Goal: Information Seeking & Learning: Learn about a topic

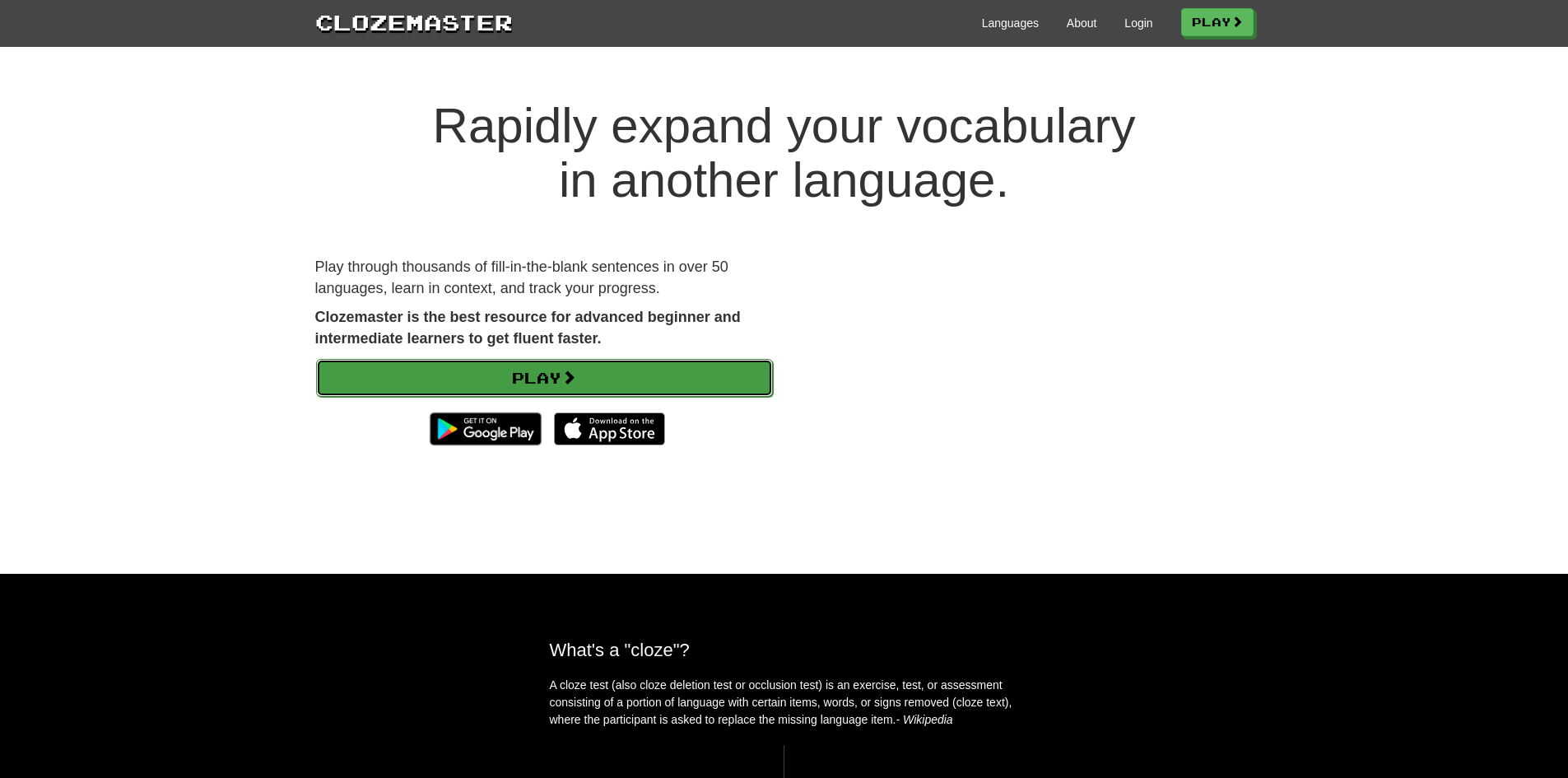
click at [606, 379] on link "Play" at bounding box center [544, 377] width 457 height 37
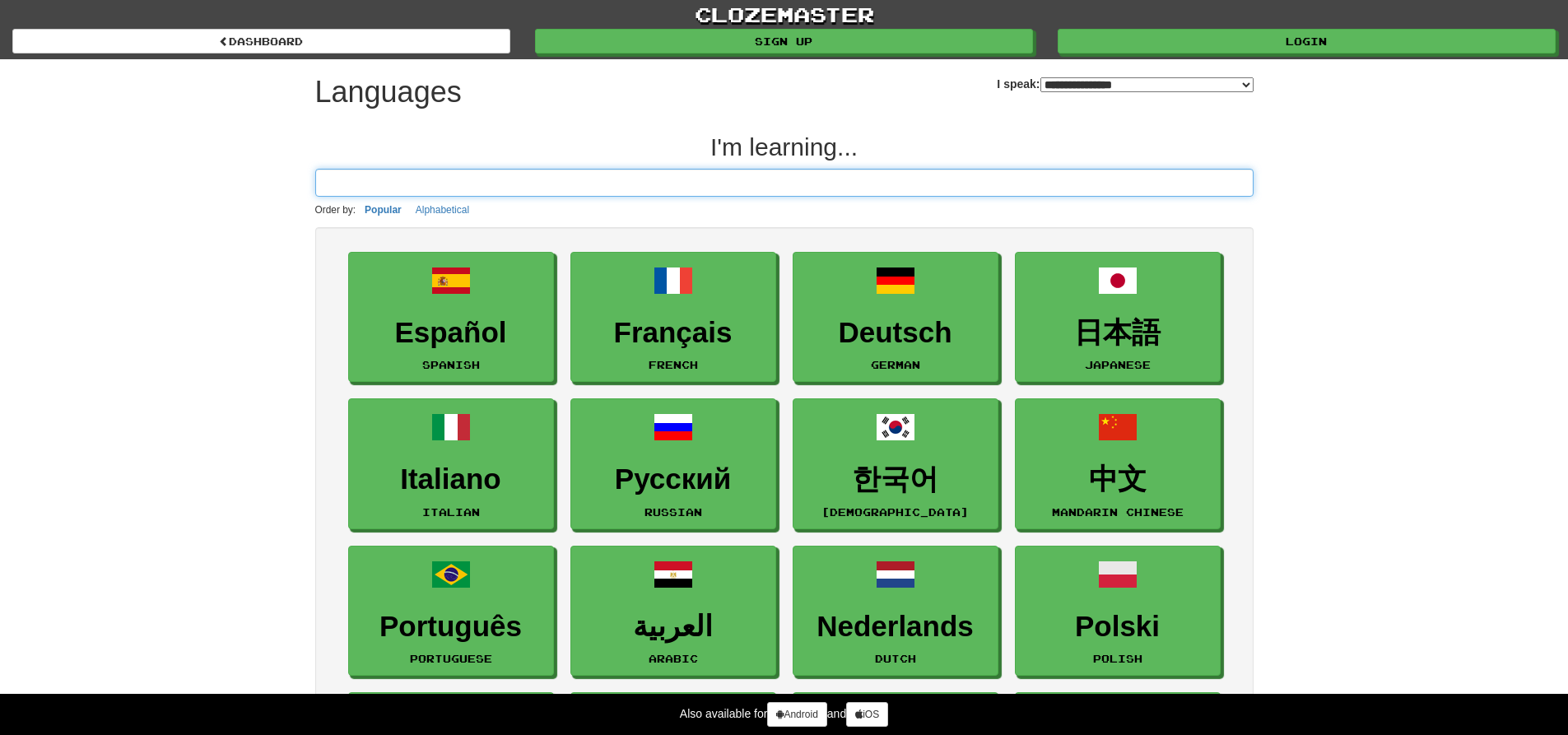
click at [1069, 179] on input at bounding box center [784, 183] width 938 height 28
click at [1119, 87] on select "**********" at bounding box center [1147, 85] width 213 height 15
select select "*********"
click at [1040, 77] on select "**********" at bounding box center [1147, 85] width 213 height 15
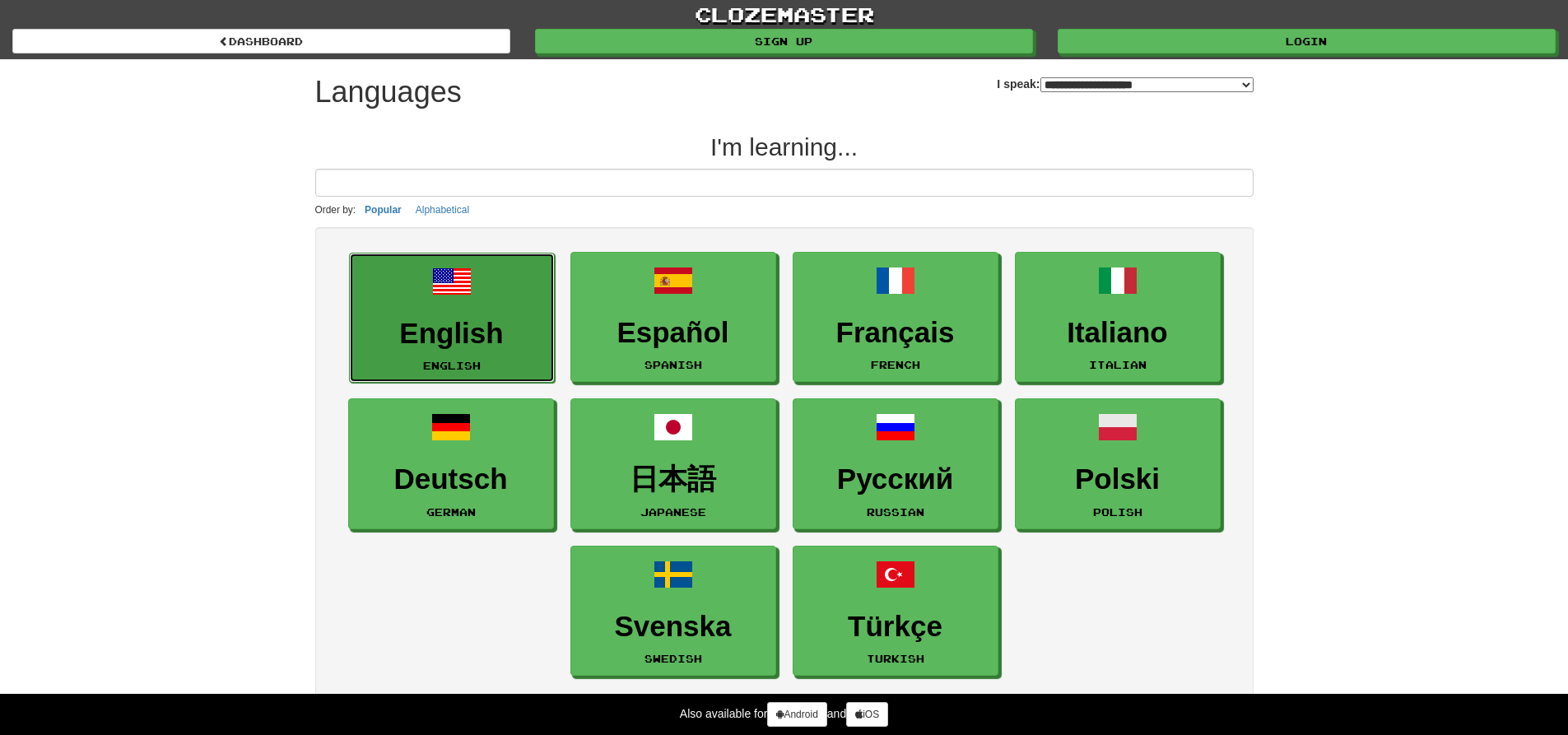
click at [480, 327] on h3 "English" at bounding box center [451, 334] width 187 height 32
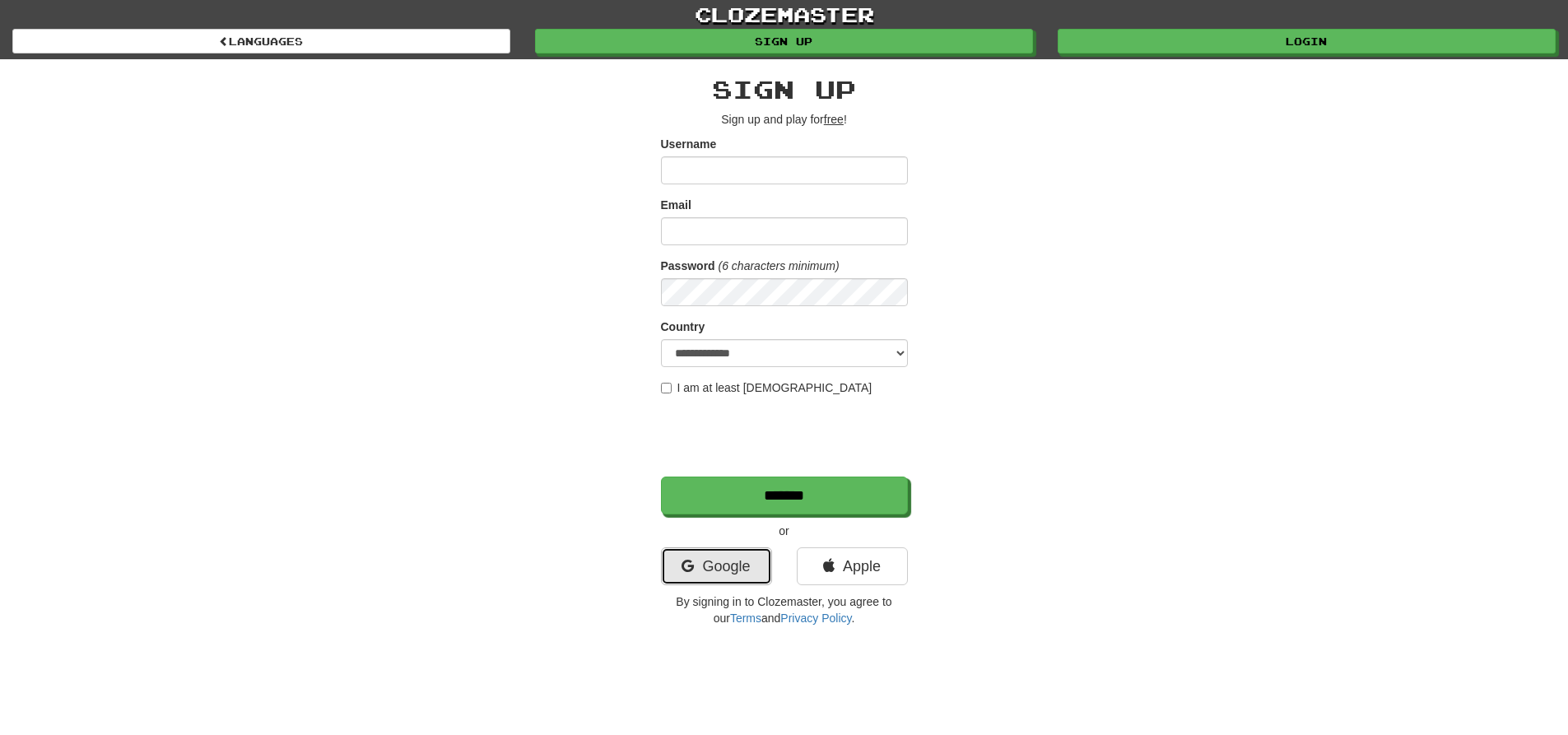
click at [719, 577] on link "Google" at bounding box center [717, 566] width 112 height 37
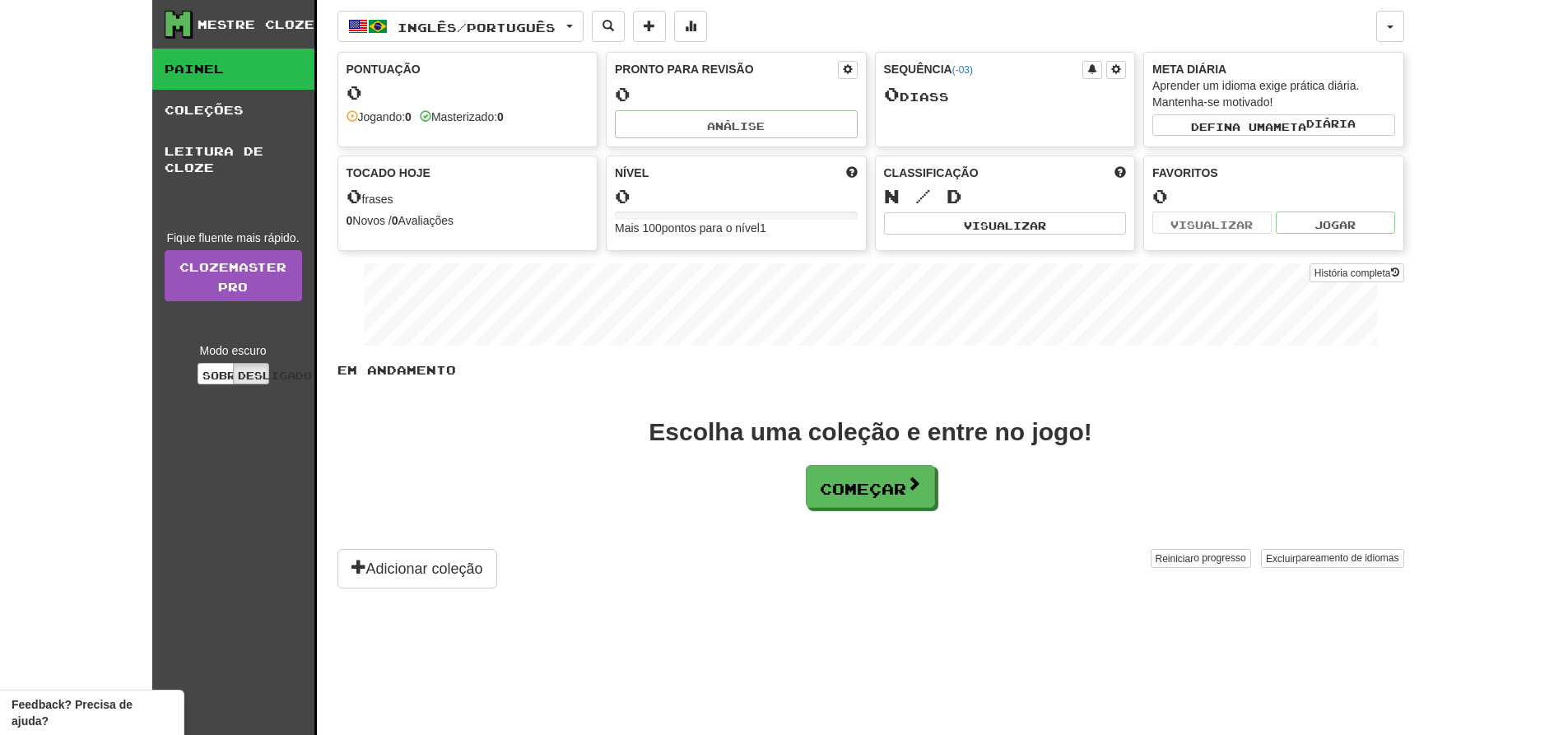
click at [1461, 117] on div "Mestre Cloze Painel Coleções Leitura de Cloze Fique fluente mais rápido. Clozem…" at bounding box center [784, 367] width 1568 height 735
click at [913, 481] on span at bounding box center [915, 484] width 15 height 15
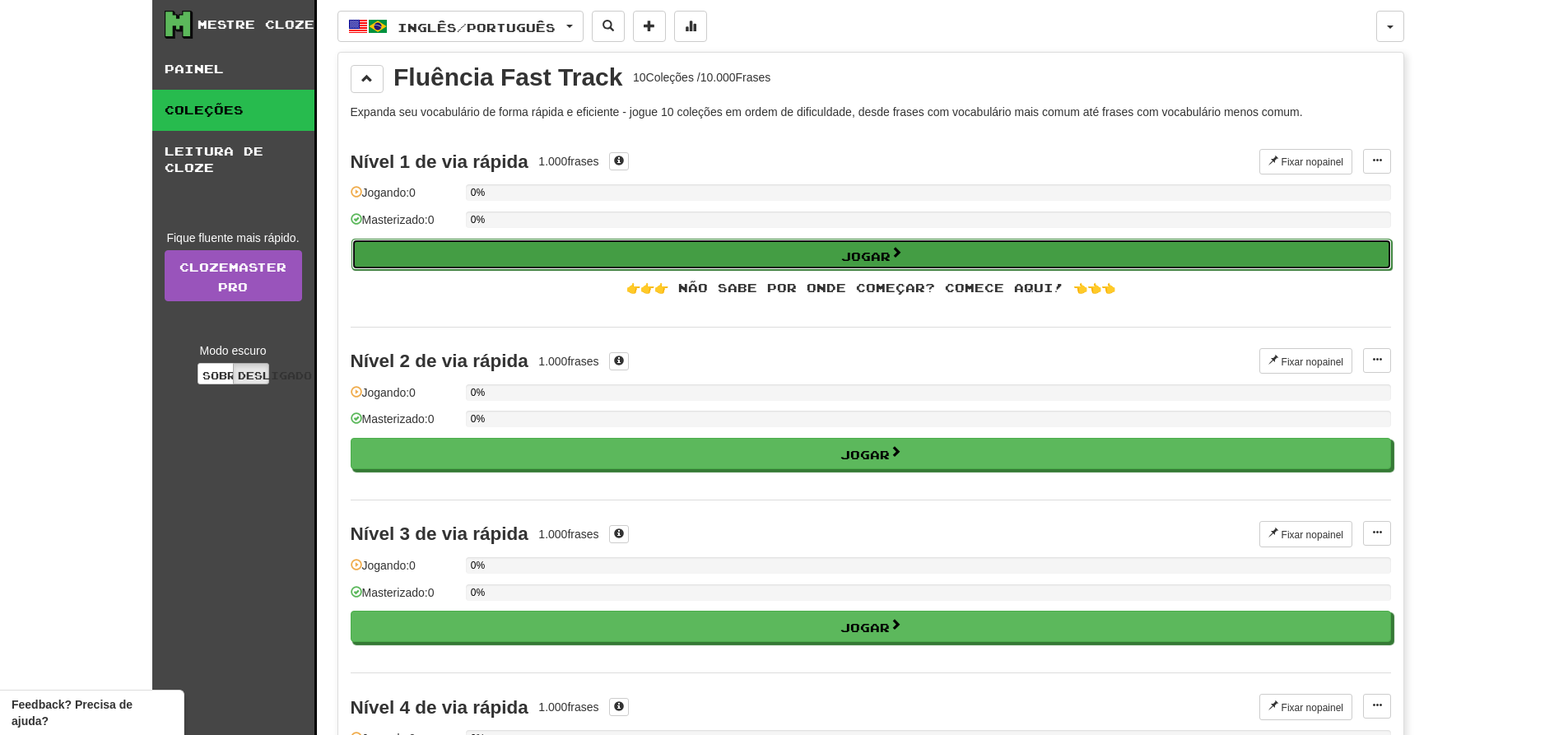
click at [906, 251] on button "Jogar" at bounding box center [871, 255] width 1040 height 32
select select "**"
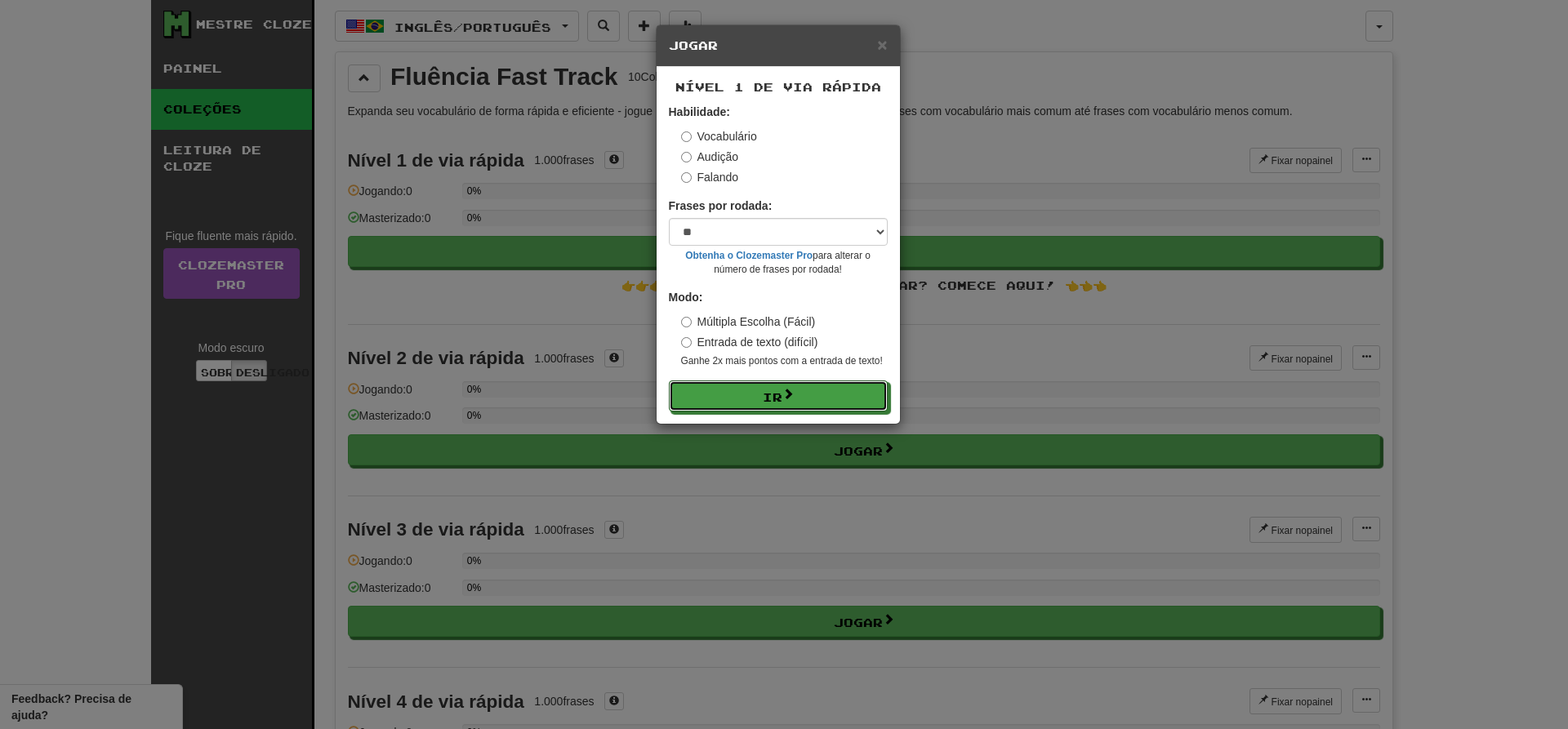
drag, startPoint x: 822, startPoint y: 399, endPoint x: 838, endPoint y: 414, distance: 21.9
click at [822, 399] on button "Ir" at bounding box center [778, 396] width 219 height 31
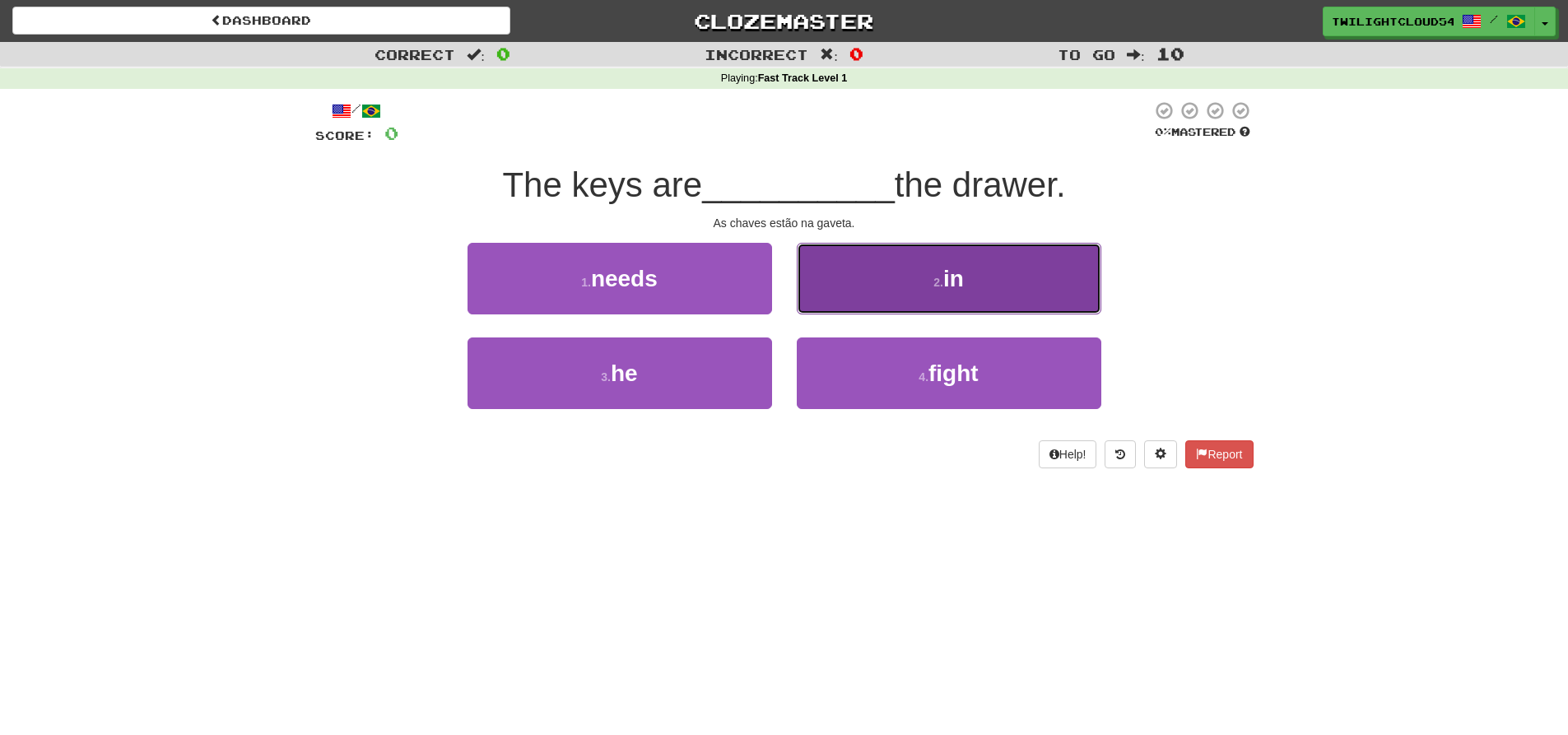
click at [991, 264] on button "2 . in" at bounding box center [949, 279] width 305 height 72
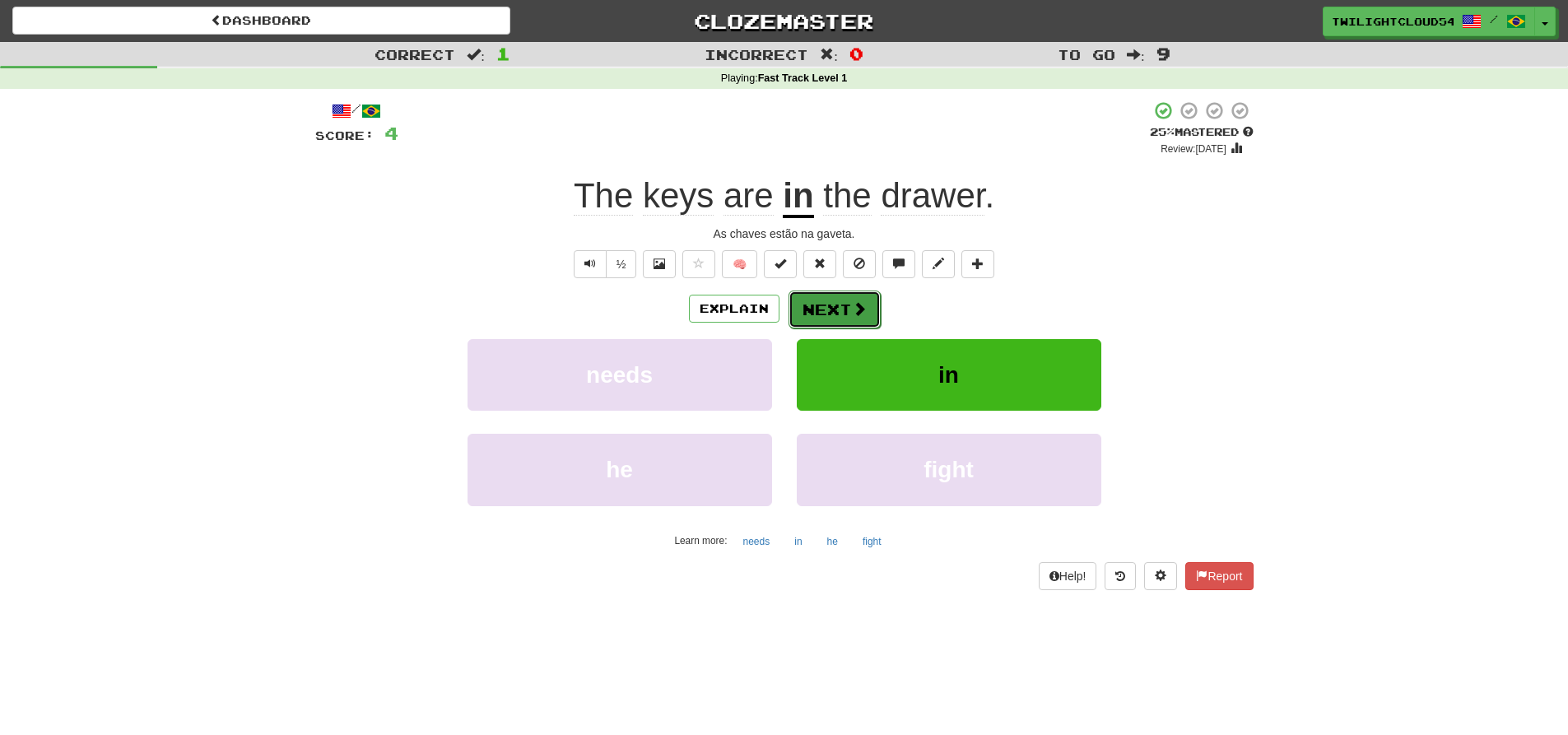
click at [840, 310] on button "Next" at bounding box center [834, 309] width 92 height 37
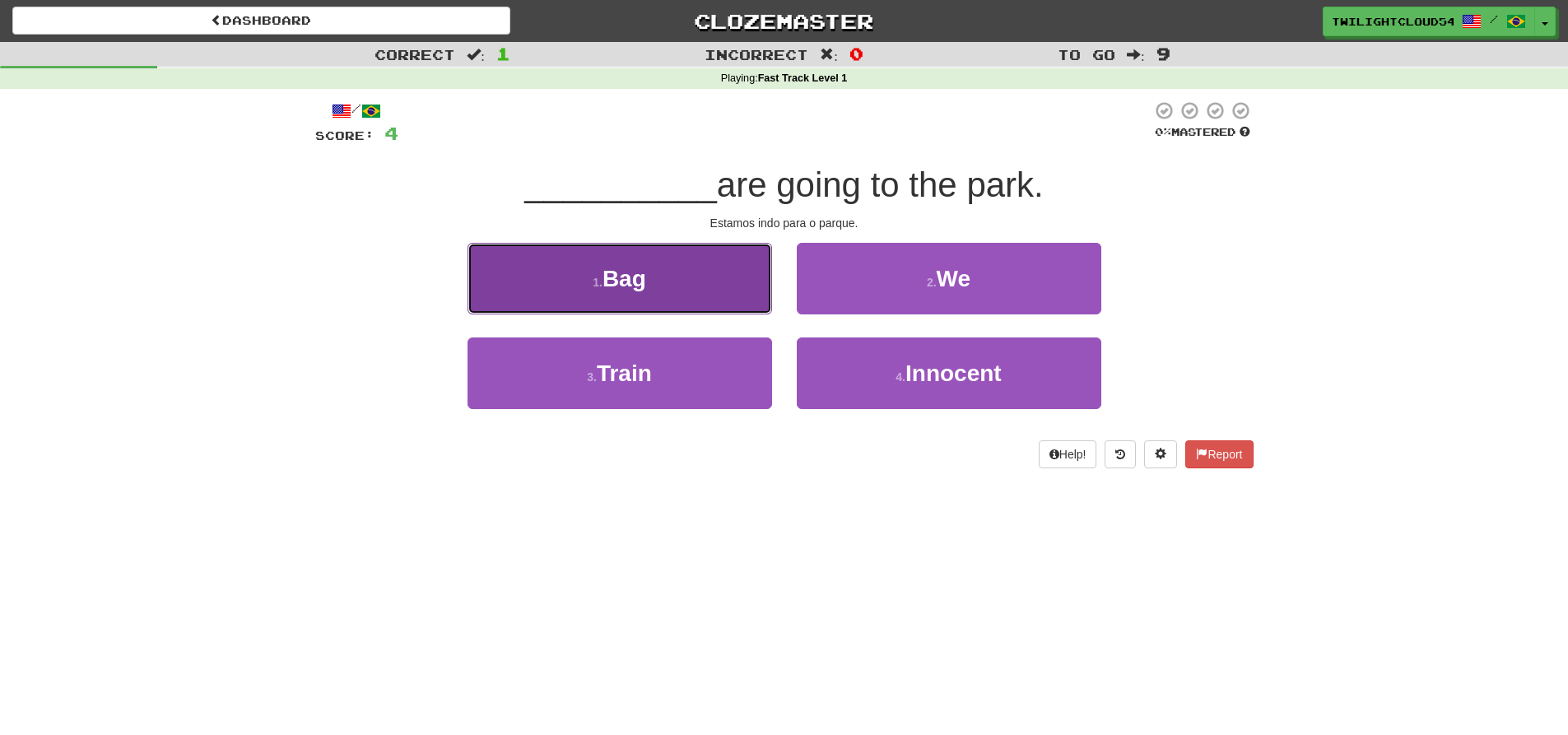
click at [712, 285] on button "1 . Bag" at bounding box center [620, 279] width 305 height 72
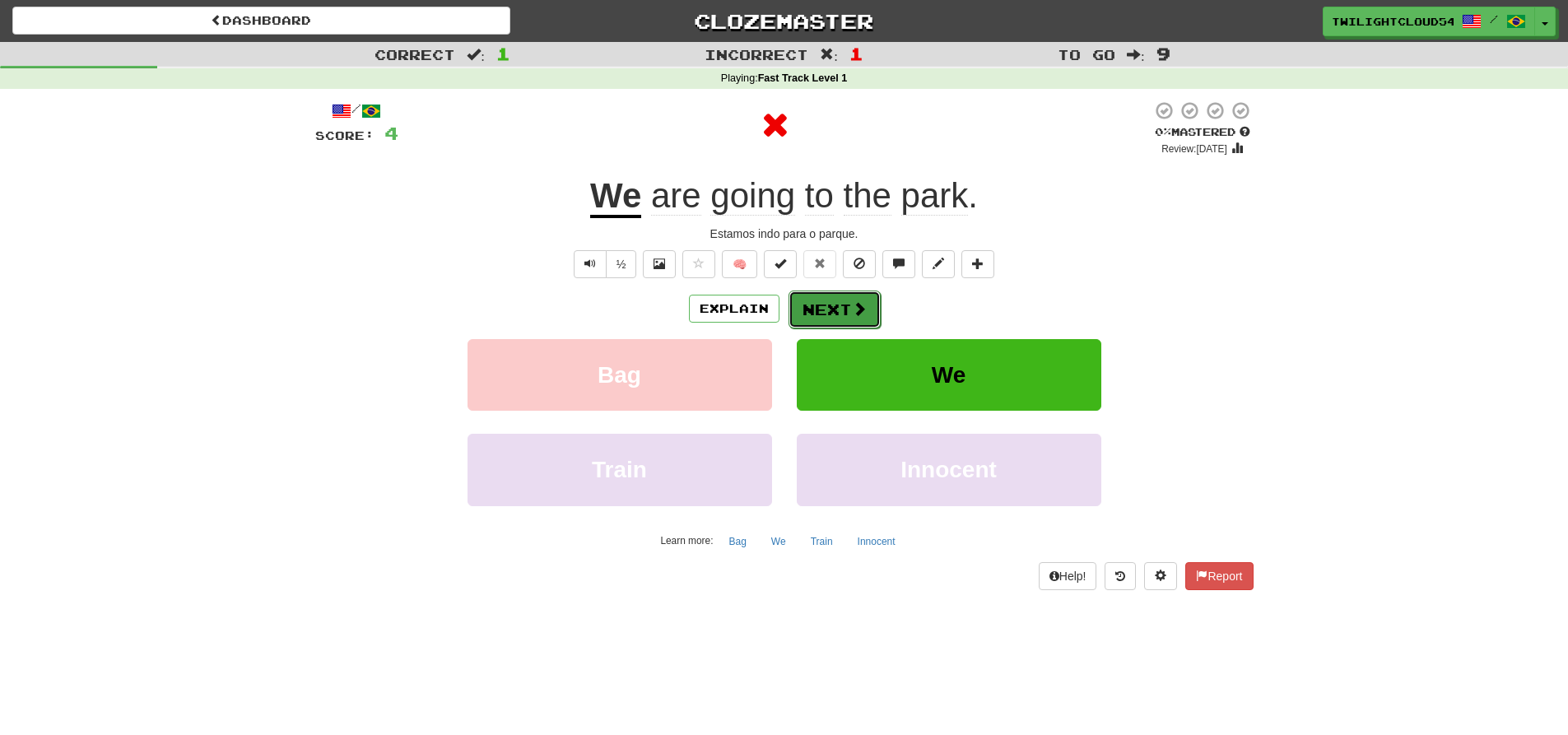
click at [852, 308] on span at bounding box center [860, 309] width 15 height 15
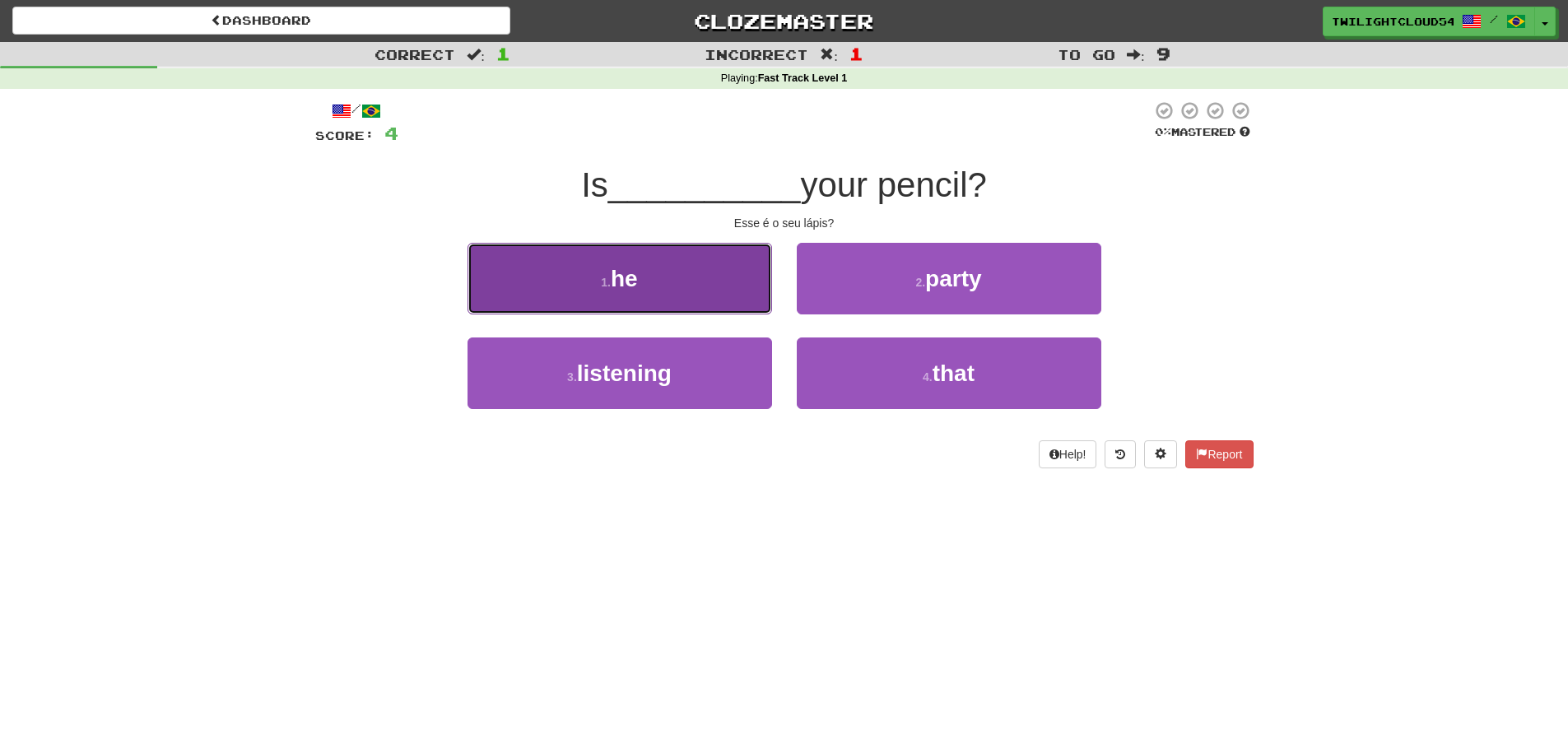
click at [678, 255] on button "1 . he" at bounding box center [620, 279] width 305 height 72
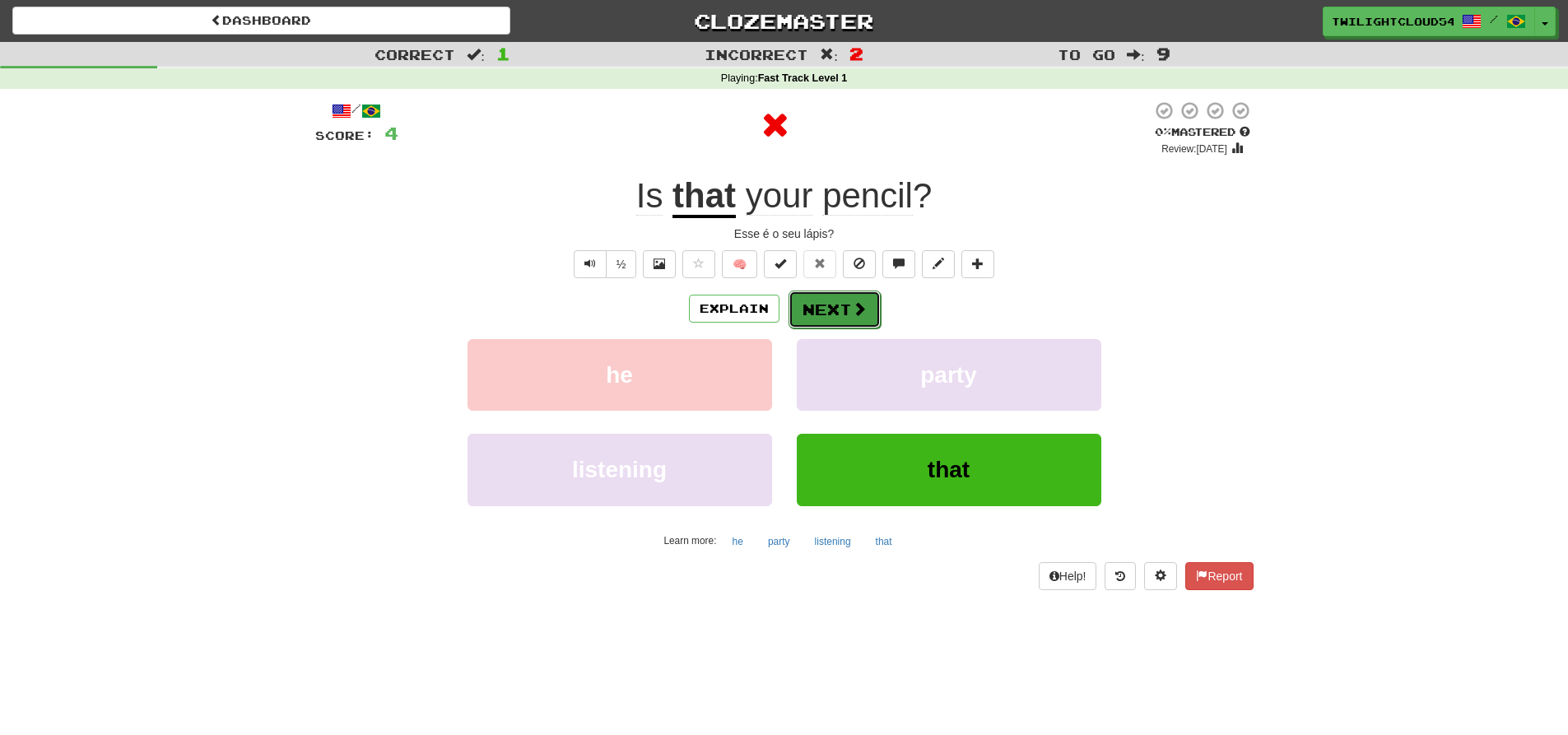
click at [852, 307] on span at bounding box center [860, 309] width 15 height 15
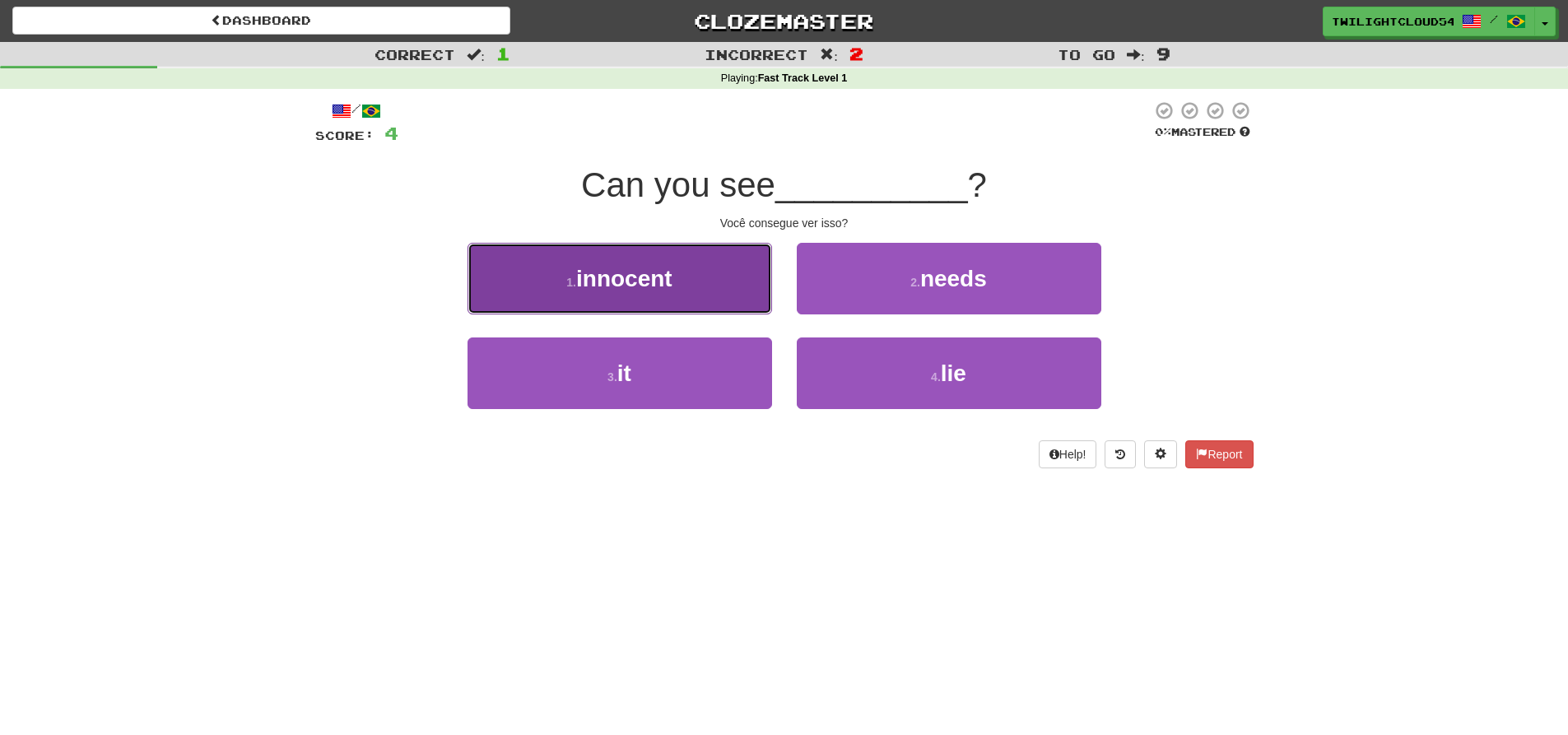
click at [676, 266] on button "1 . innocent" at bounding box center [620, 279] width 305 height 72
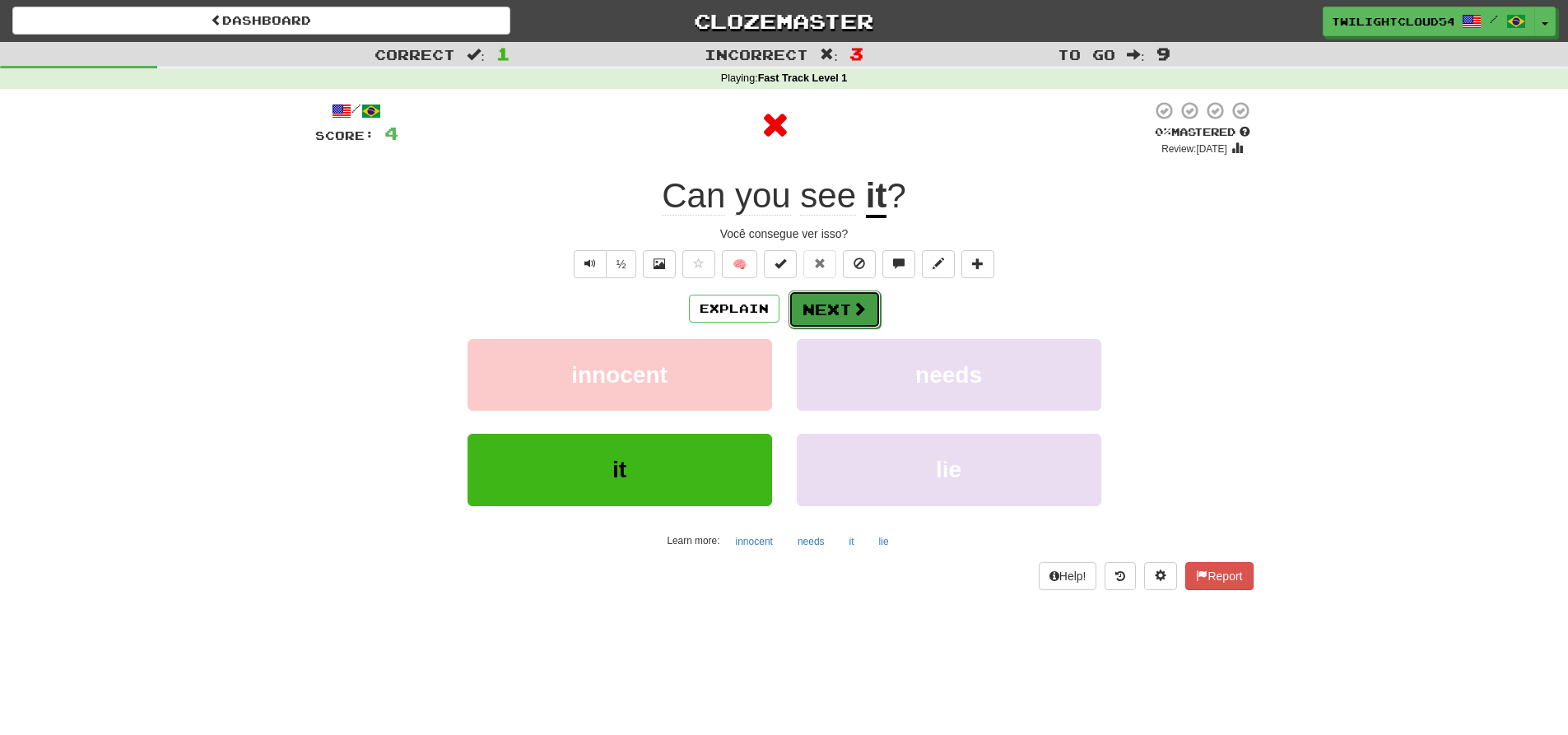
click at [852, 310] on span at bounding box center [860, 309] width 15 height 15
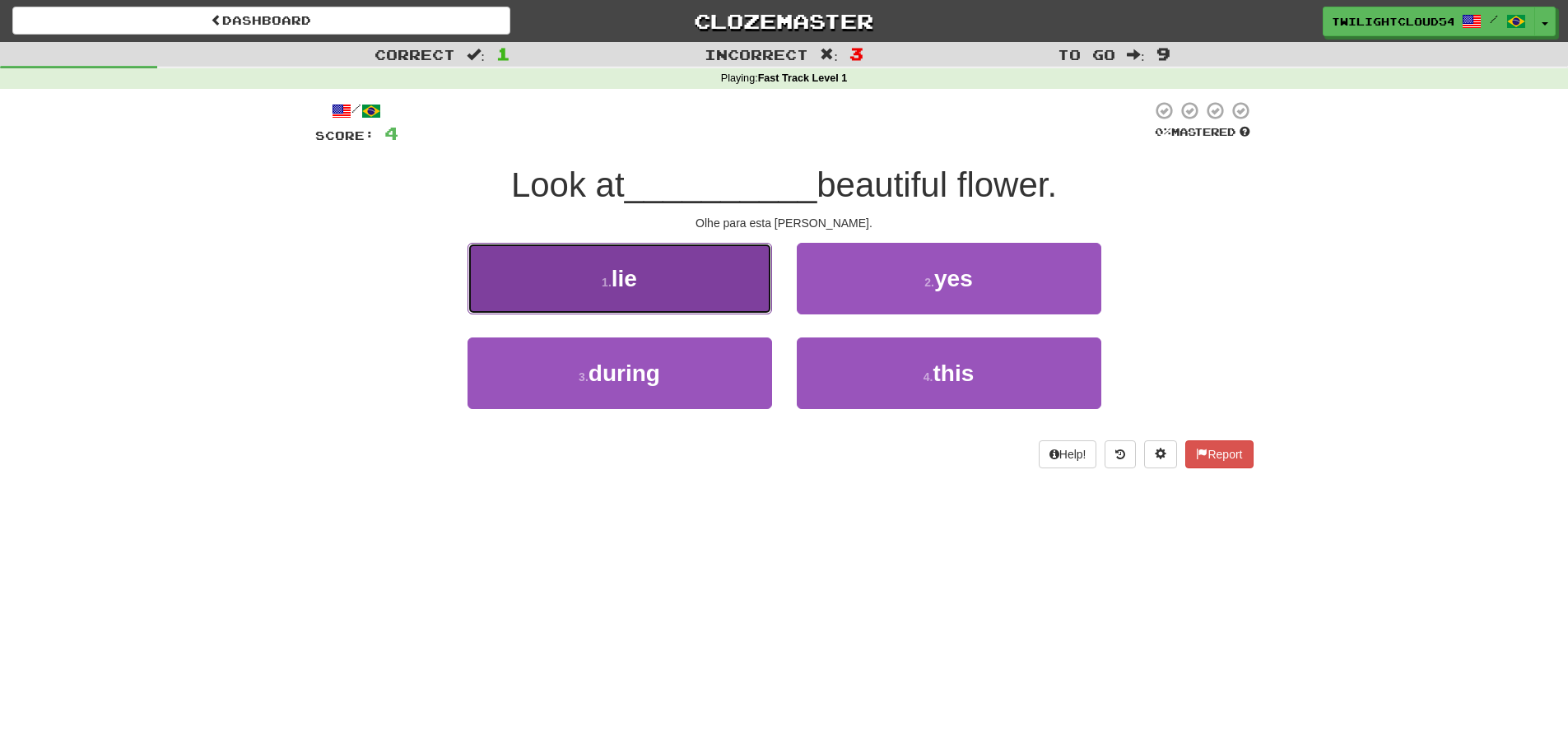
click at [692, 272] on button "1 . lie" at bounding box center [620, 279] width 305 height 72
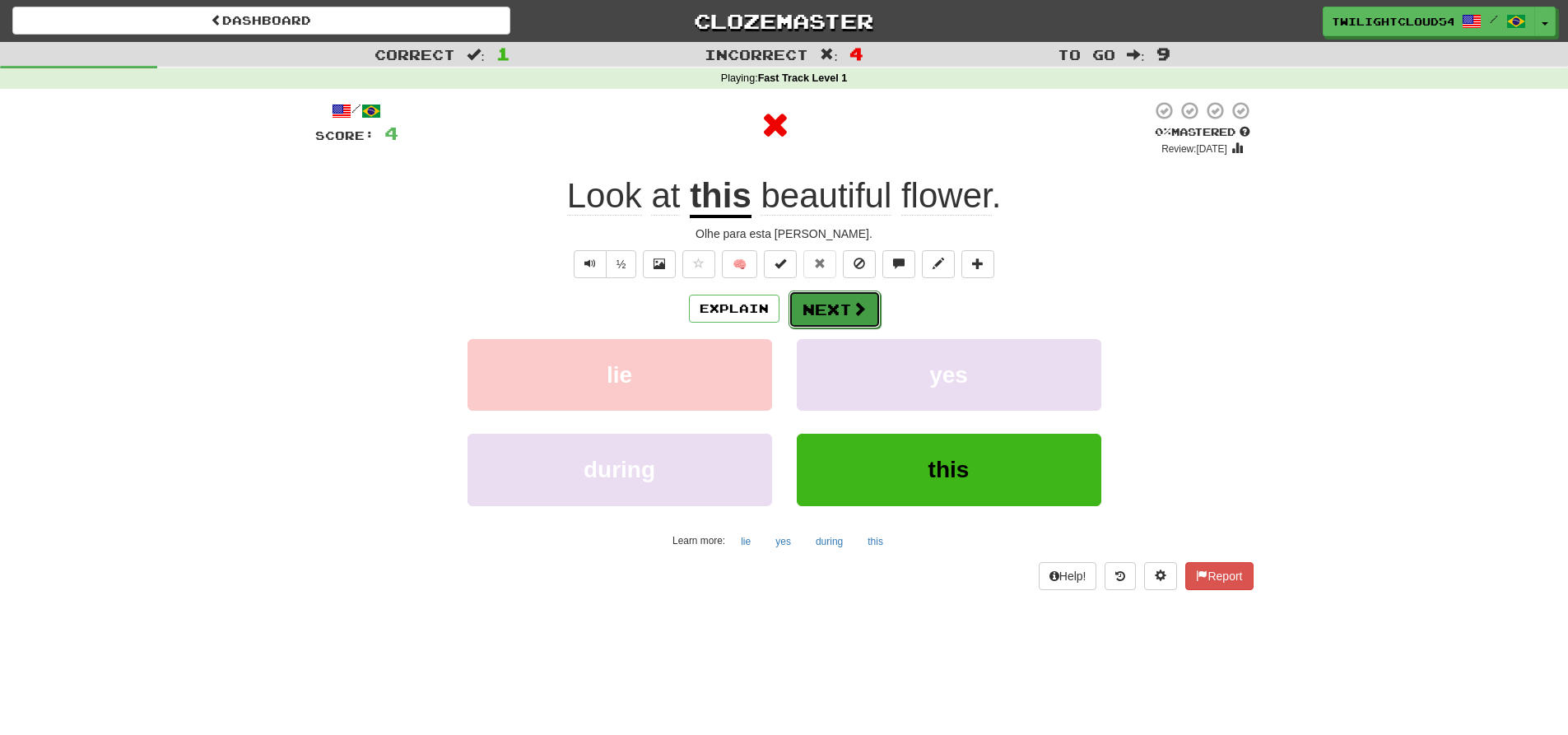
click at [836, 303] on button "Next" at bounding box center [834, 309] width 92 height 37
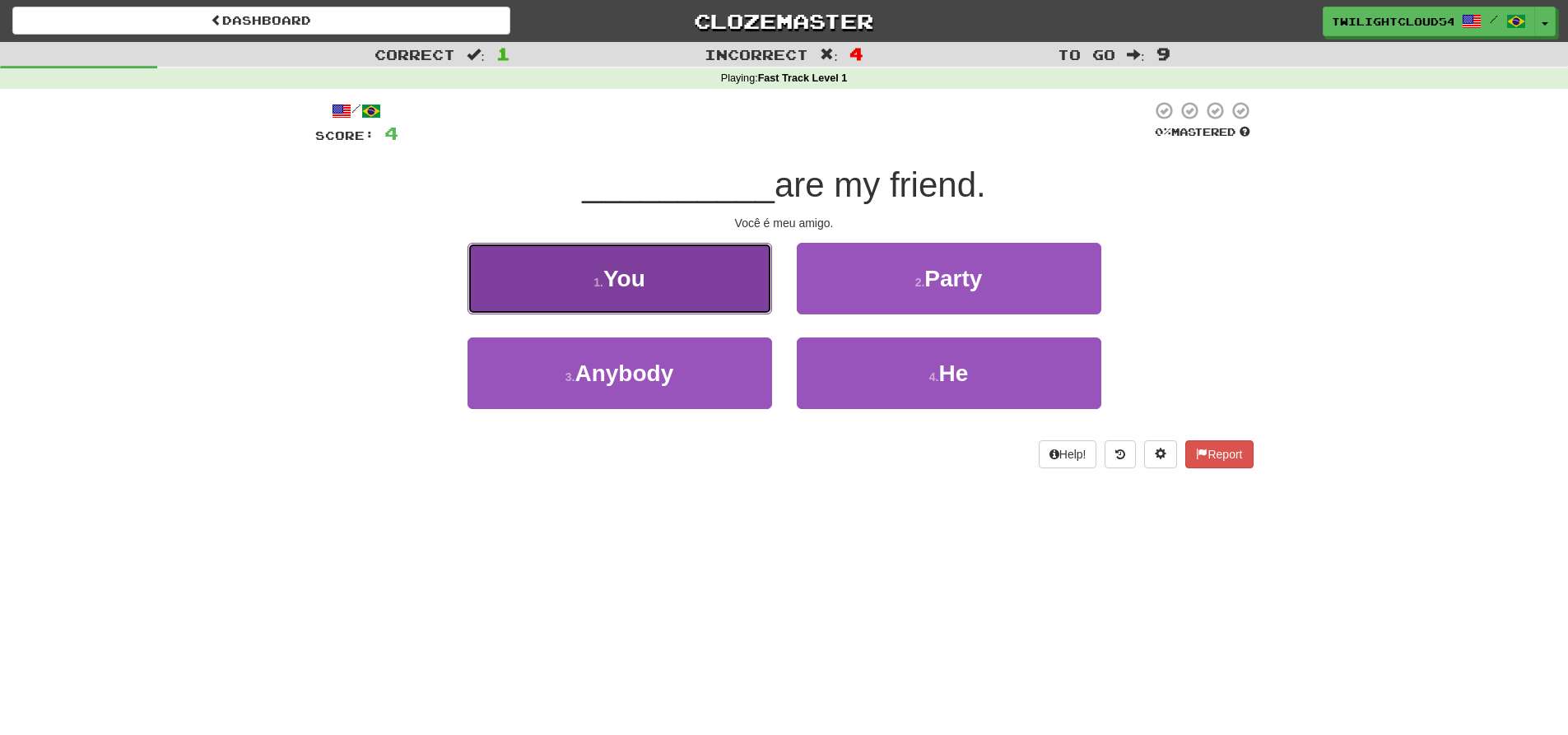
click at [677, 291] on button "1 . You" at bounding box center [620, 279] width 305 height 72
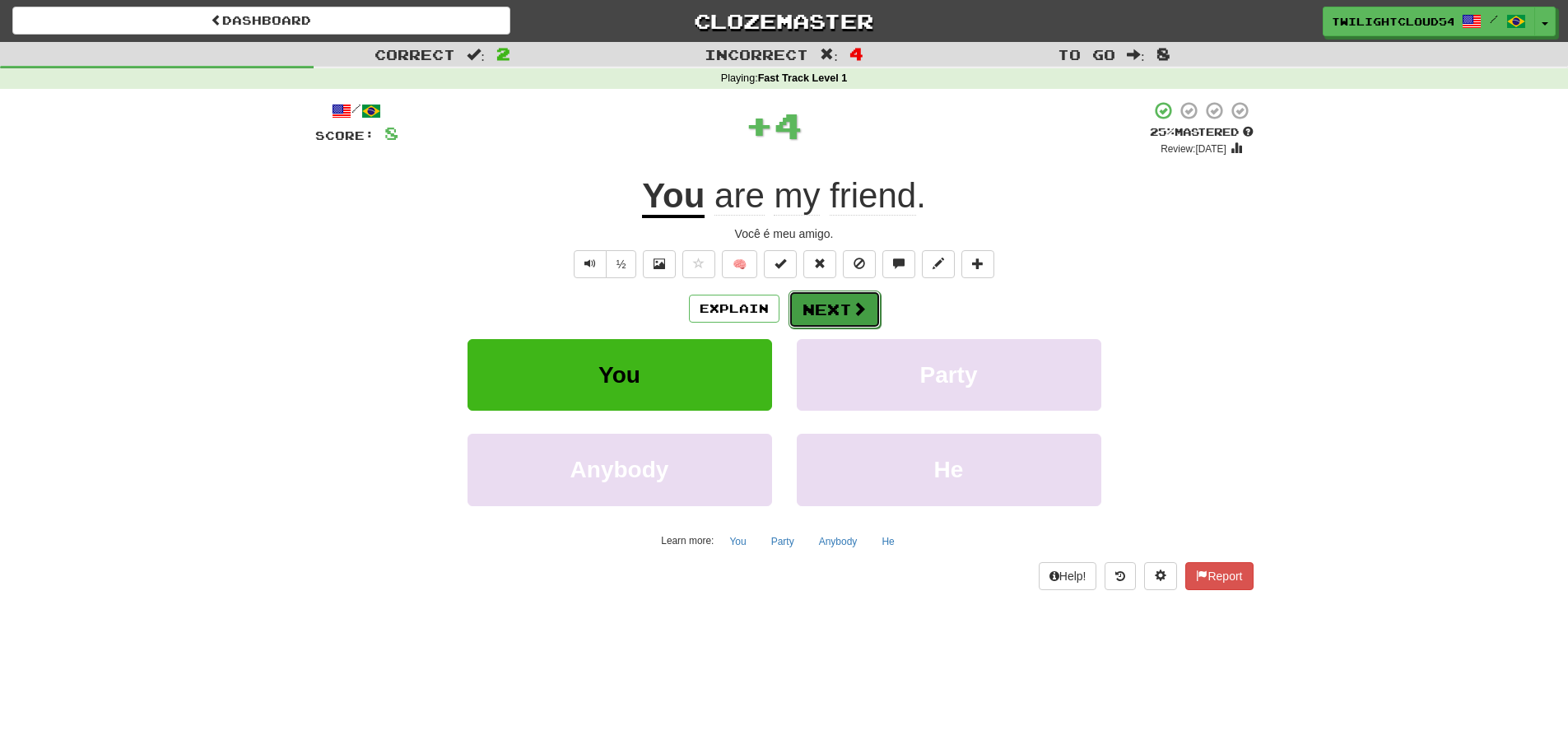
click at [846, 311] on button "Next" at bounding box center [834, 309] width 92 height 37
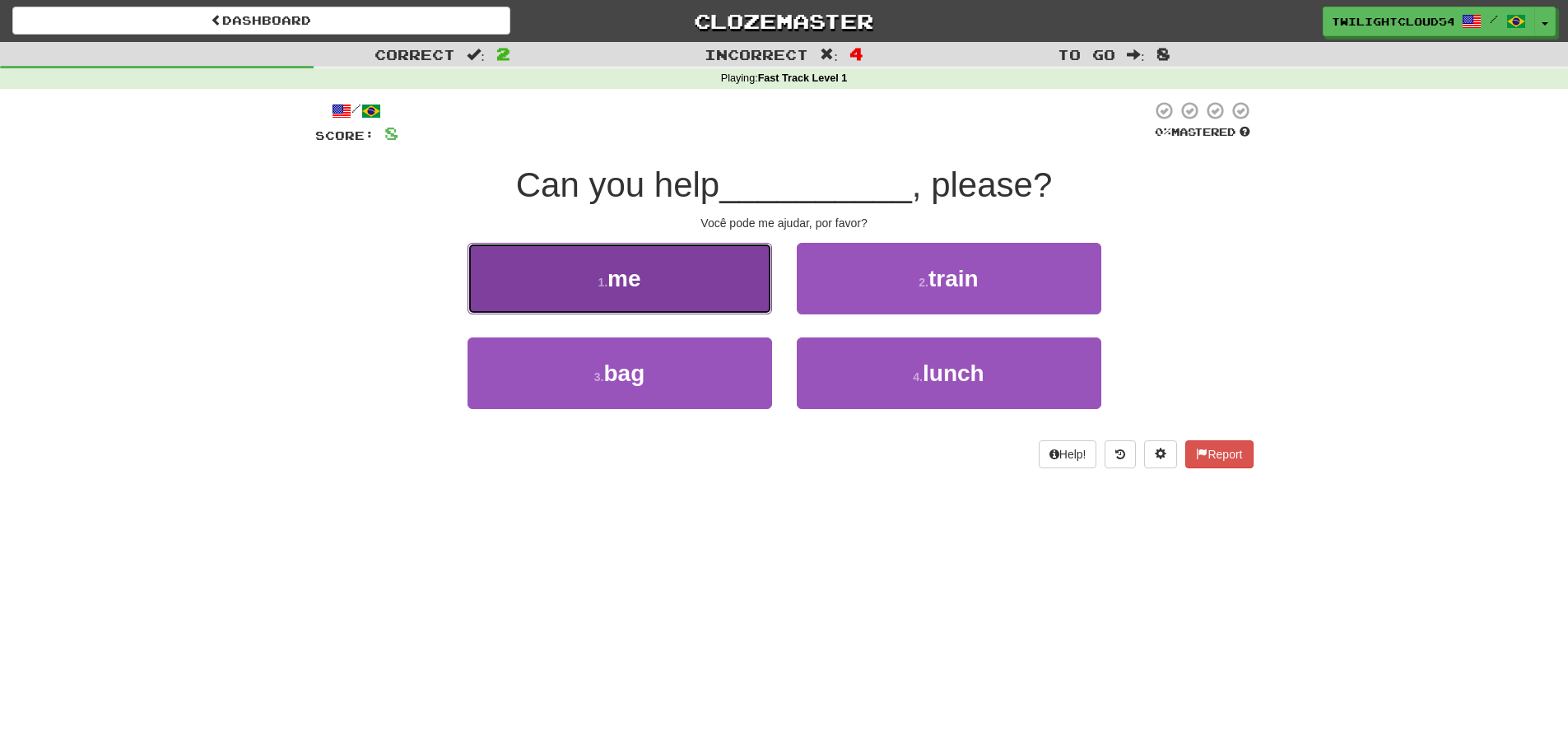
click at [675, 300] on button "1 . me" at bounding box center [620, 279] width 305 height 72
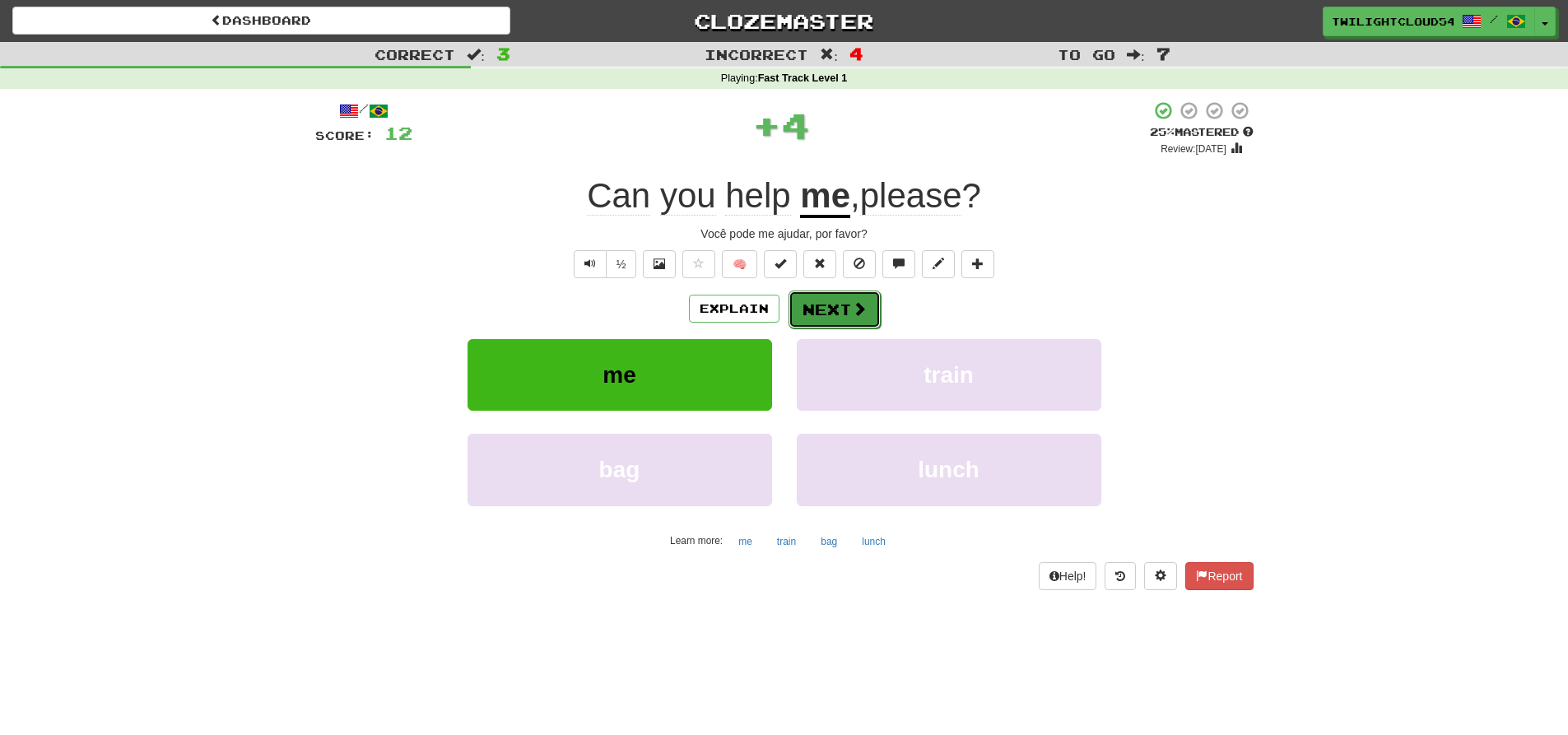
click at [847, 300] on button "Next" at bounding box center [834, 309] width 92 height 37
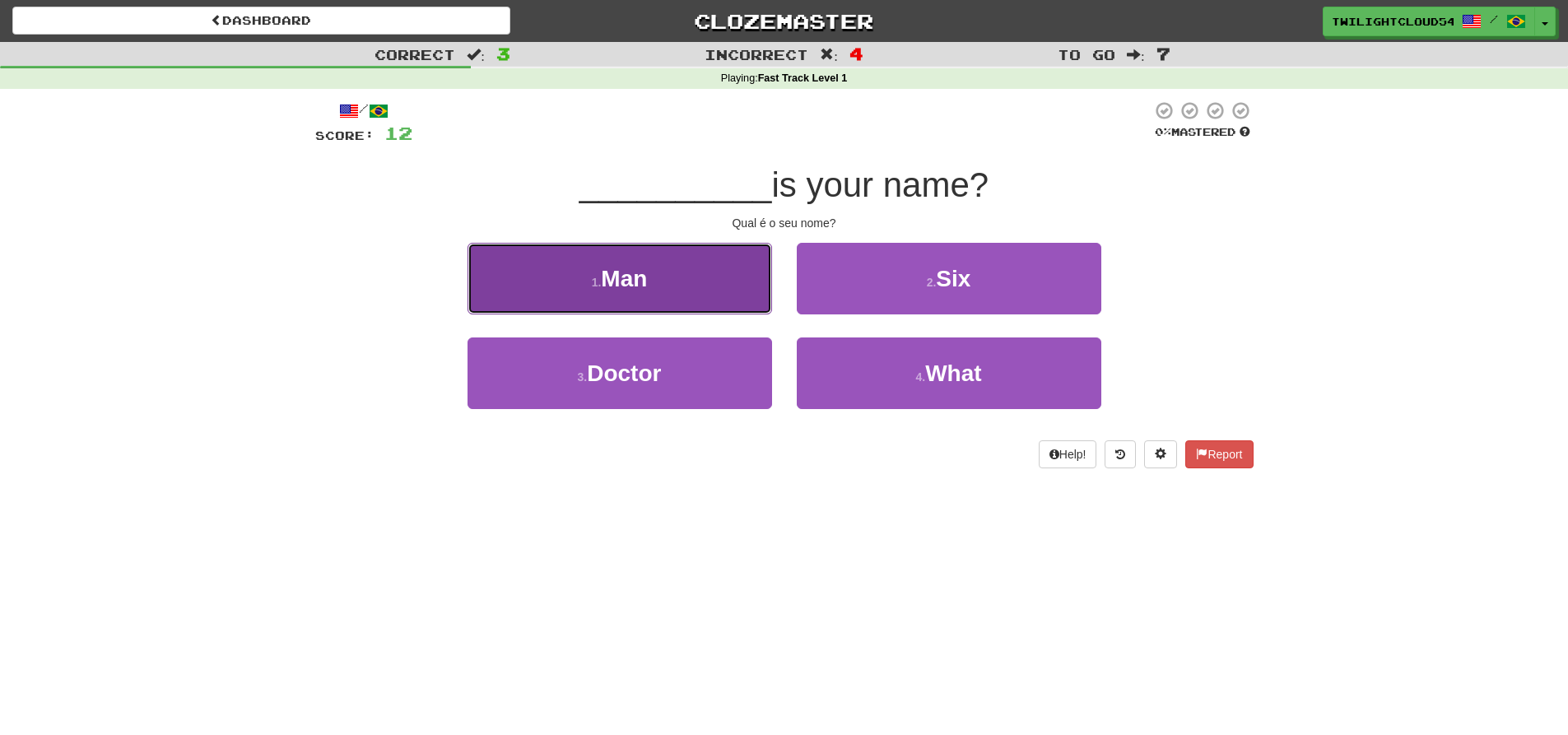
click at [678, 282] on button "1 . Man" at bounding box center [620, 279] width 305 height 72
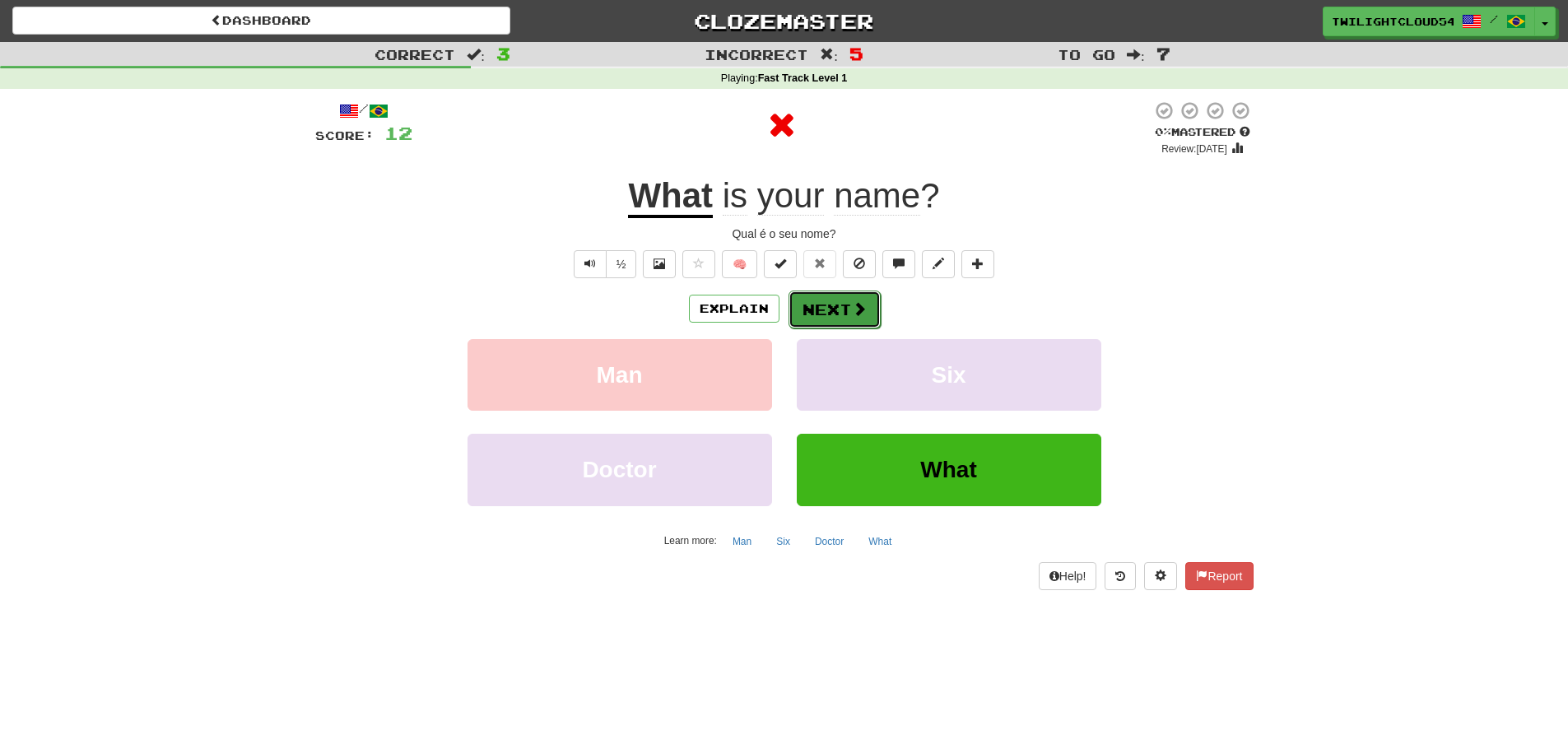
click at [867, 305] on button "Next" at bounding box center [834, 309] width 92 height 37
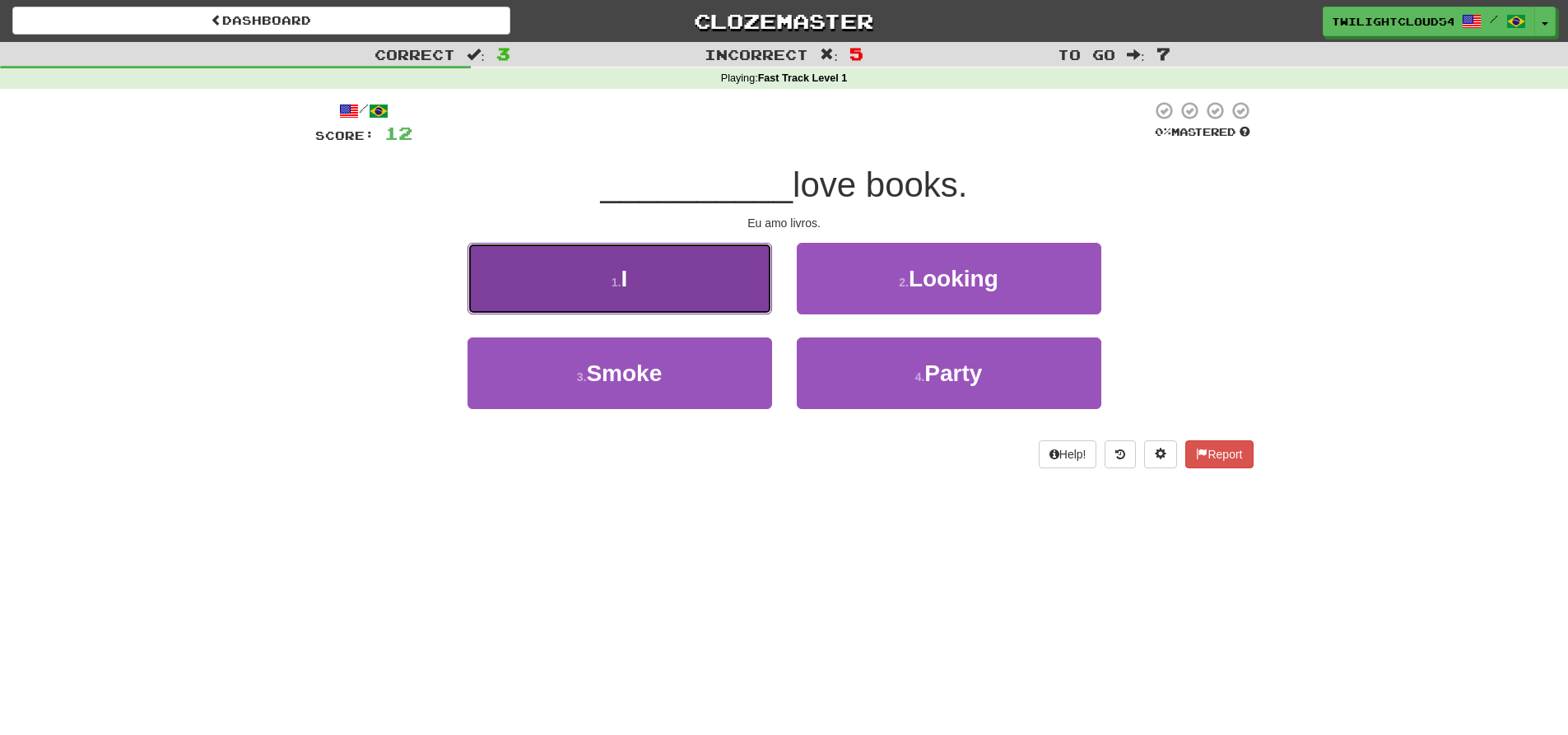
click at [702, 310] on button "1 . I" at bounding box center [620, 279] width 305 height 72
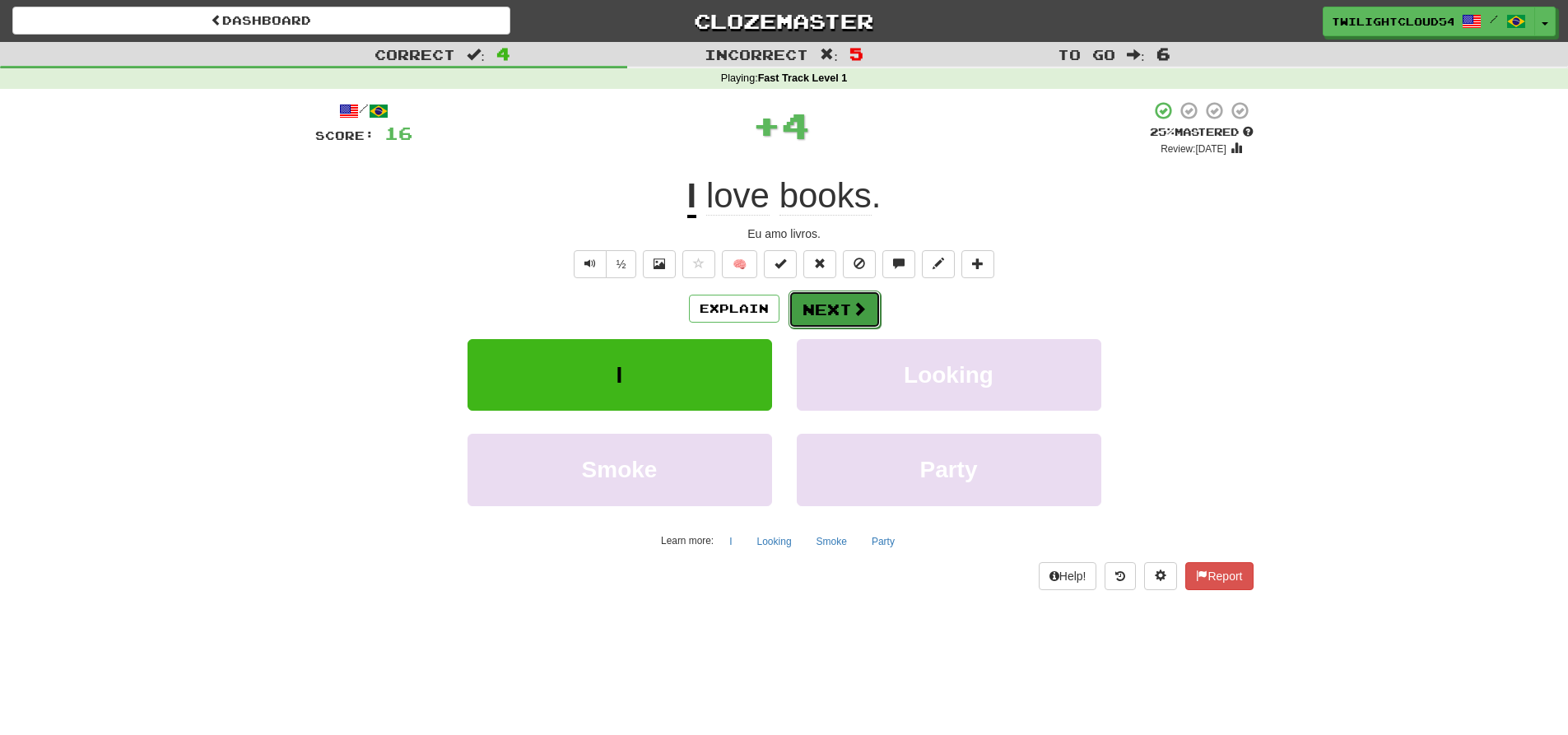
click at [839, 305] on button "Next" at bounding box center [834, 309] width 92 height 37
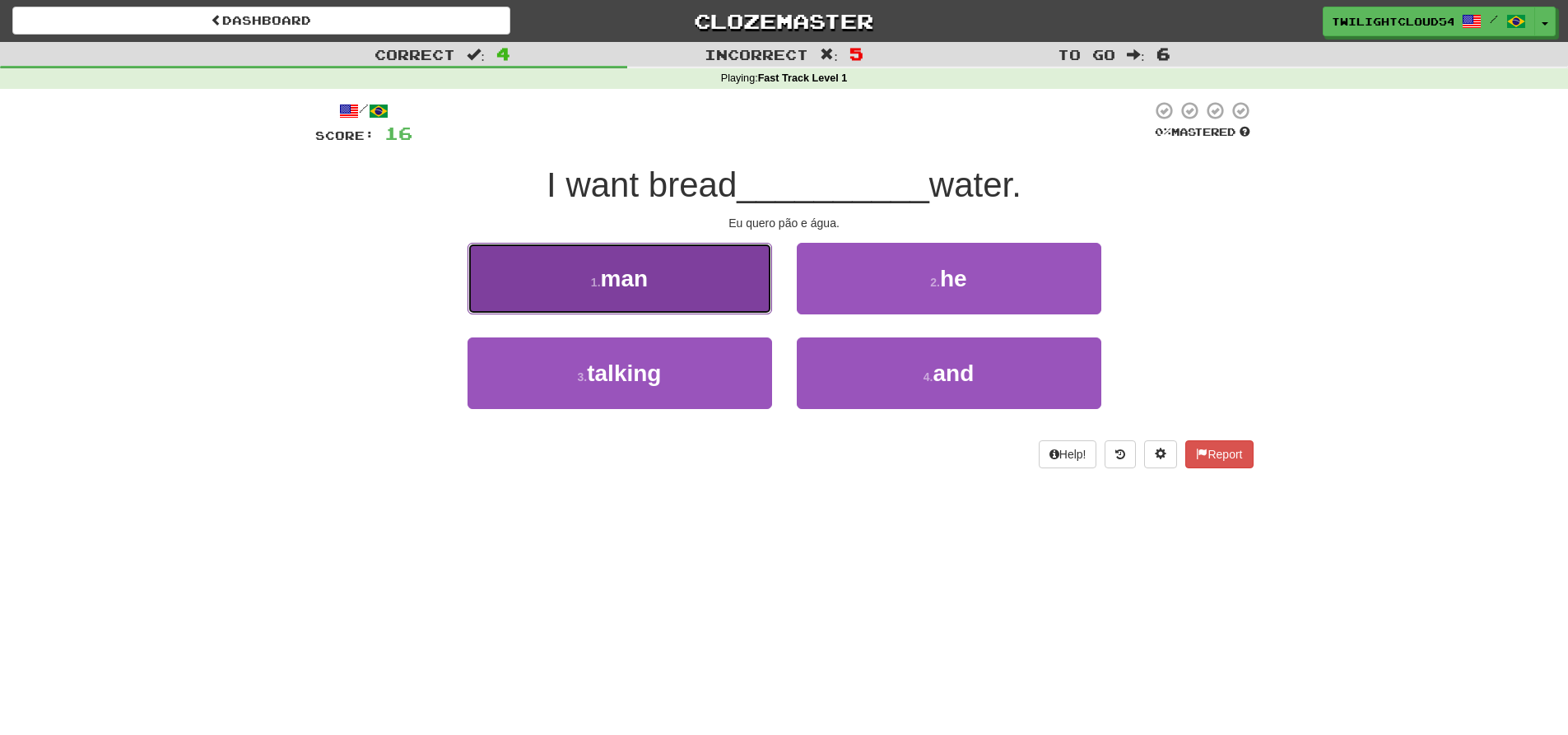
click at [697, 300] on button "1 . man" at bounding box center [620, 279] width 305 height 72
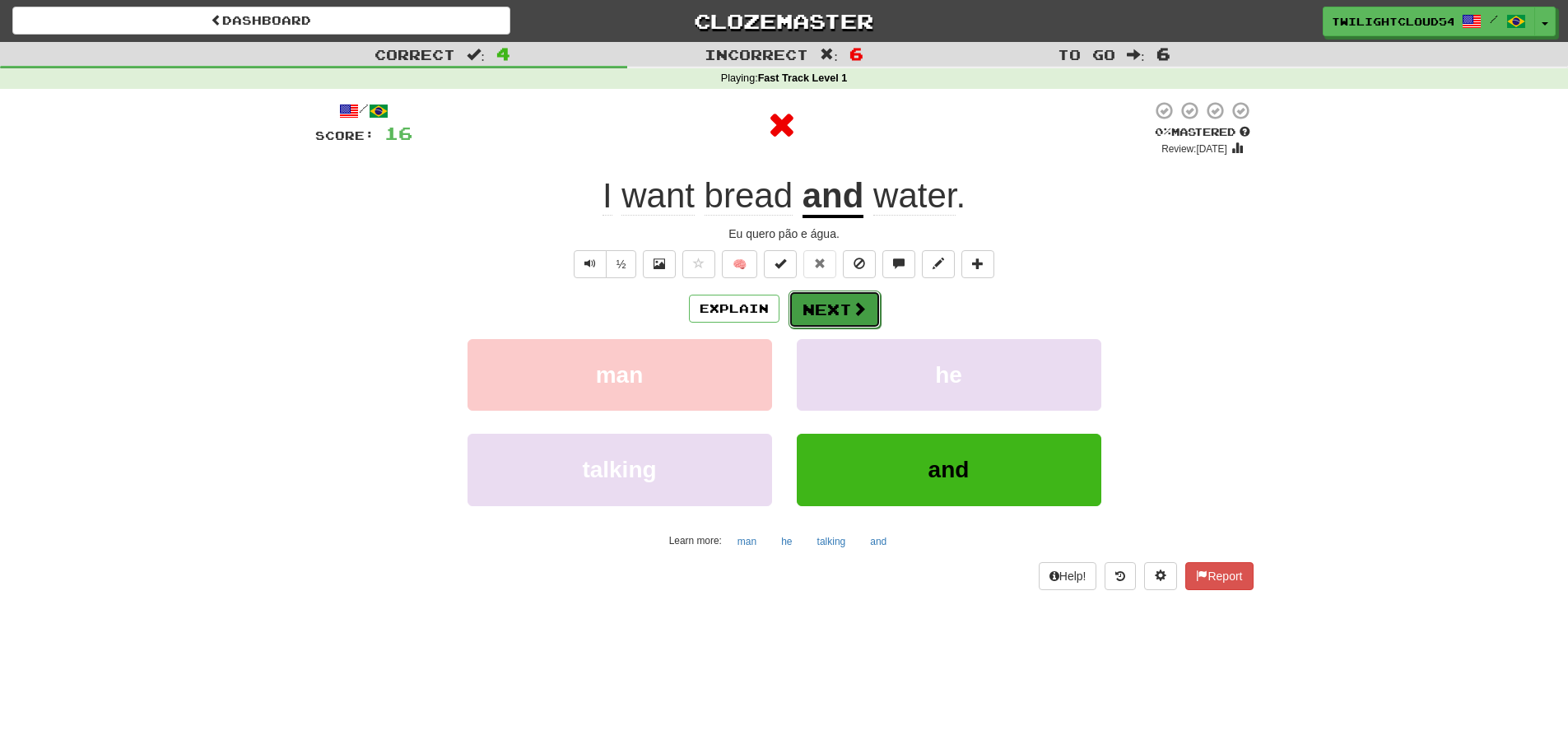
click at [846, 304] on button "Next" at bounding box center [834, 309] width 92 height 37
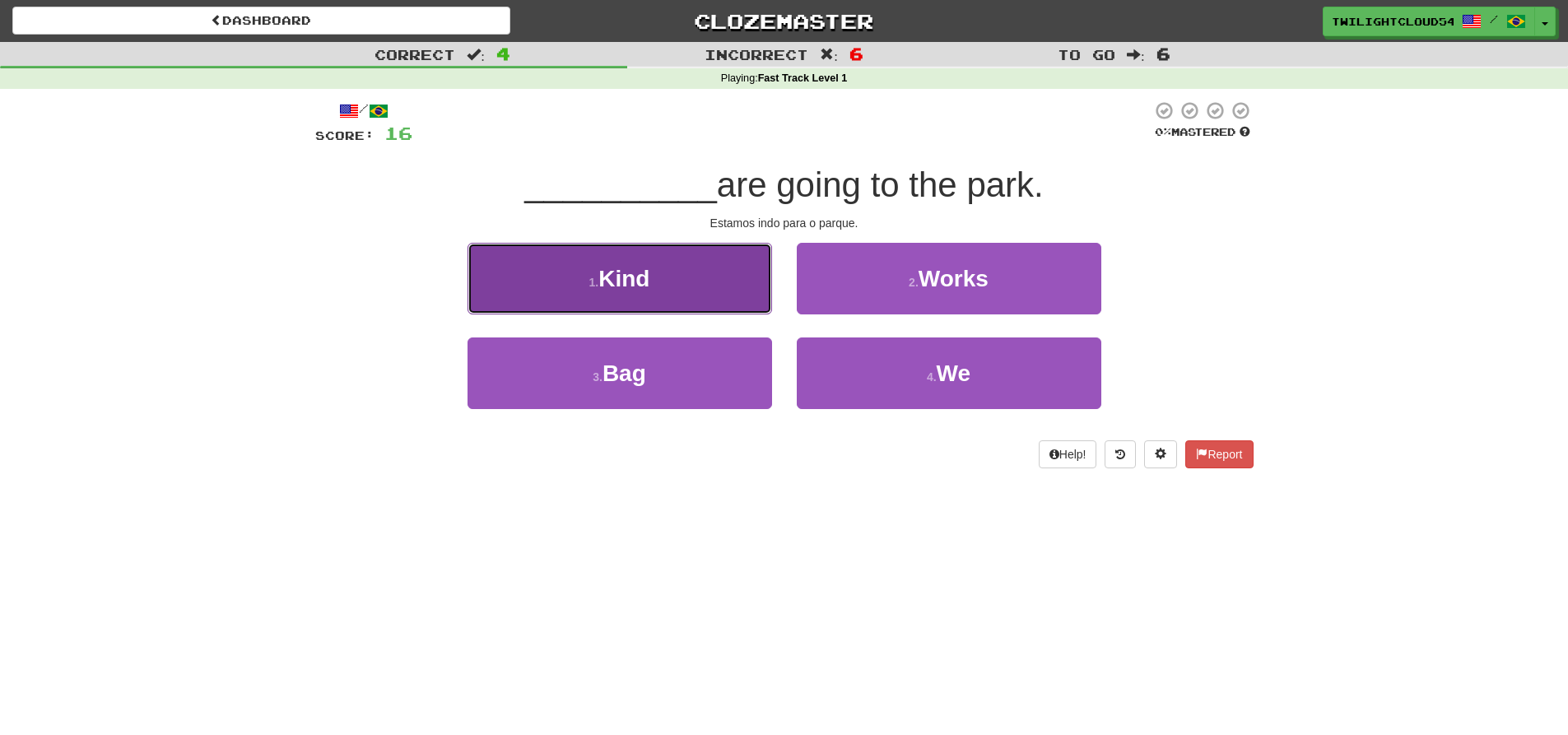
click at [735, 284] on button "1 . Kind" at bounding box center [620, 279] width 305 height 72
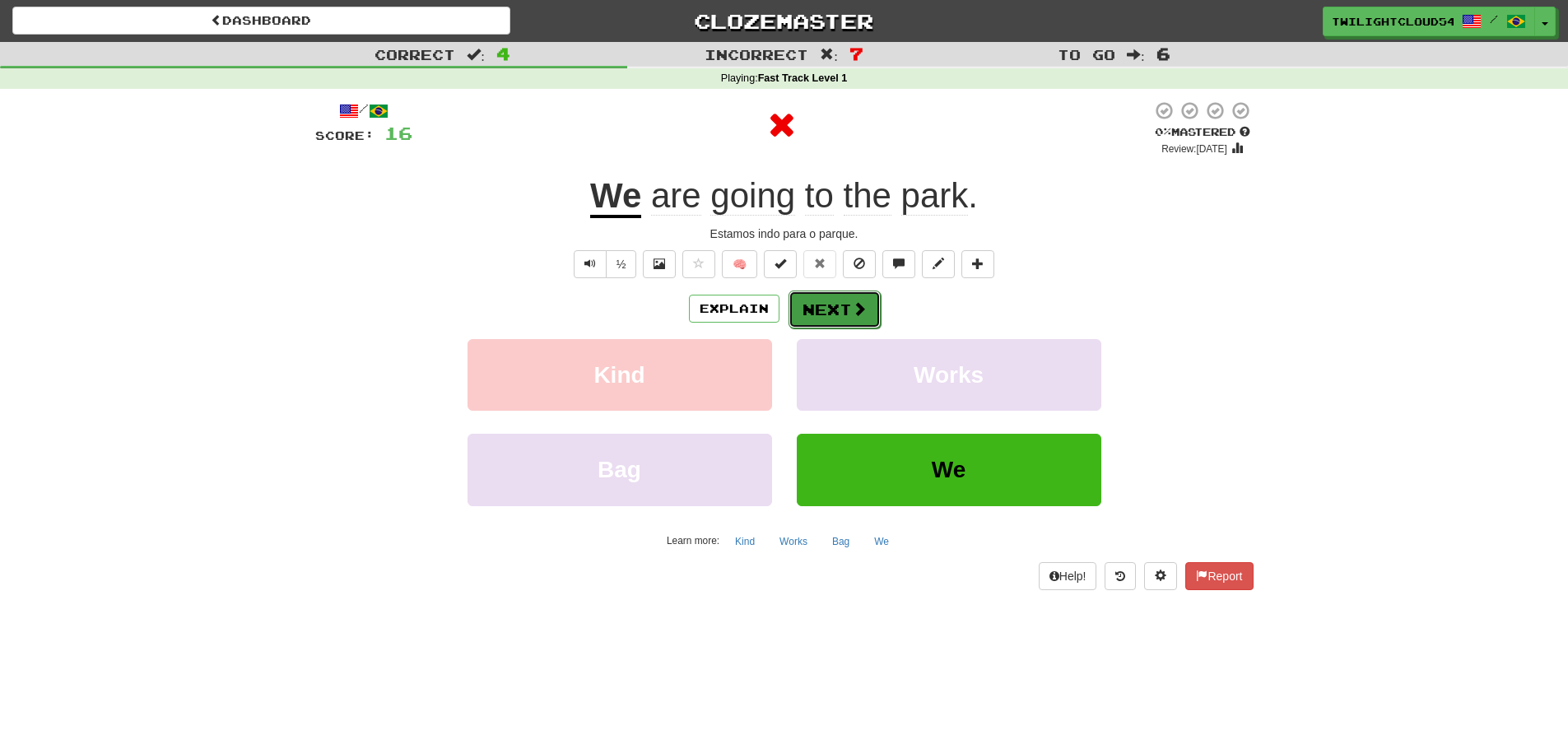
click at [865, 298] on button "Next" at bounding box center [834, 309] width 92 height 37
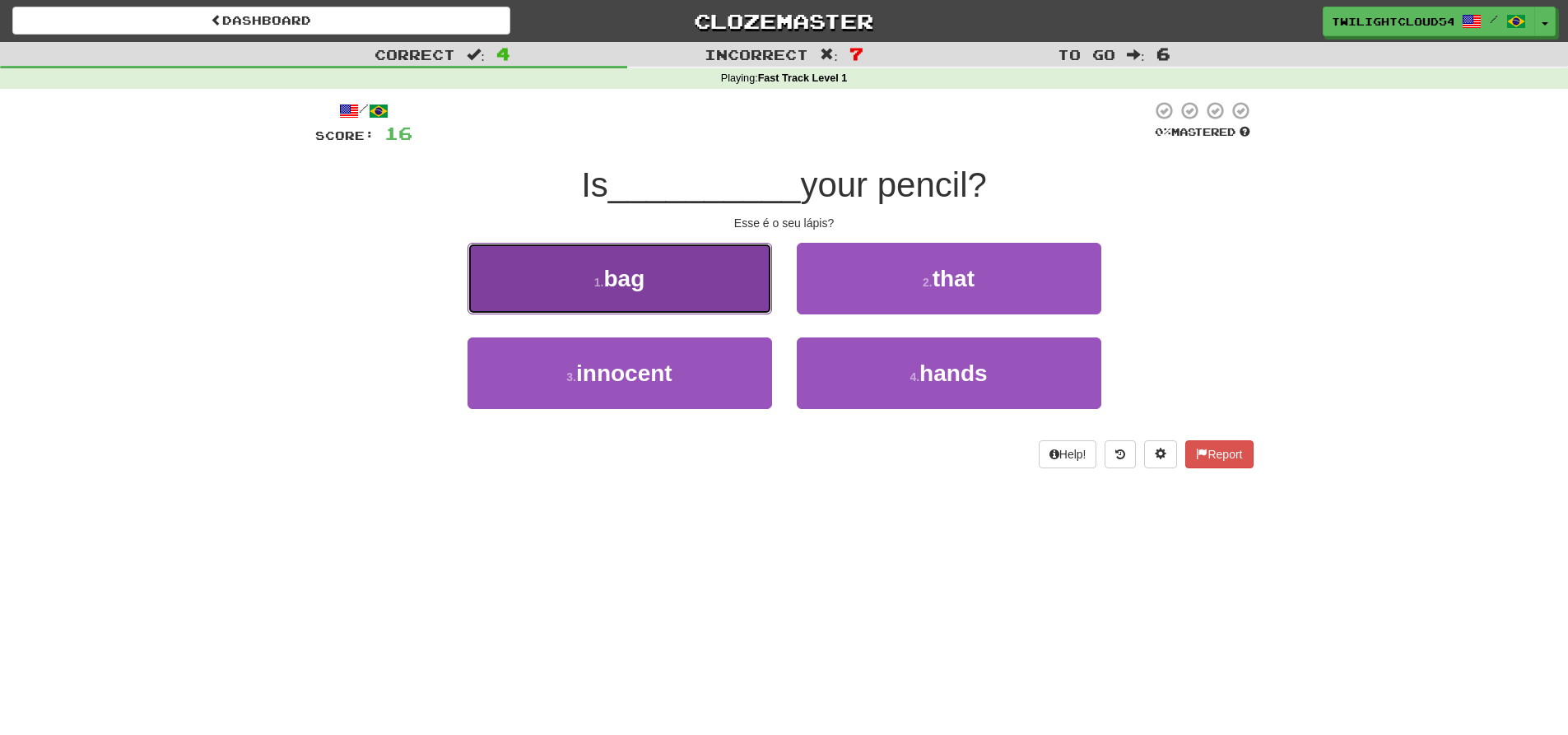
click at [702, 284] on button "1 . bag" at bounding box center [620, 279] width 305 height 72
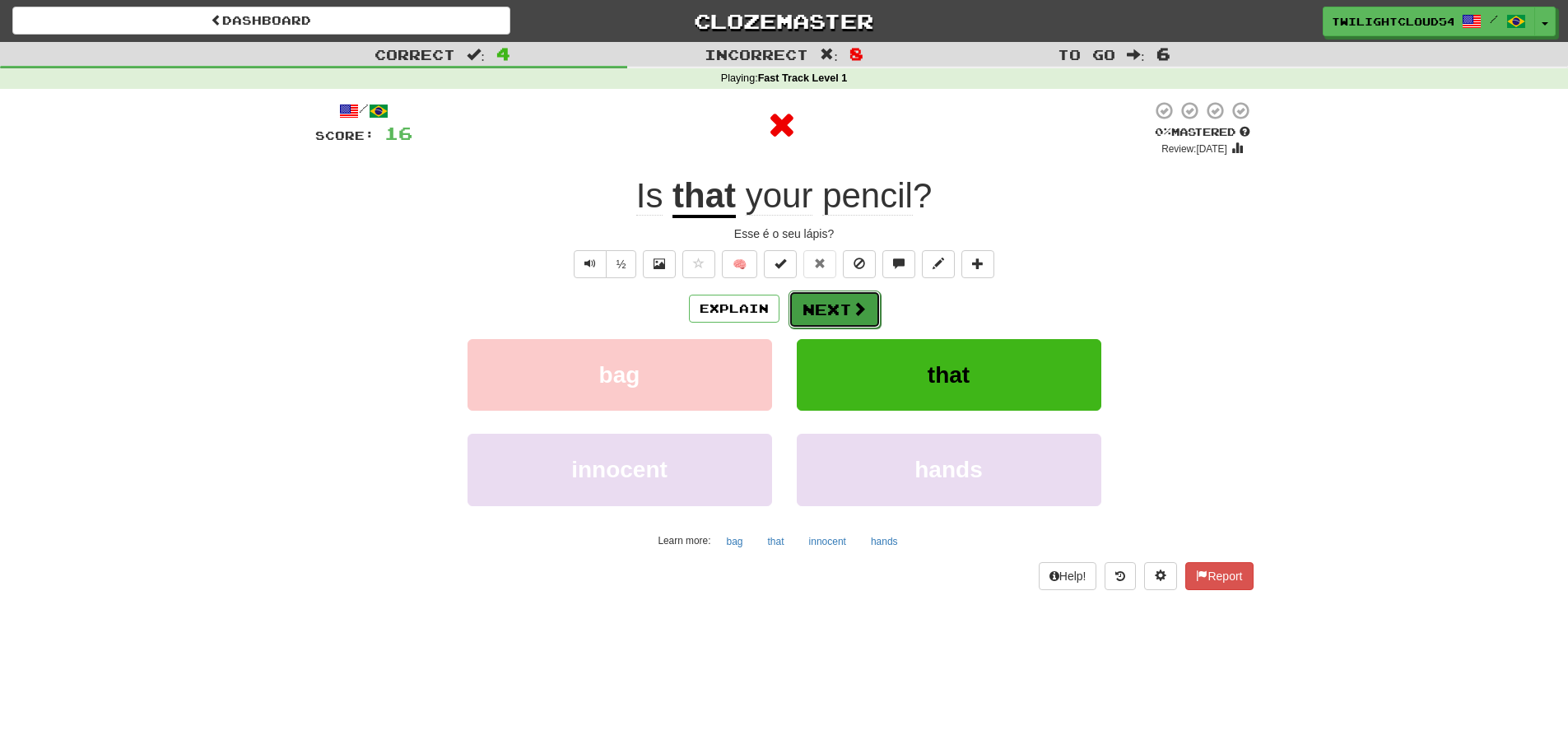
click at [852, 301] on span at bounding box center [860, 309] width 15 height 15
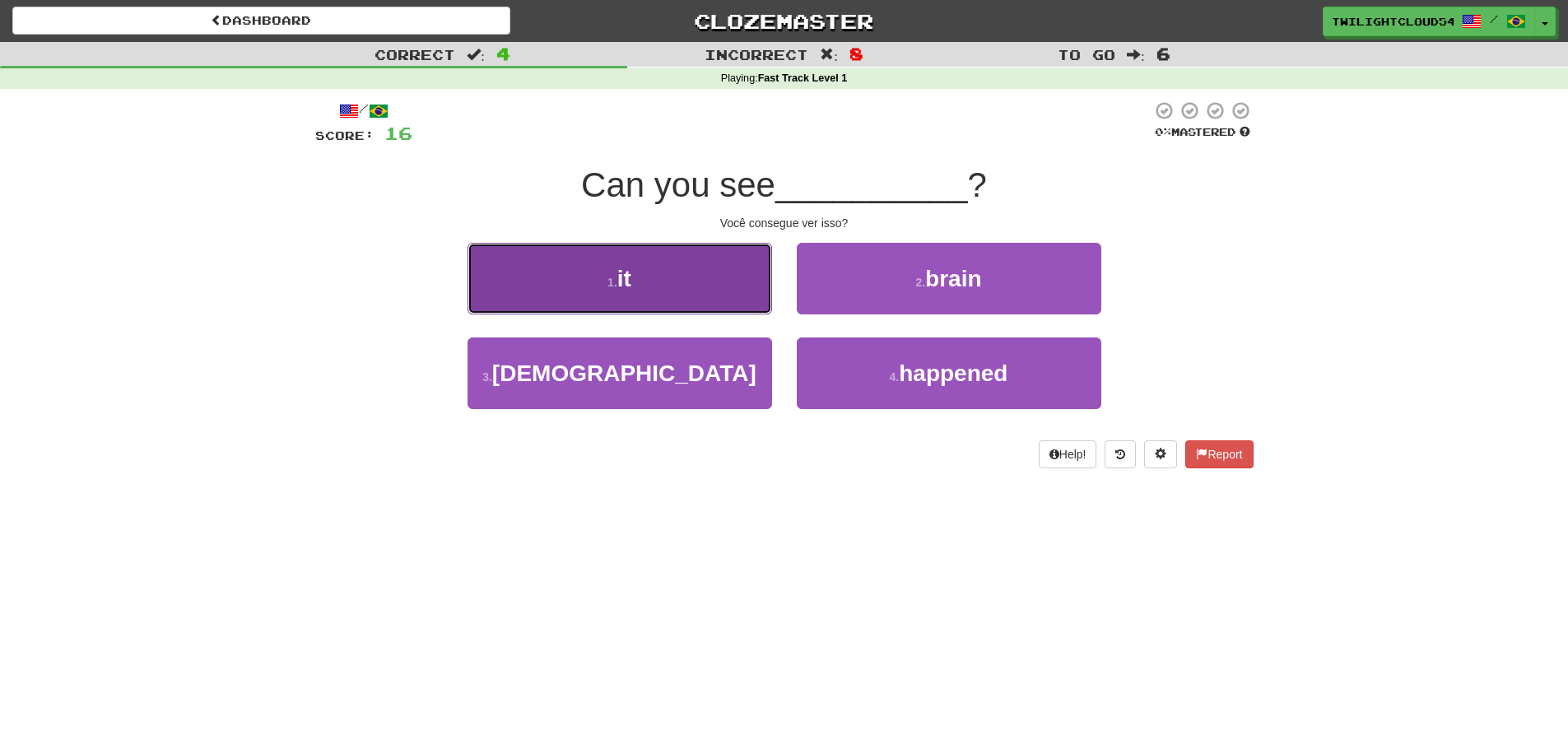
click at [689, 276] on button "1 . it" at bounding box center [620, 279] width 305 height 72
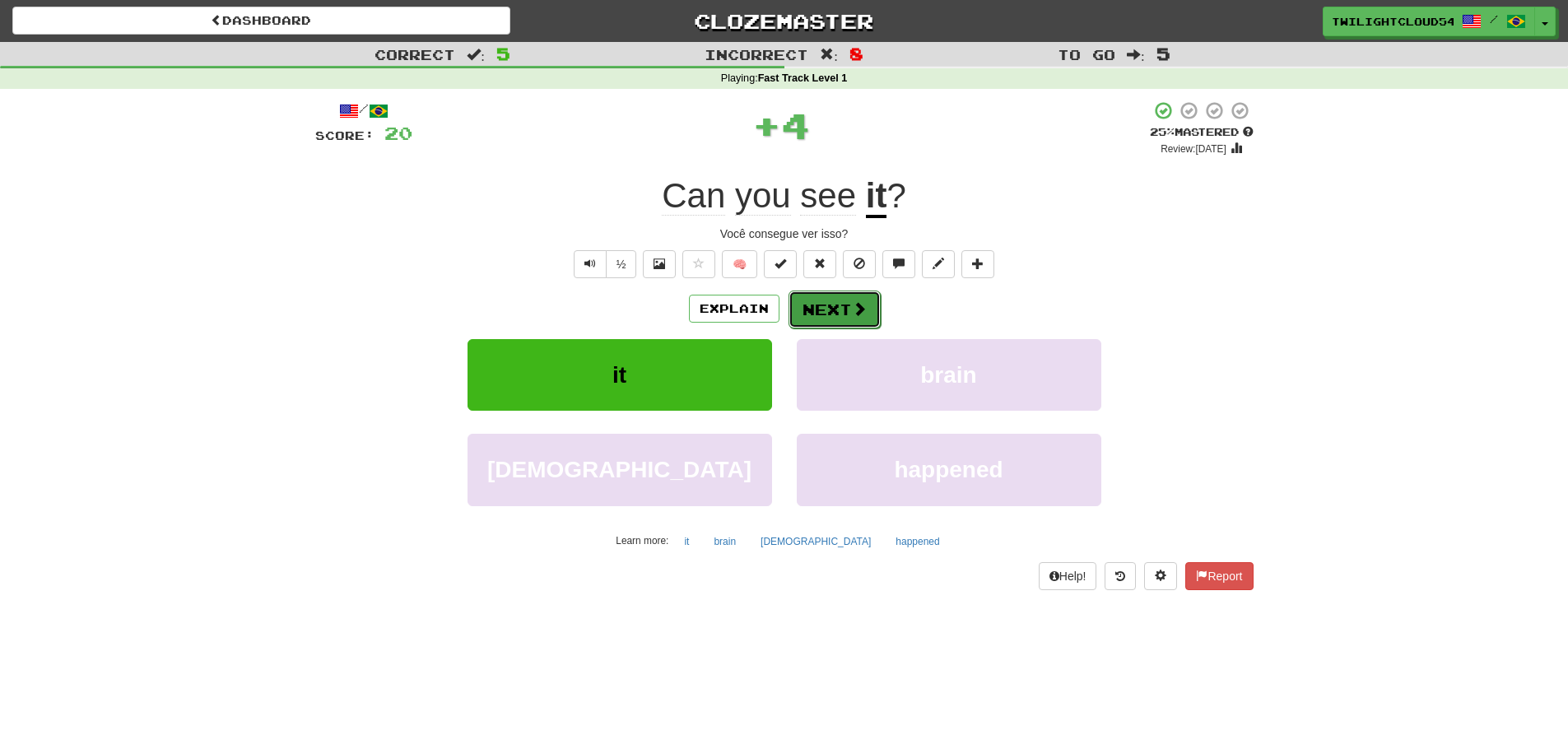
click at [823, 312] on button "Next" at bounding box center [834, 309] width 92 height 37
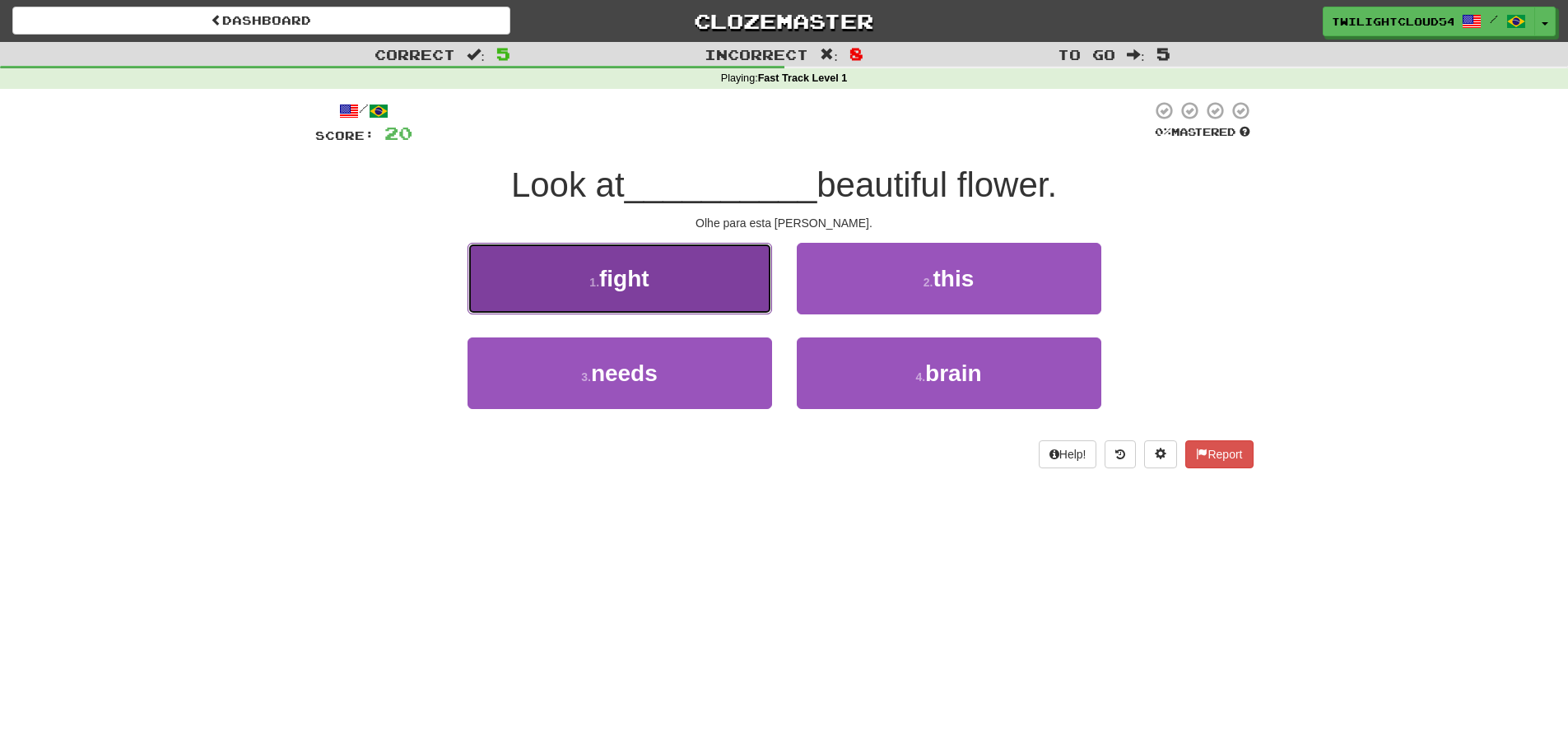
click at [700, 275] on button "1 . fight" at bounding box center [620, 279] width 305 height 72
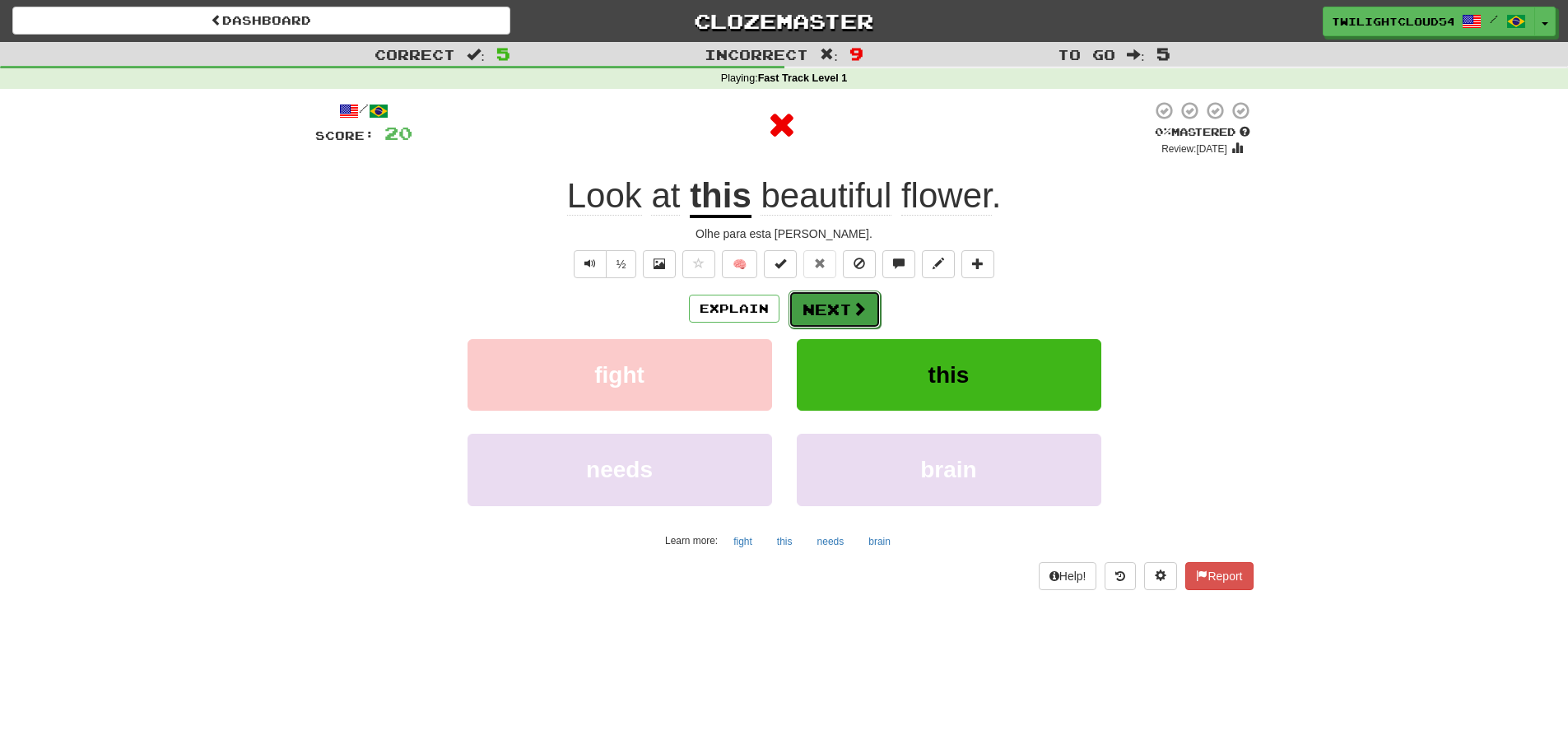
click at [852, 310] on span at bounding box center [860, 309] width 15 height 15
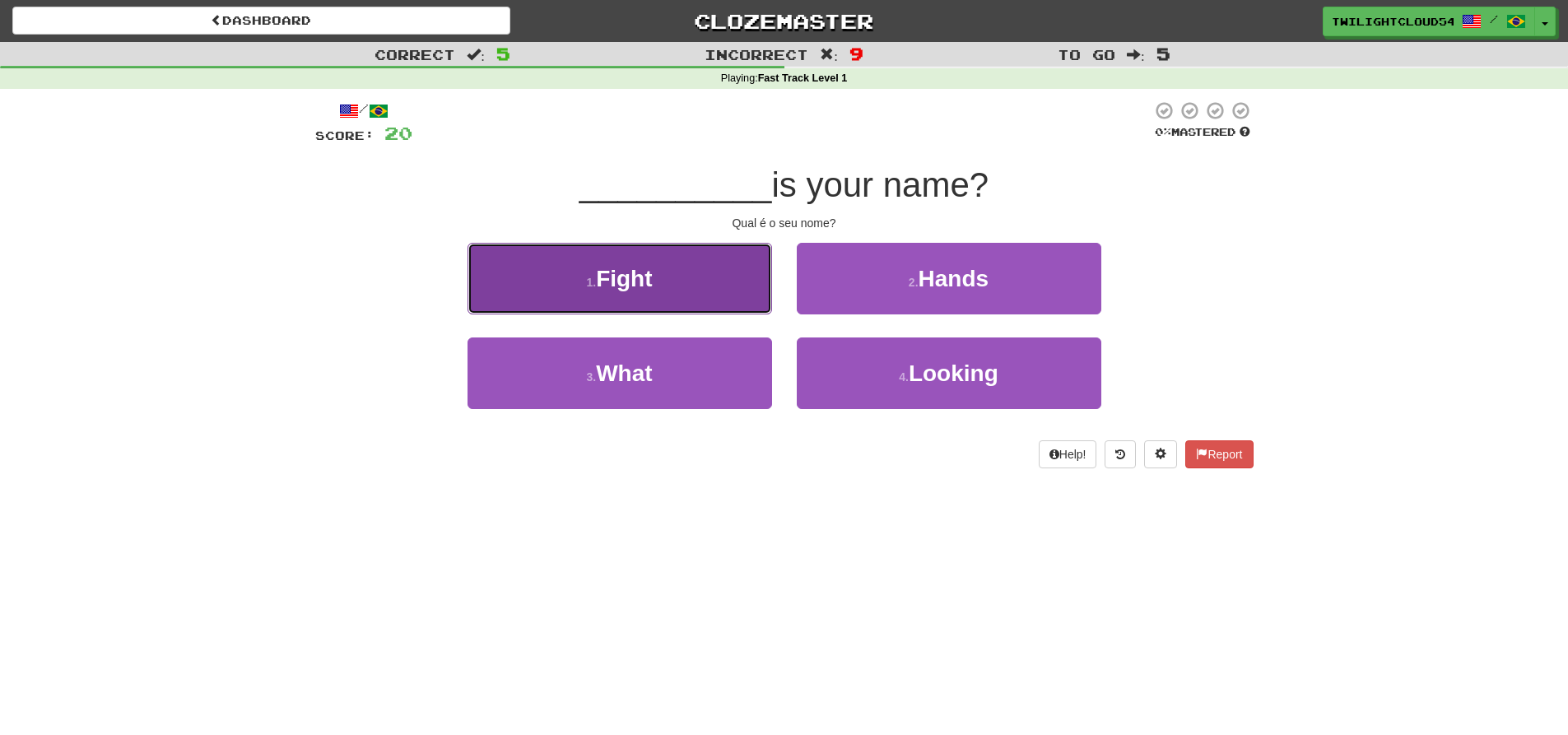
click at [690, 300] on button "1 . Fight" at bounding box center [620, 279] width 305 height 72
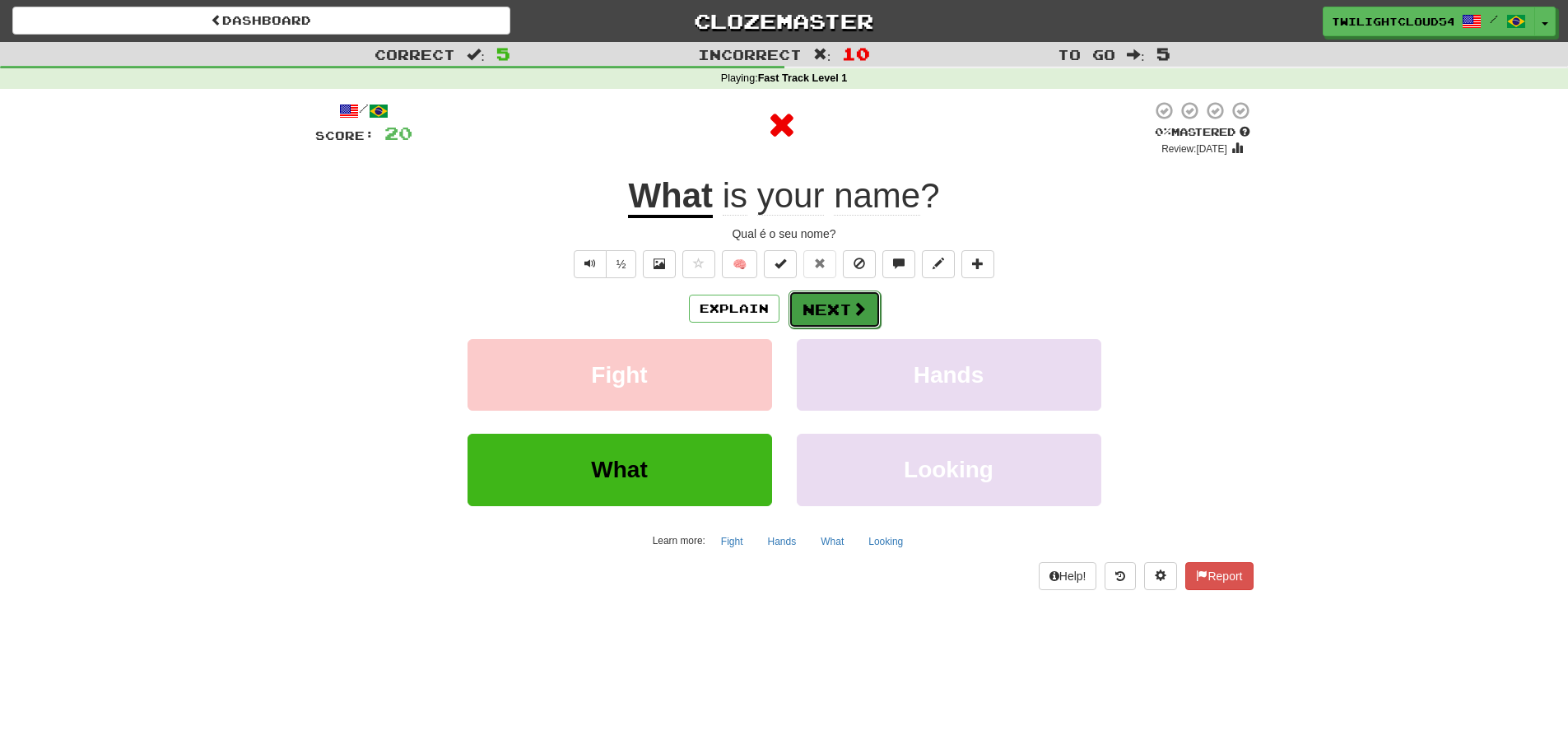
click at [832, 310] on button "Next" at bounding box center [834, 309] width 92 height 37
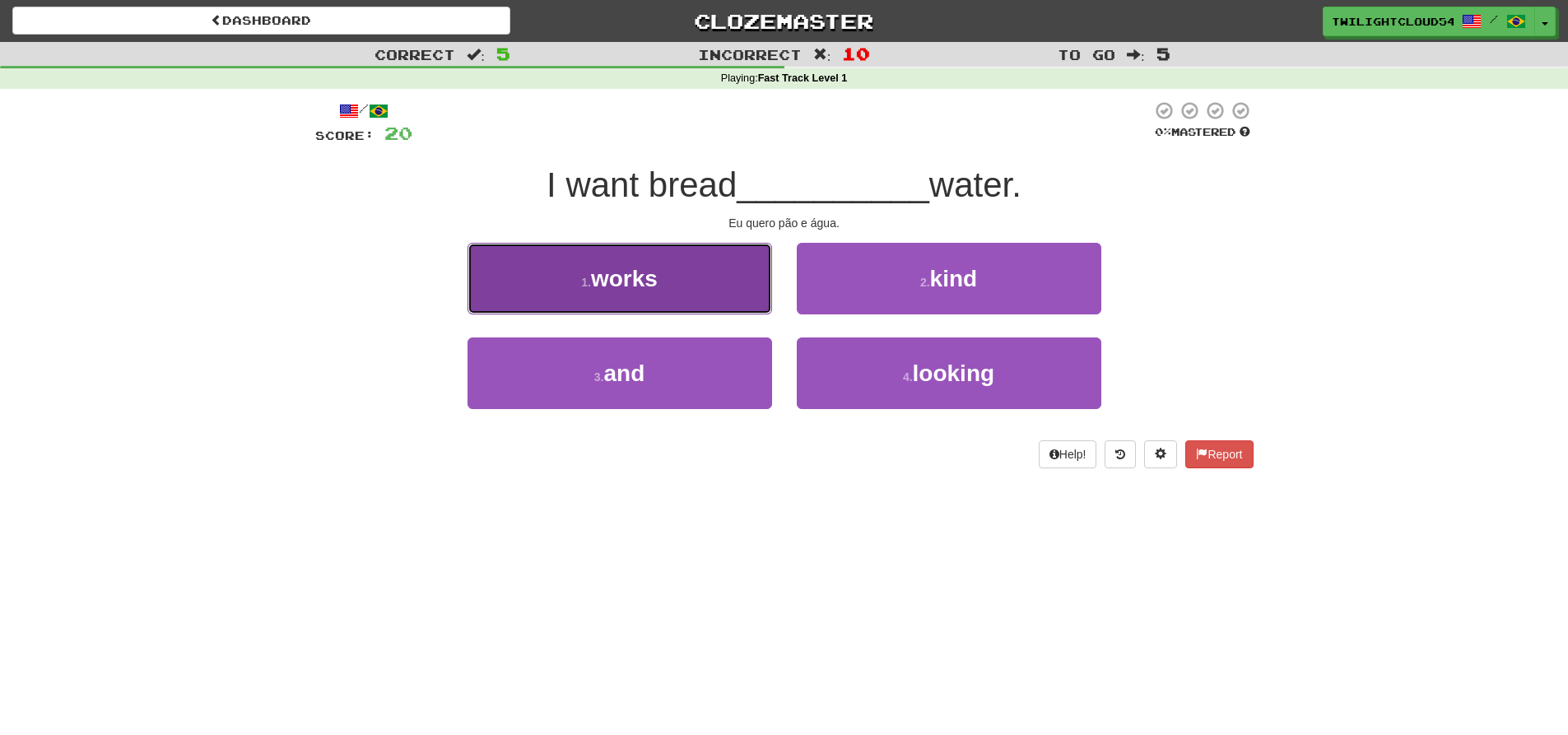
click at [696, 296] on button "1 . works" at bounding box center [620, 279] width 305 height 72
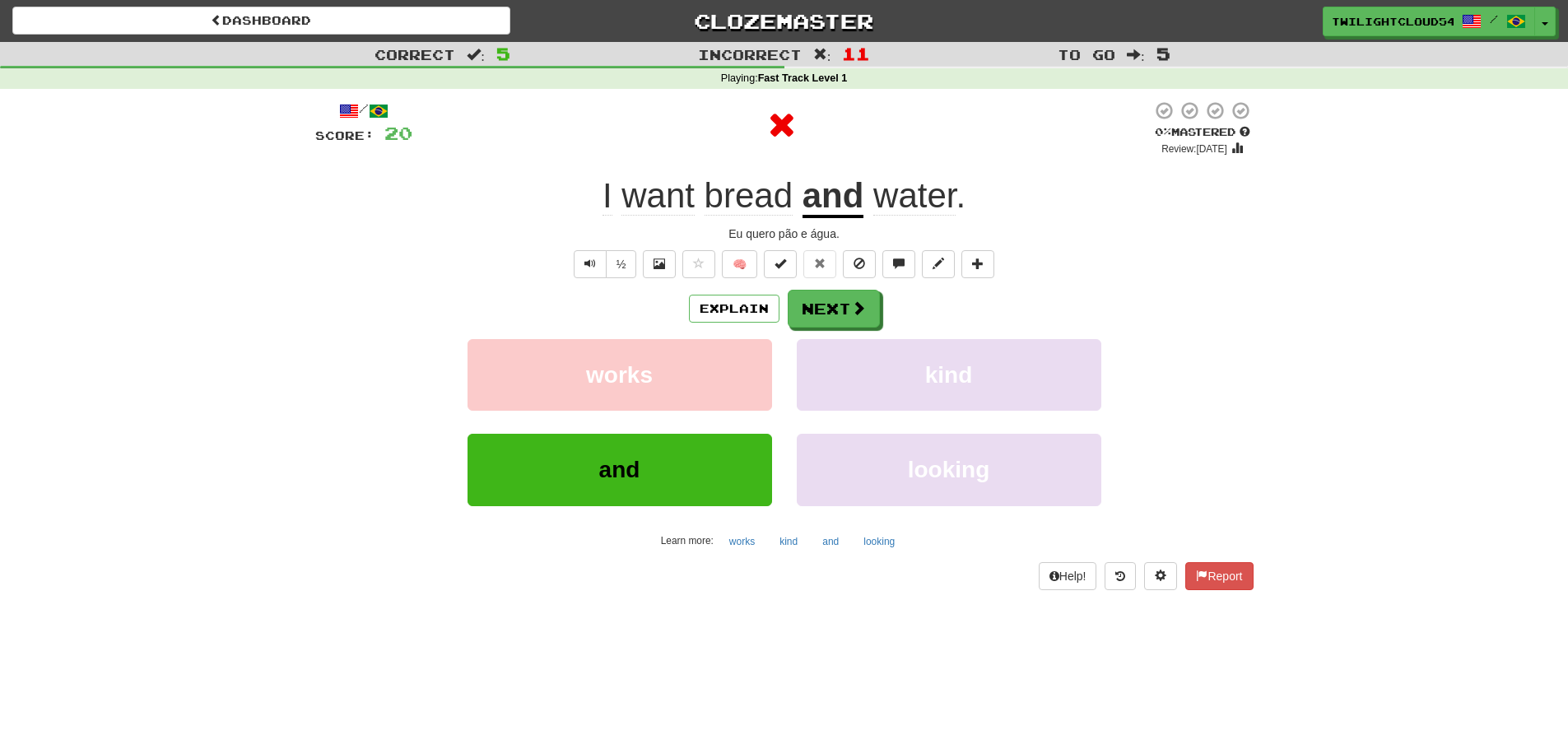
drag, startPoint x: 883, startPoint y: 298, endPoint x: 870, endPoint y: 298, distance: 13.0
click at [883, 297] on div "Explain Next" at bounding box center [784, 308] width 938 height 37
click at [870, 298] on button "Next" at bounding box center [834, 309] width 92 height 37
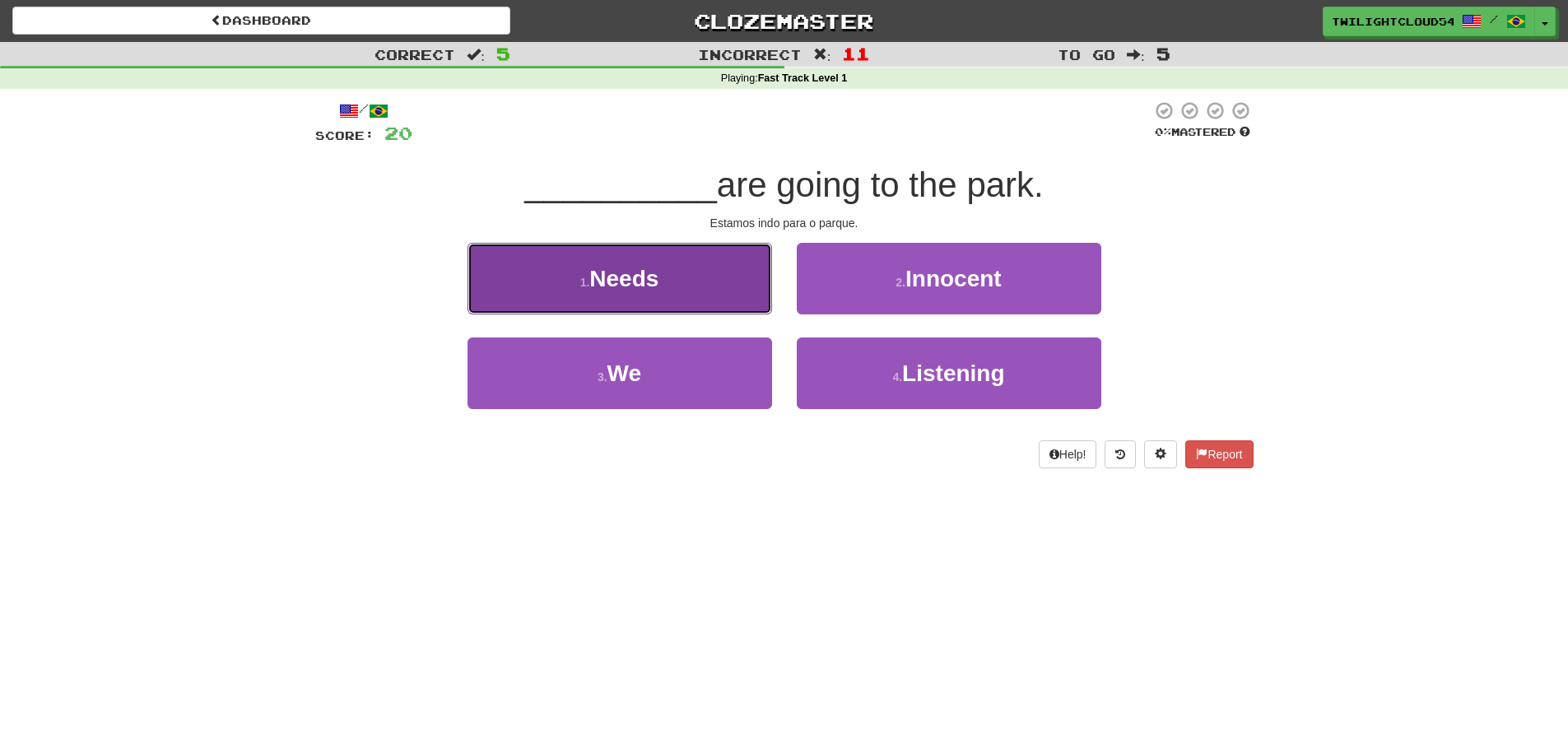
click at [682, 293] on button "1 . Needs" at bounding box center [620, 279] width 305 height 72
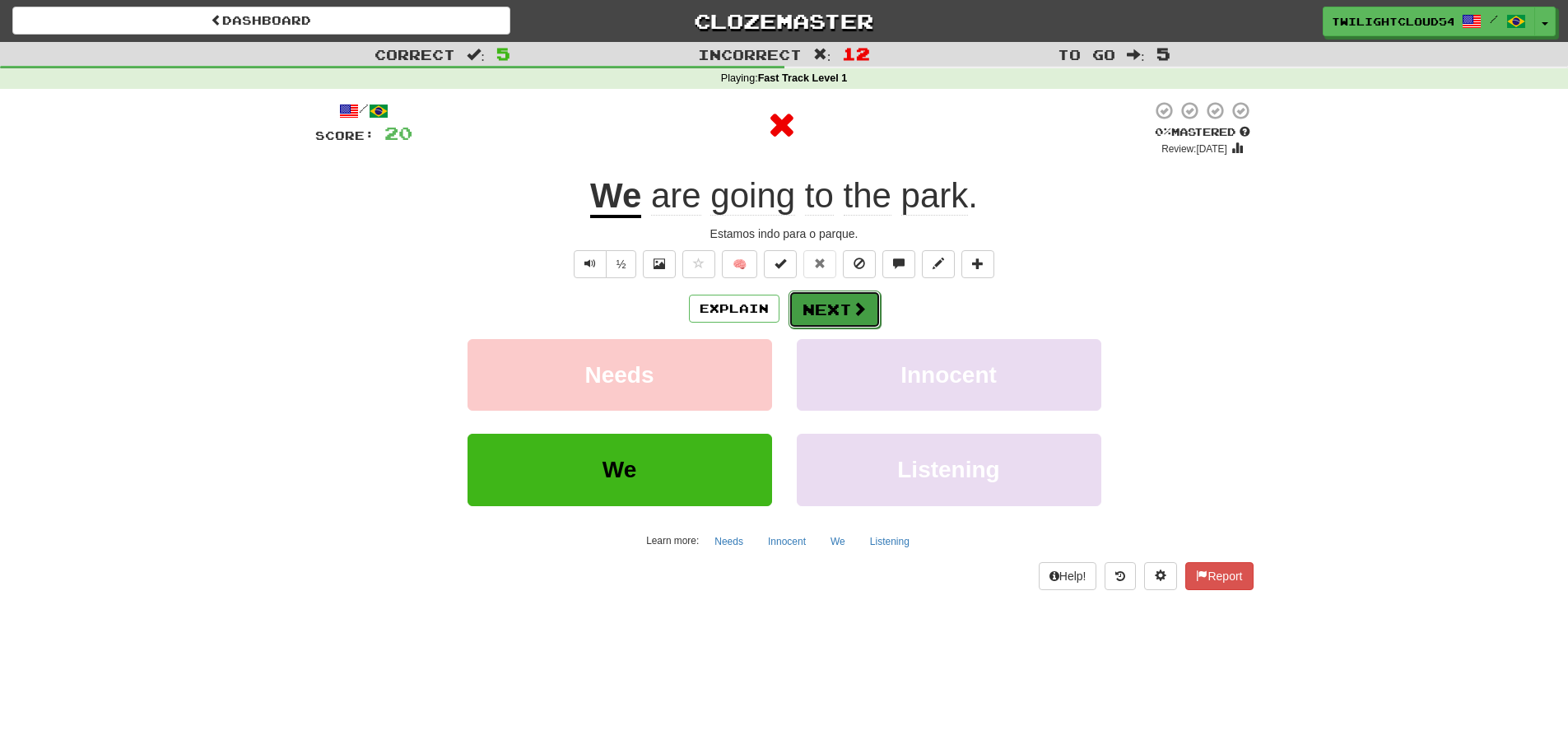
click at [847, 291] on button "Next" at bounding box center [834, 309] width 92 height 37
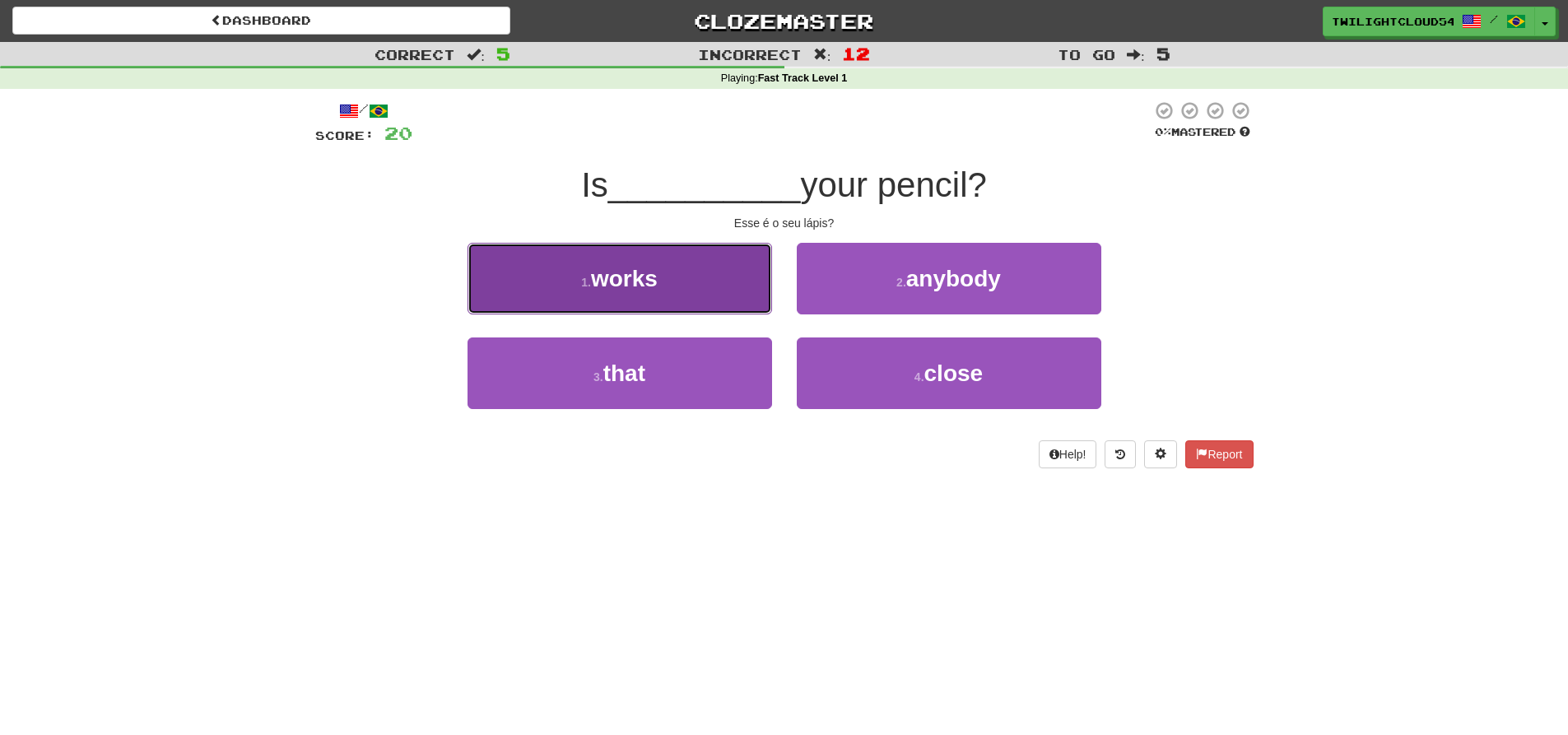
click at [730, 300] on button "1 . works" at bounding box center [620, 279] width 305 height 72
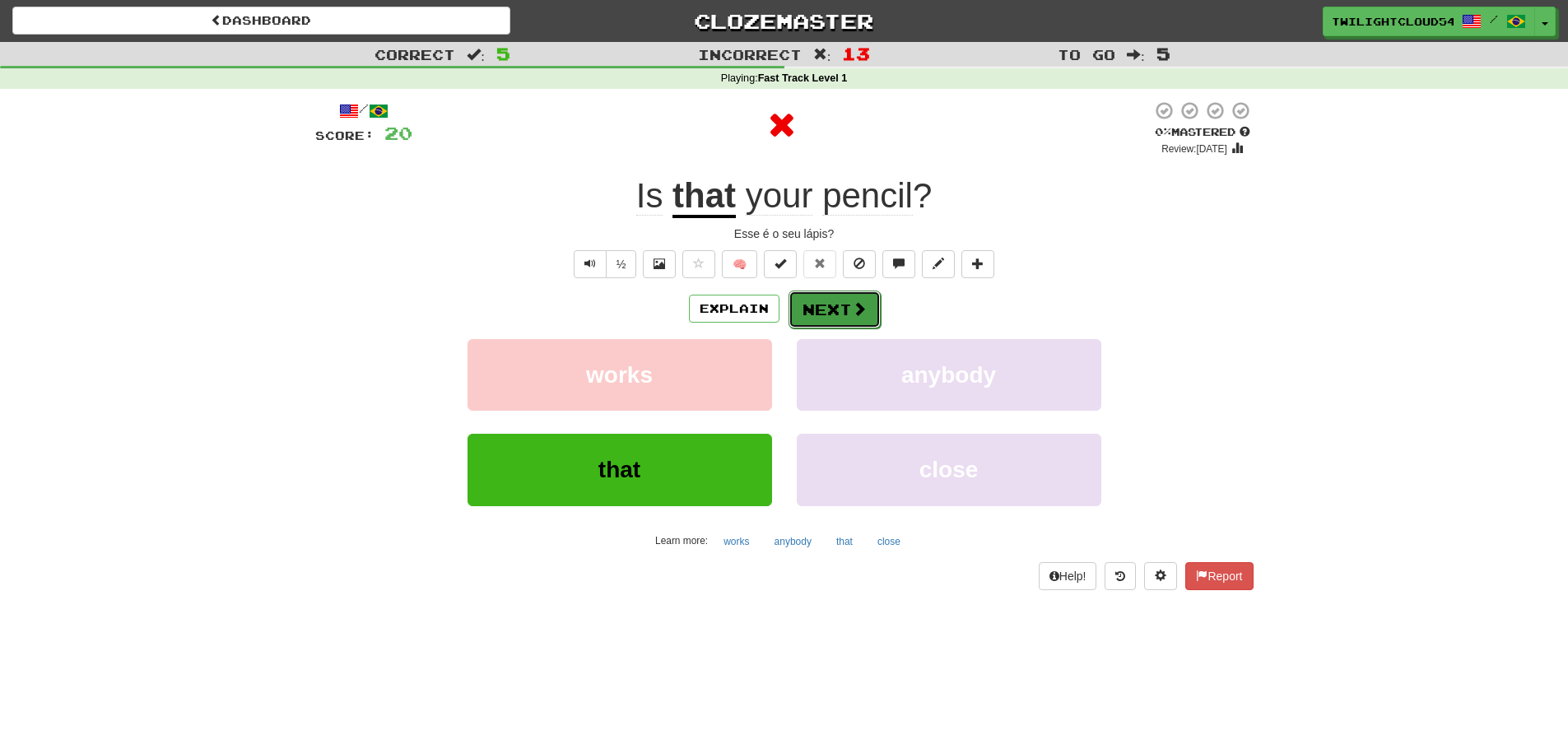
click at [846, 316] on button "Next" at bounding box center [834, 309] width 92 height 37
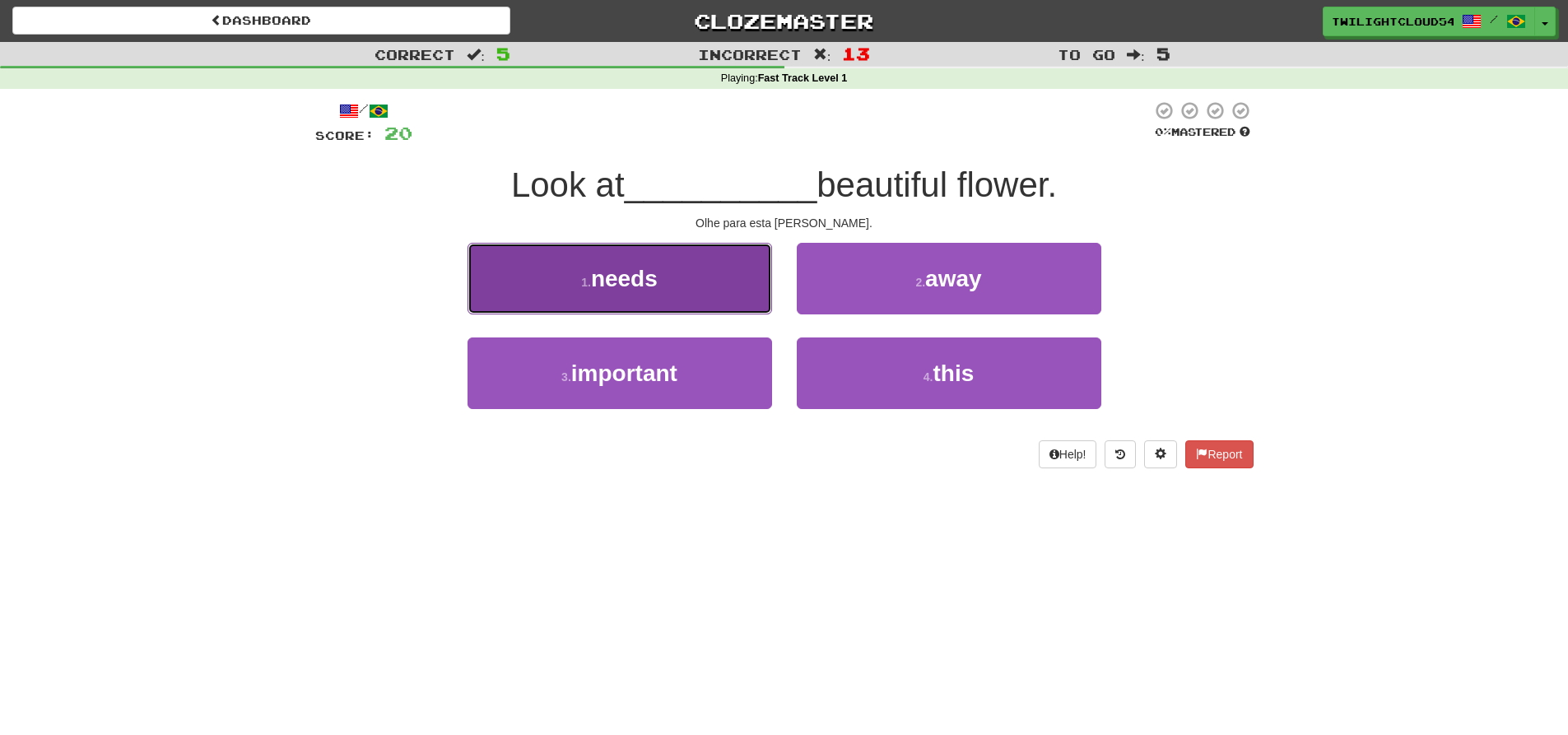
click at [707, 295] on button "1 . needs" at bounding box center [620, 279] width 305 height 72
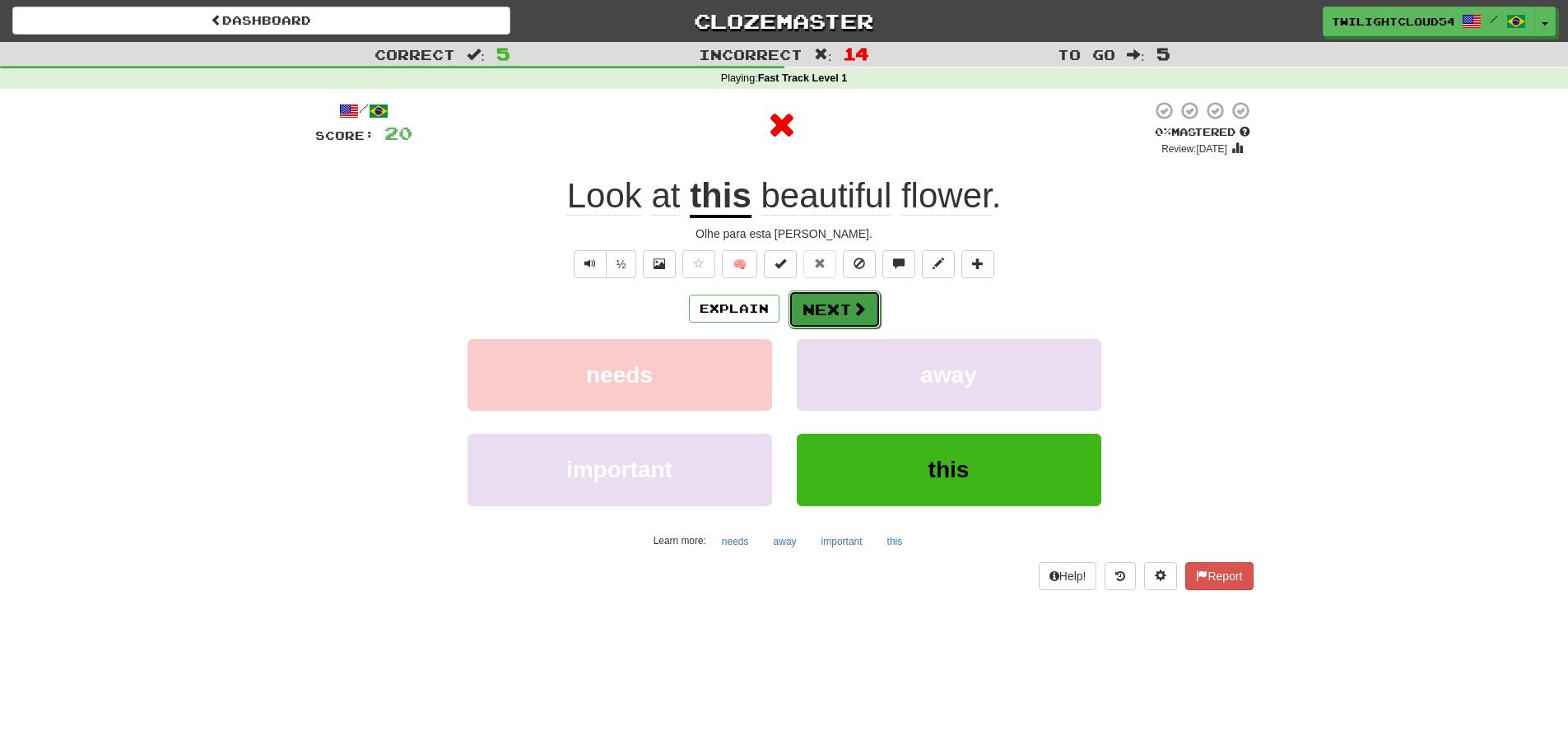
click at [841, 307] on button "Next" at bounding box center [834, 309] width 92 height 37
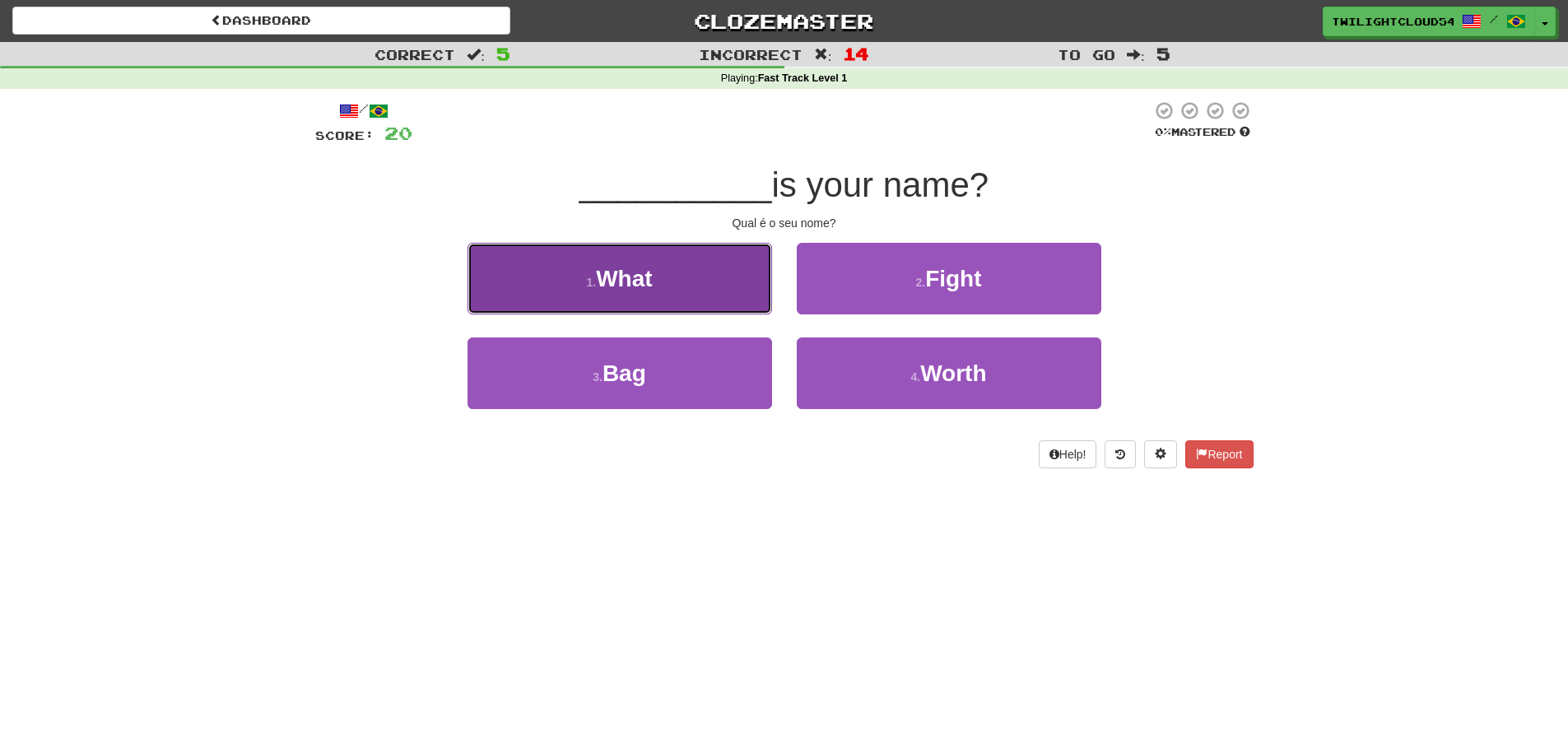
click at [683, 271] on button "1 . What" at bounding box center [620, 279] width 305 height 72
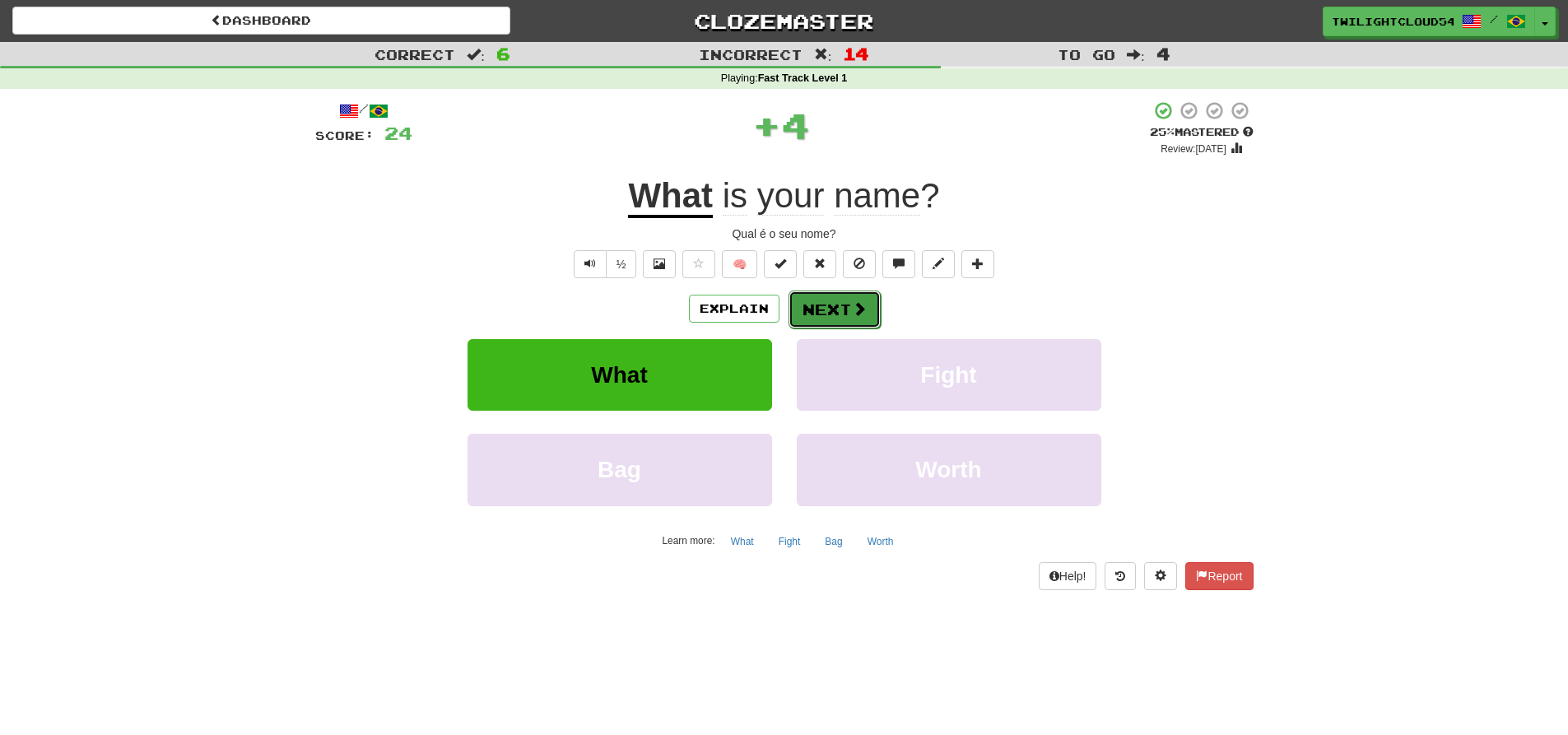
click at [836, 299] on button "Next" at bounding box center [834, 309] width 92 height 37
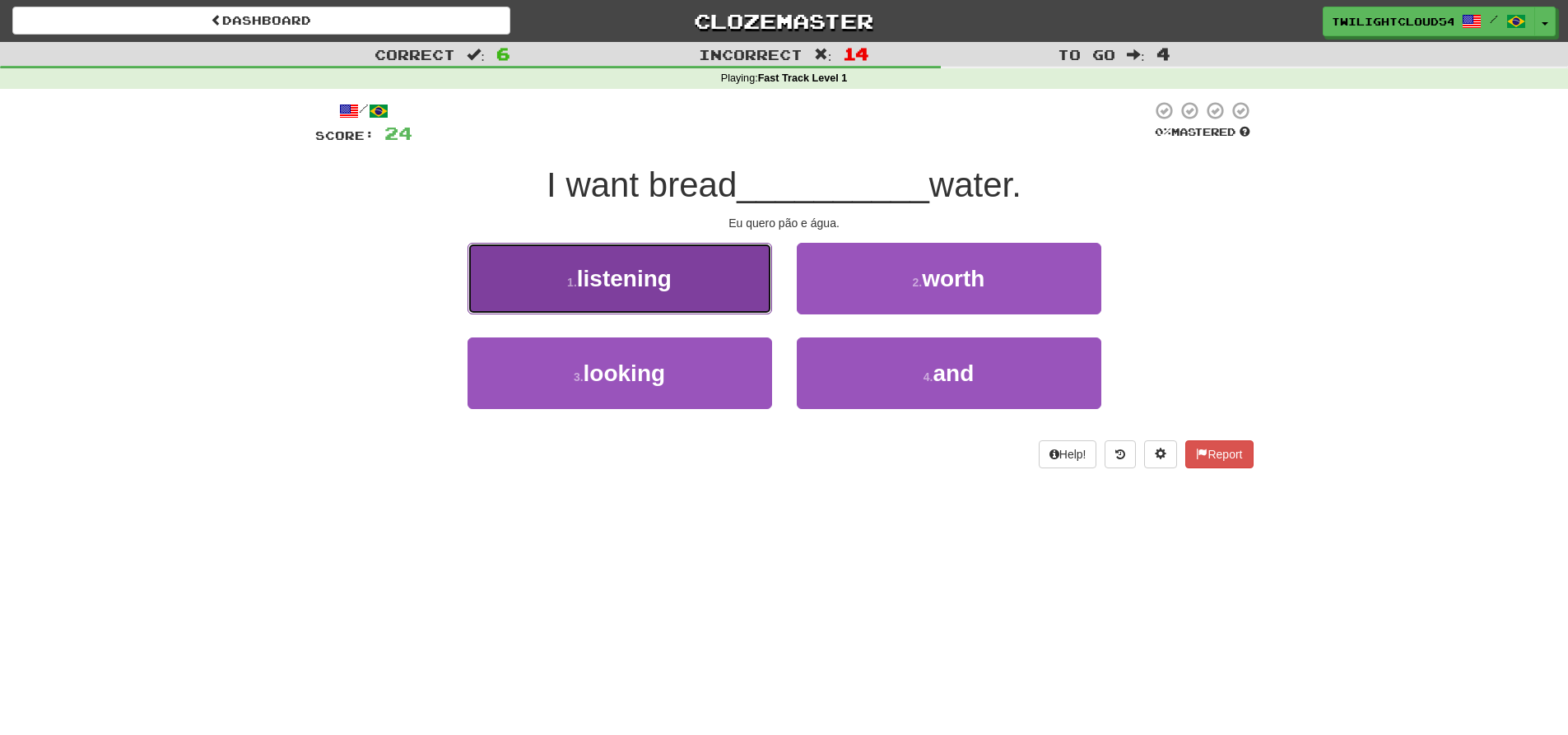
click at [715, 276] on button "1 . listening" at bounding box center [620, 279] width 305 height 72
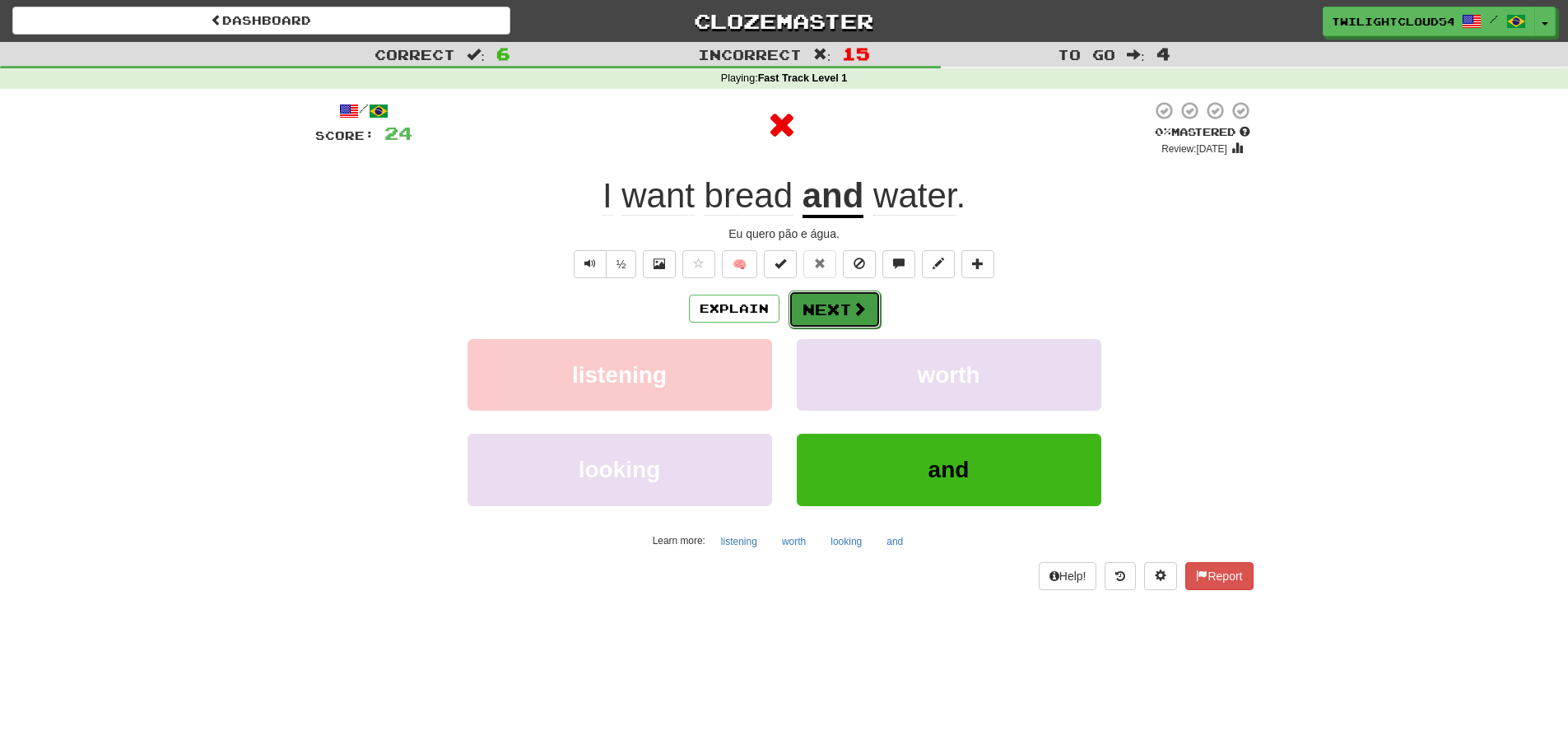
click at [833, 315] on button "Next" at bounding box center [834, 309] width 92 height 37
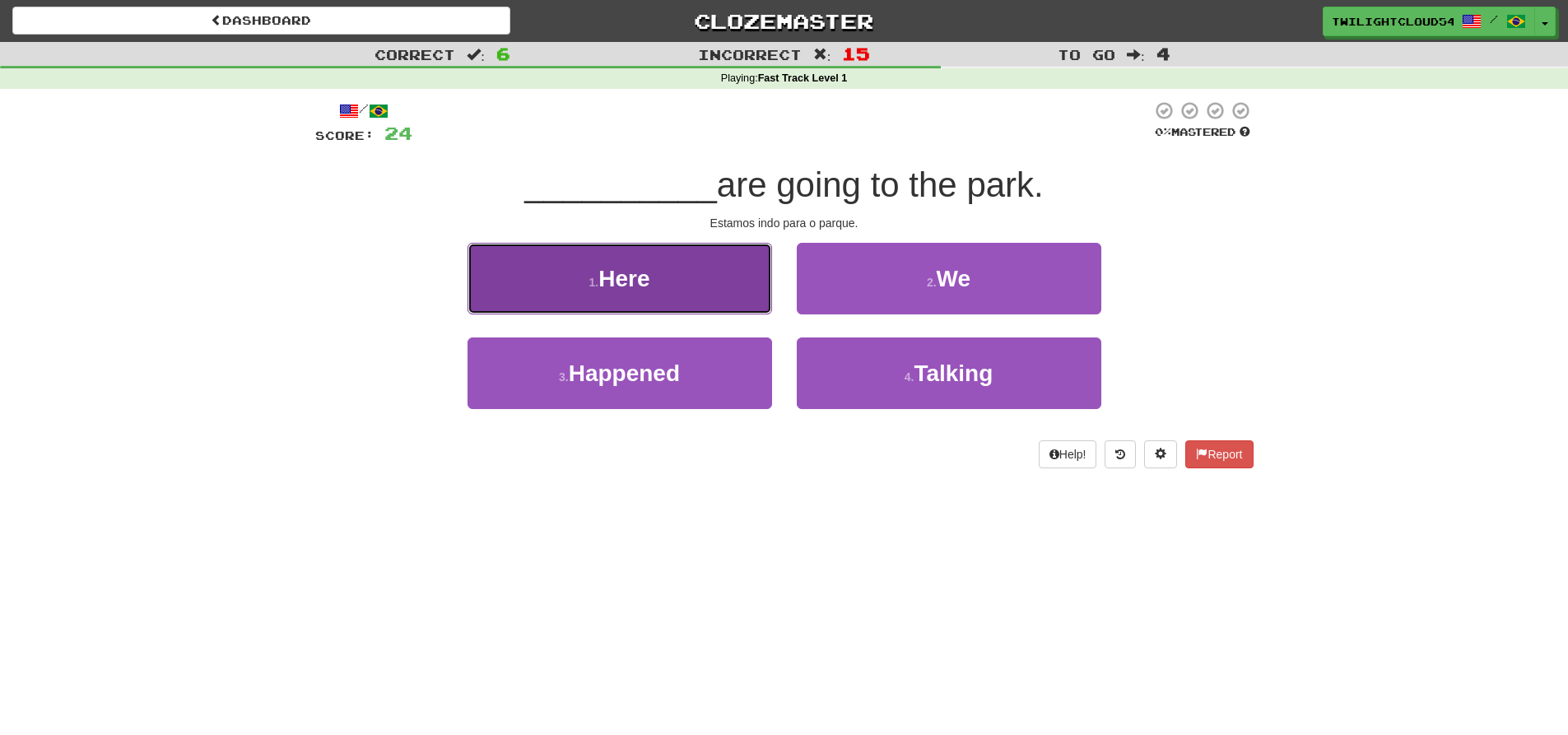
click at [685, 276] on button "1 . Here" at bounding box center [620, 279] width 305 height 72
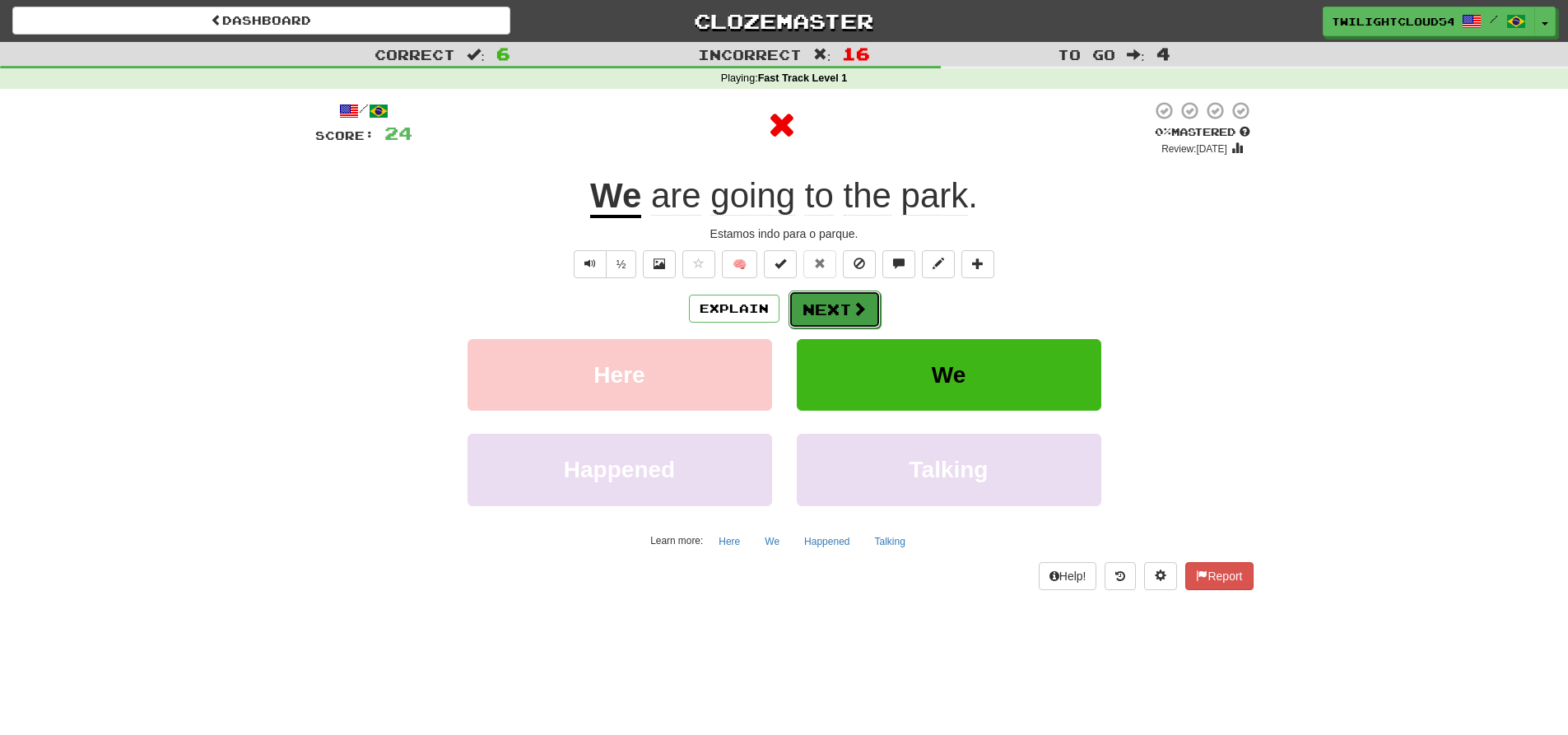
click at [839, 311] on button "Next" at bounding box center [834, 309] width 92 height 37
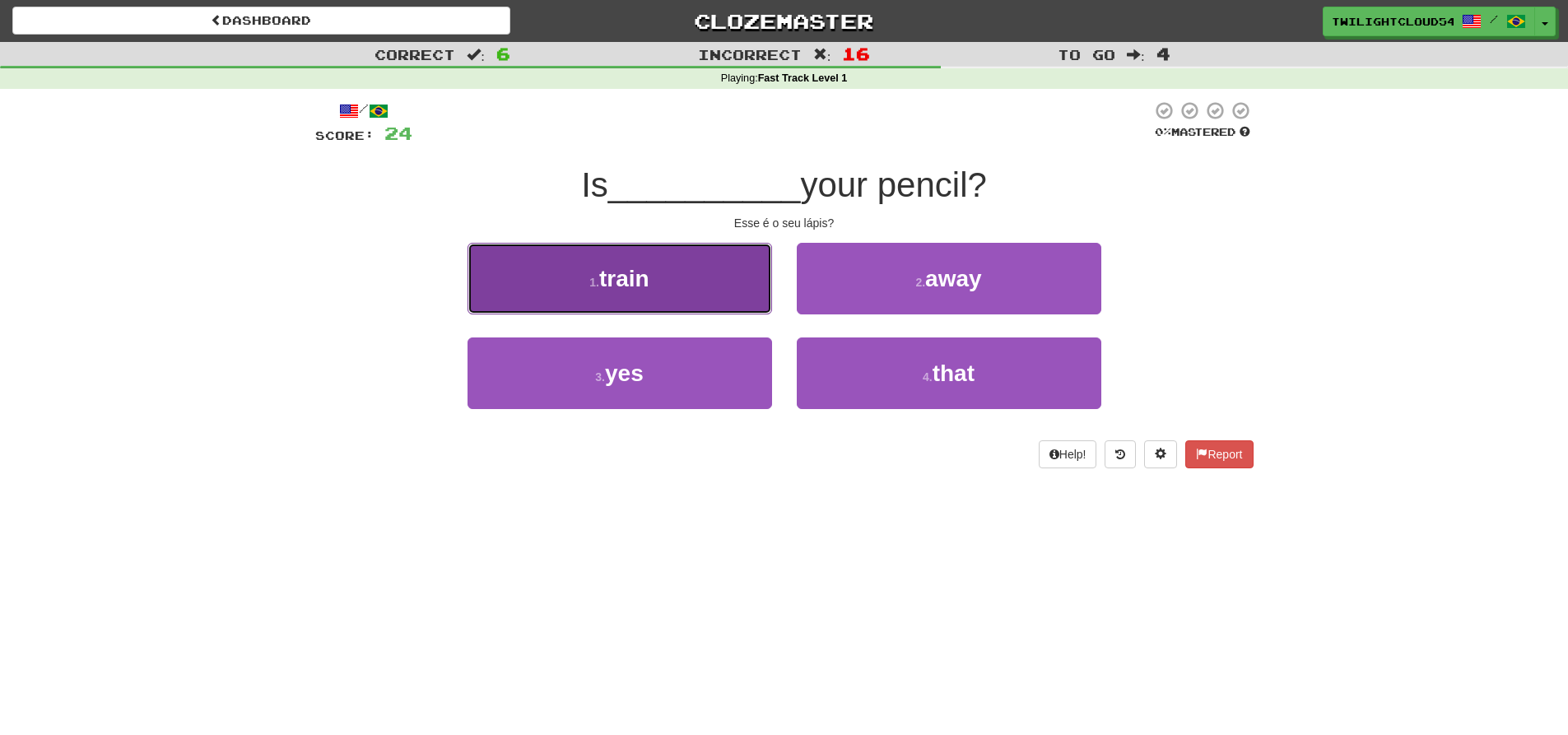
click at [699, 297] on button "1 . train" at bounding box center [620, 279] width 305 height 72
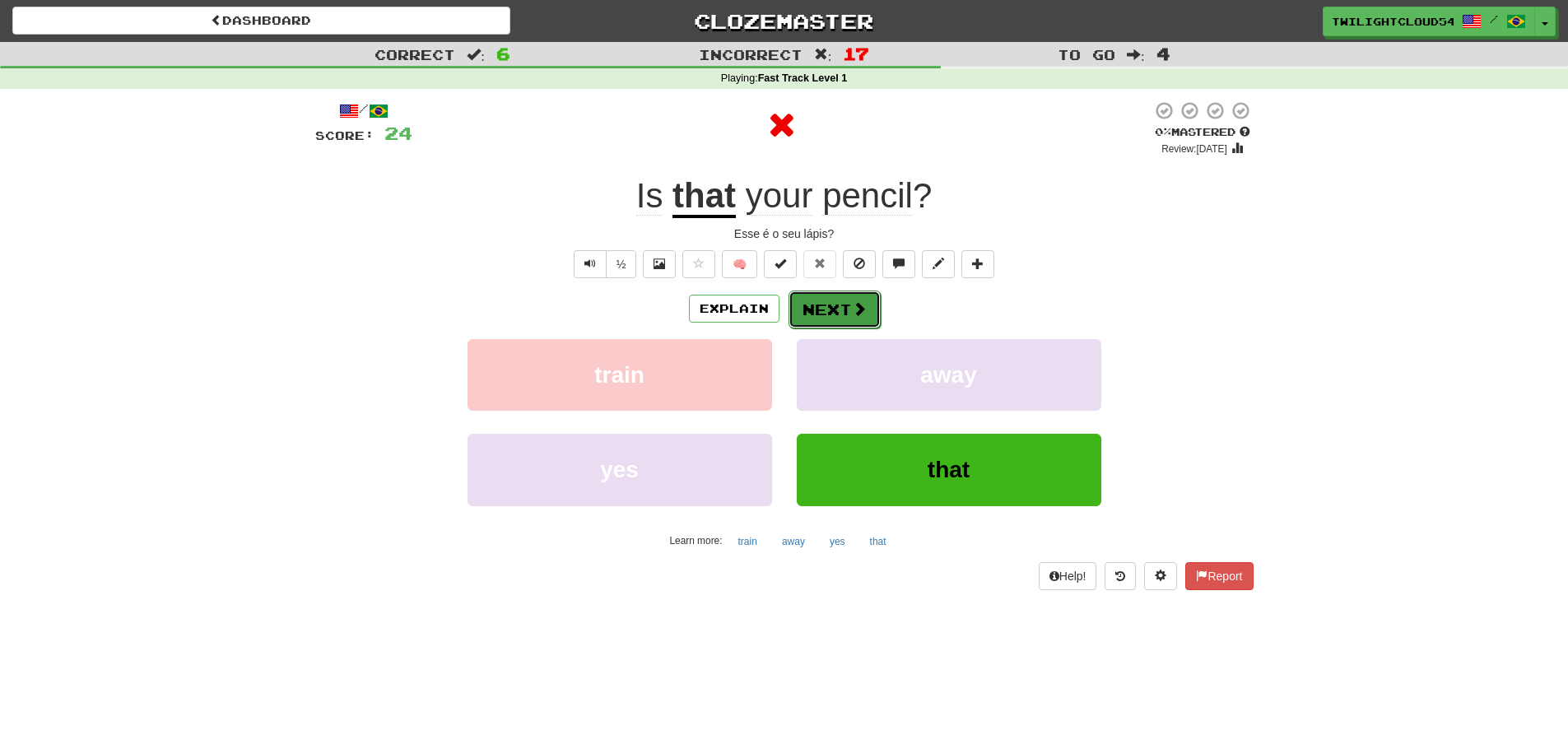
click at [868, 317] on button "Next" at bounding box center [834, 309] width 92 height 37
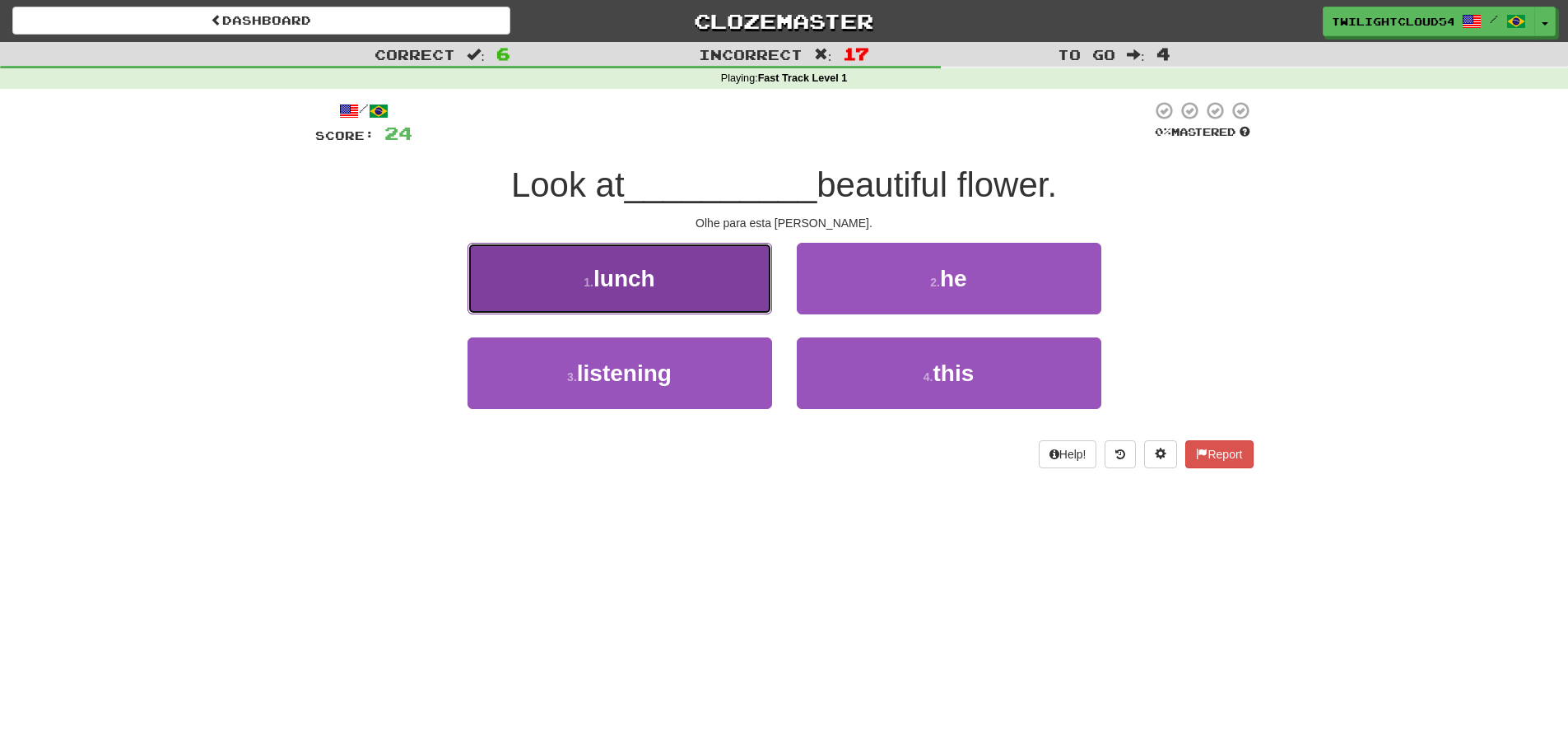
click at [699, 291] on button "1 . lunch" at bounding box center [620, 279] width 305 height 72
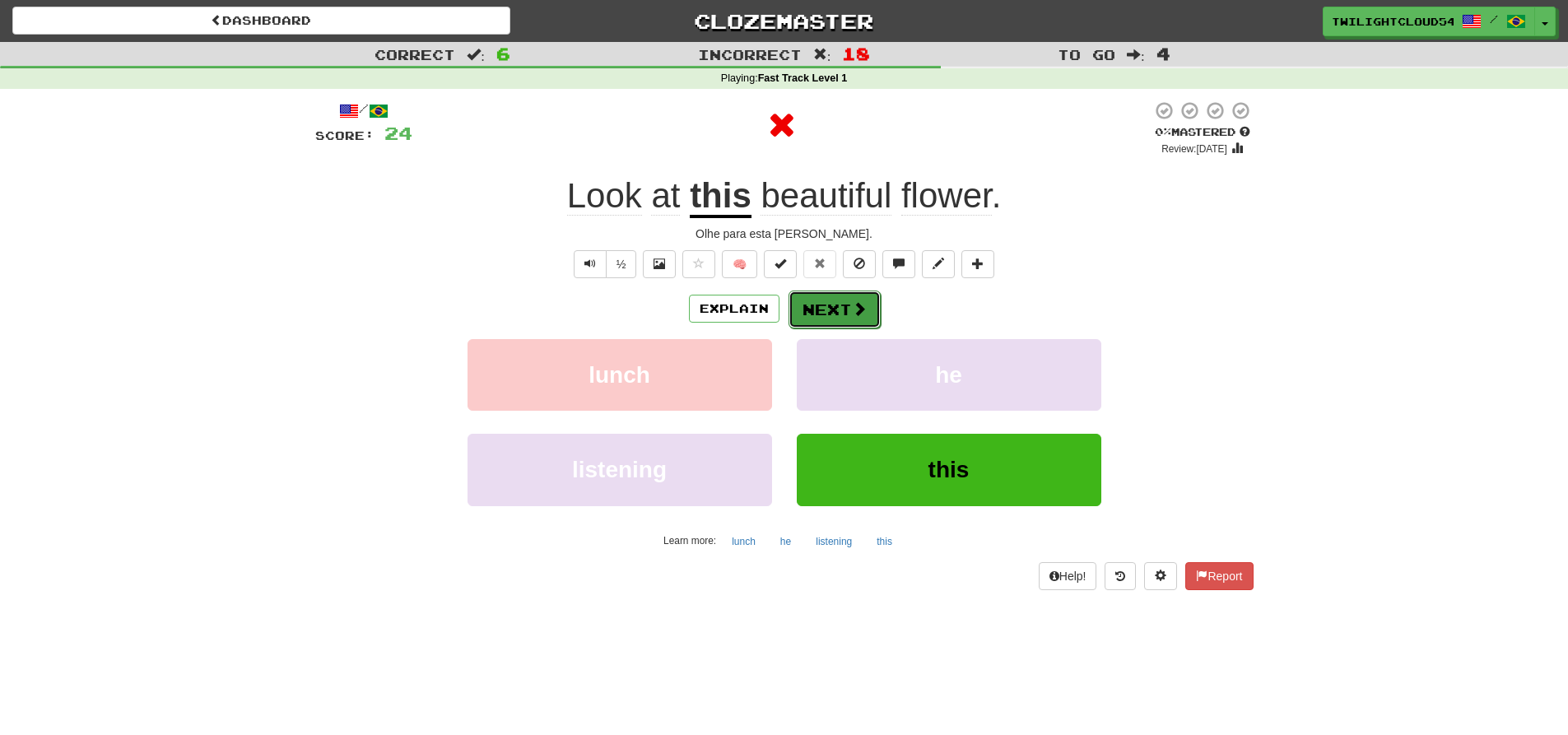
click at [821, 297] on button "Next" at bounding box center [834, 309] width 92 height 37
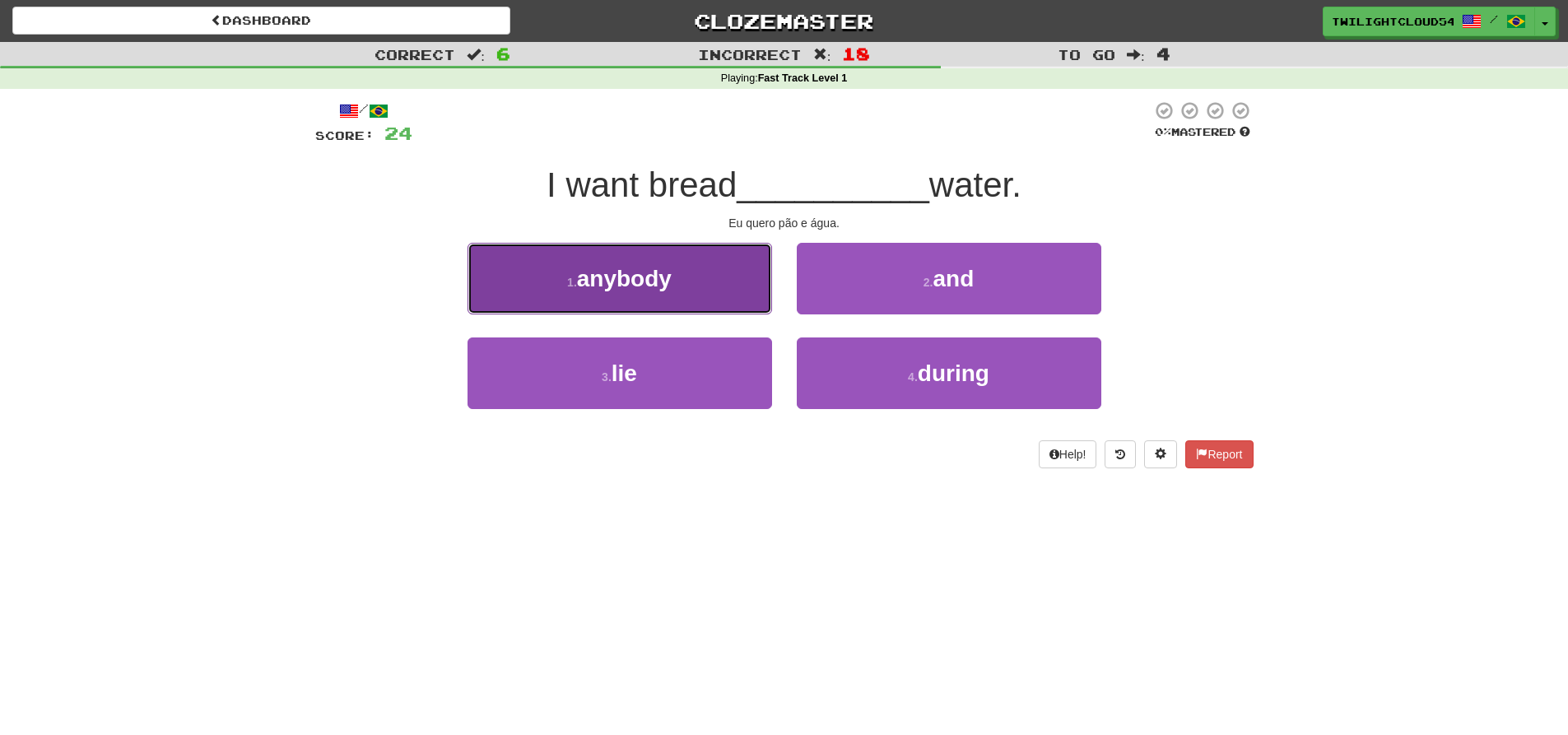
click at [710, 286] on button "1 . anybody" at bounding box center [620, 279] width 305 height 72
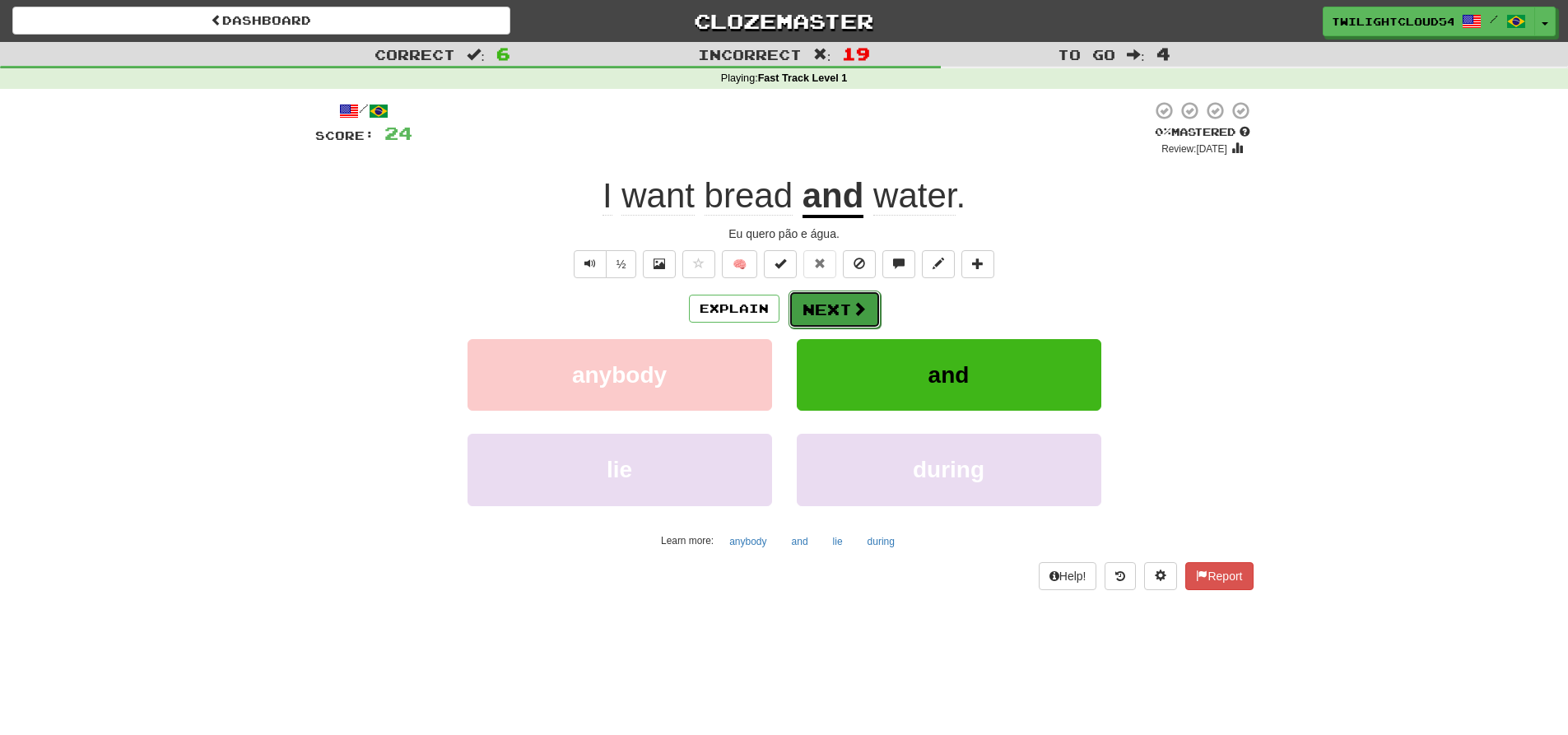
click at [830, 316] on button "Next" at bounding box center [834, 309] width 92 height 37
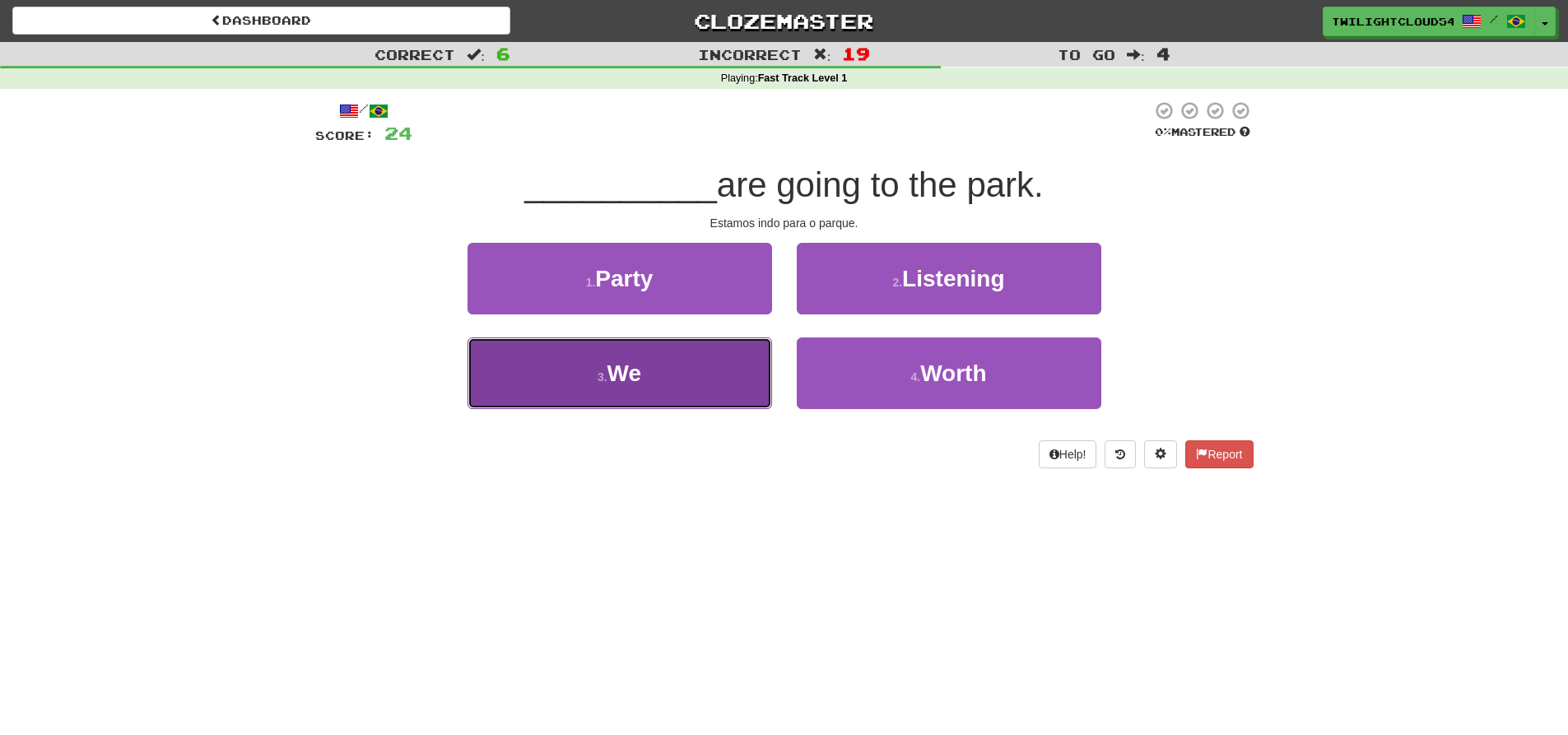
click at [727, 402] on button "3 . We" at bounding box center [620, 373] width 305 height 72
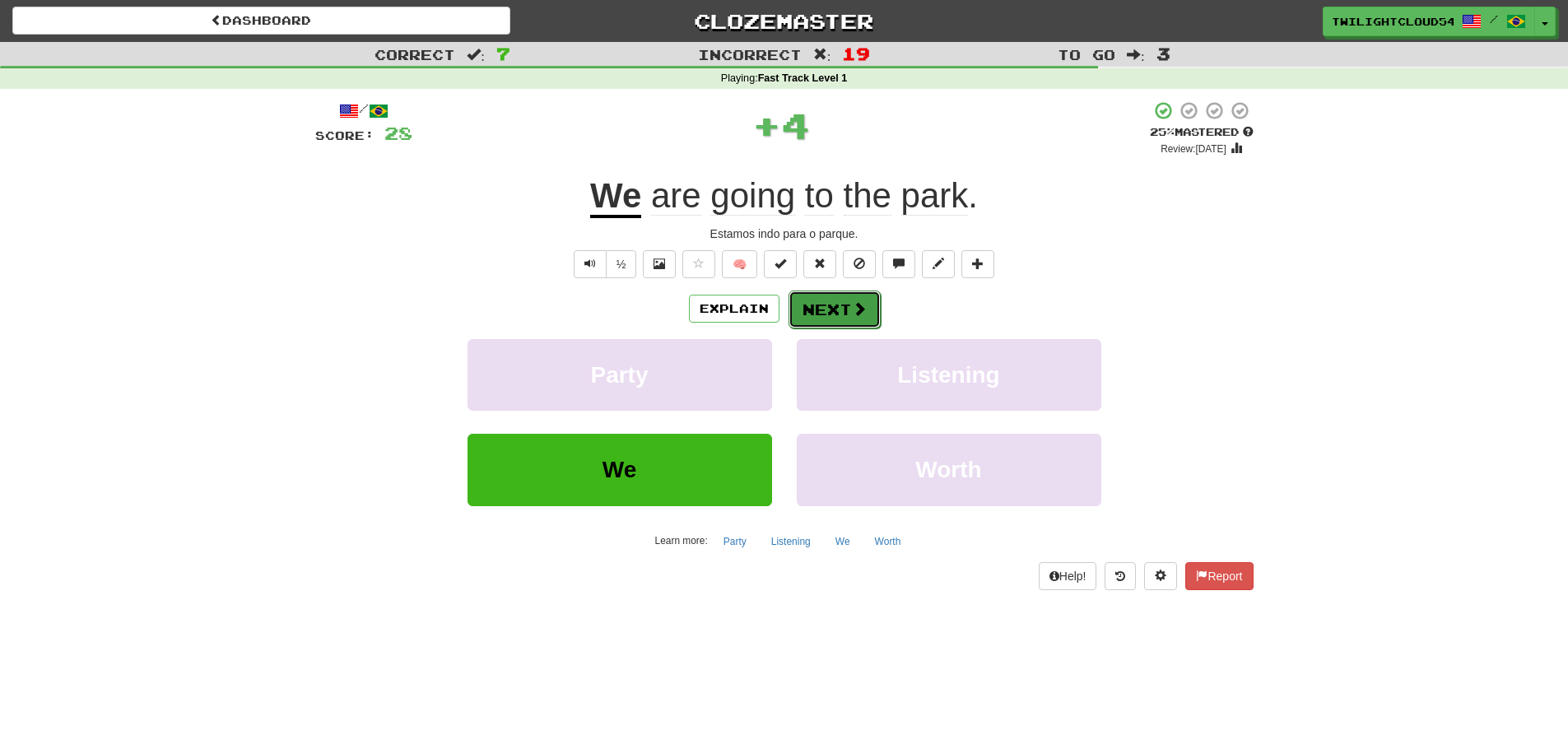
click at [843, 305] on button "Next" at bounding box center [834, 309] width 92 height 37
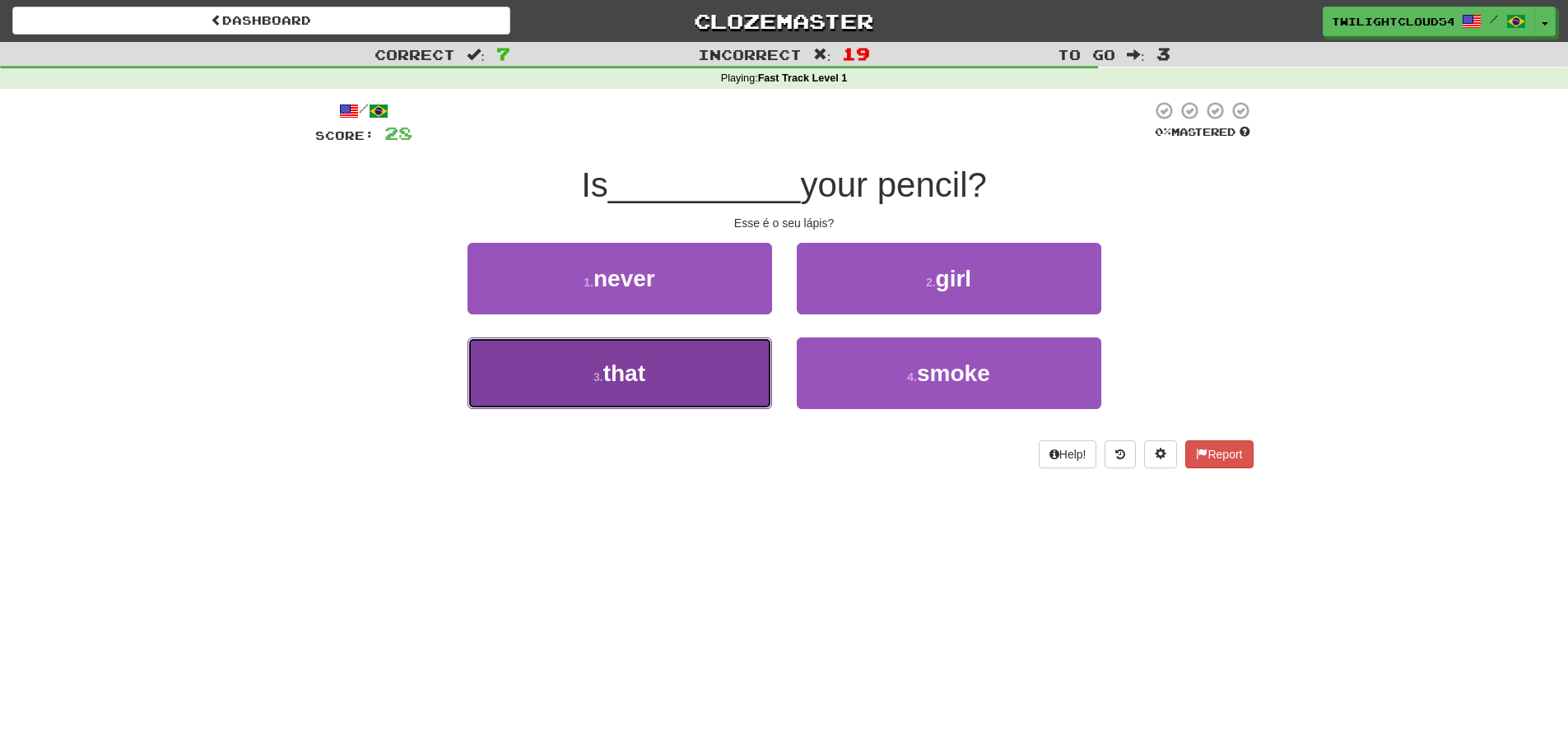
click at [687, 386] on button "3 . that" at bounding box center [620, 373] width 305 height 72
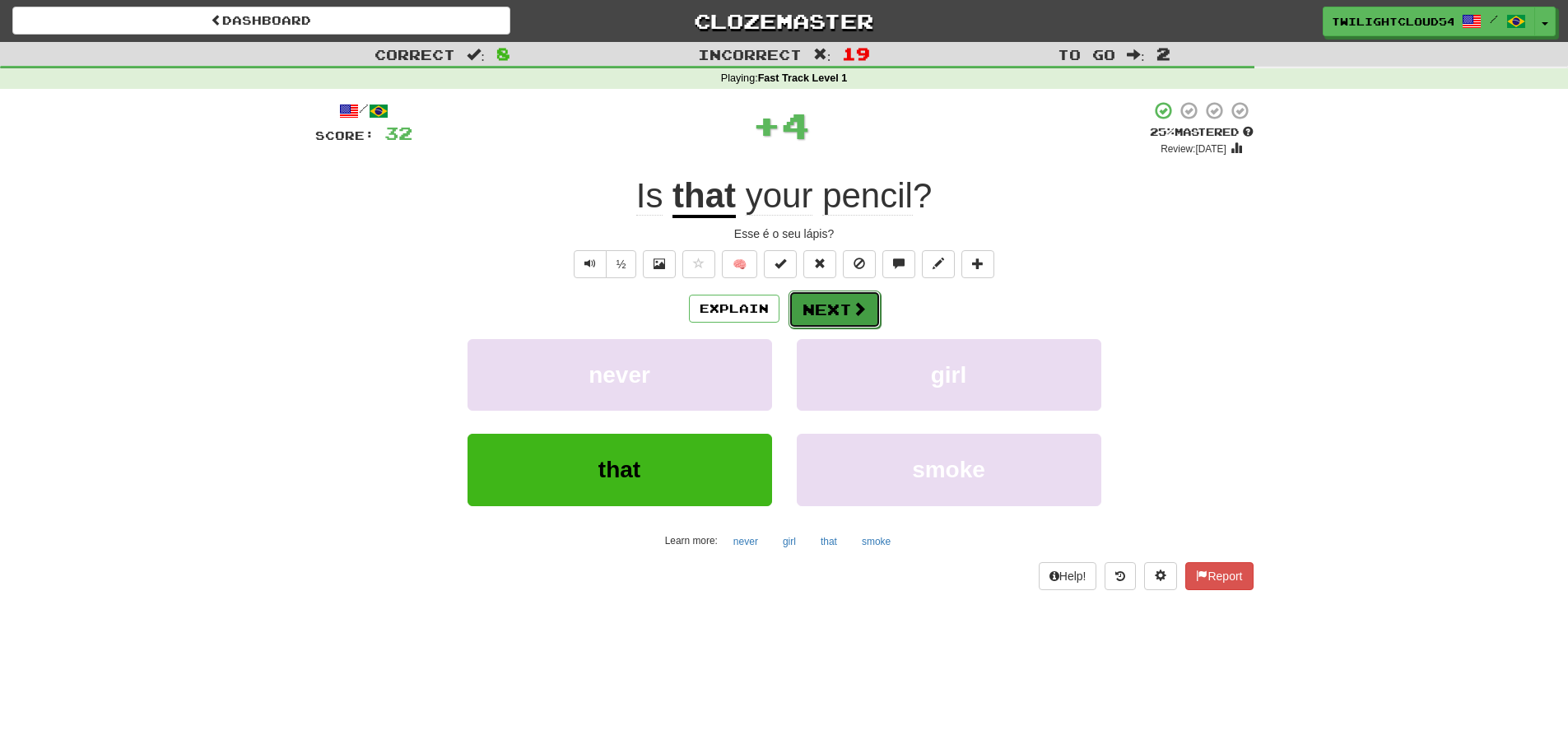
click at [843, 313] on button "Next" at bounding box center [834, 309] width 92 height 37
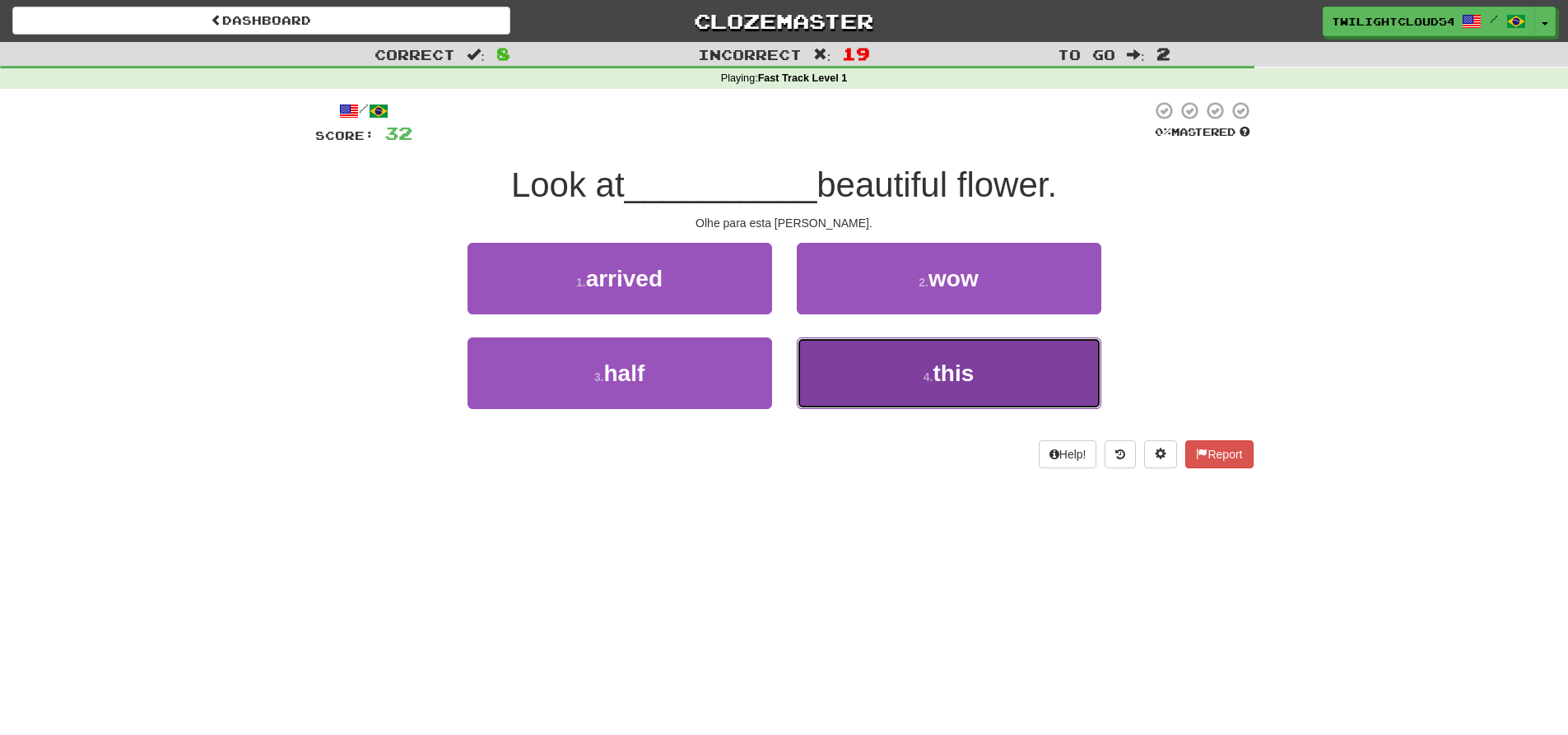
click at [930, 369] on button "4 . this" at bounding box center [949, 373] width 305 height 72
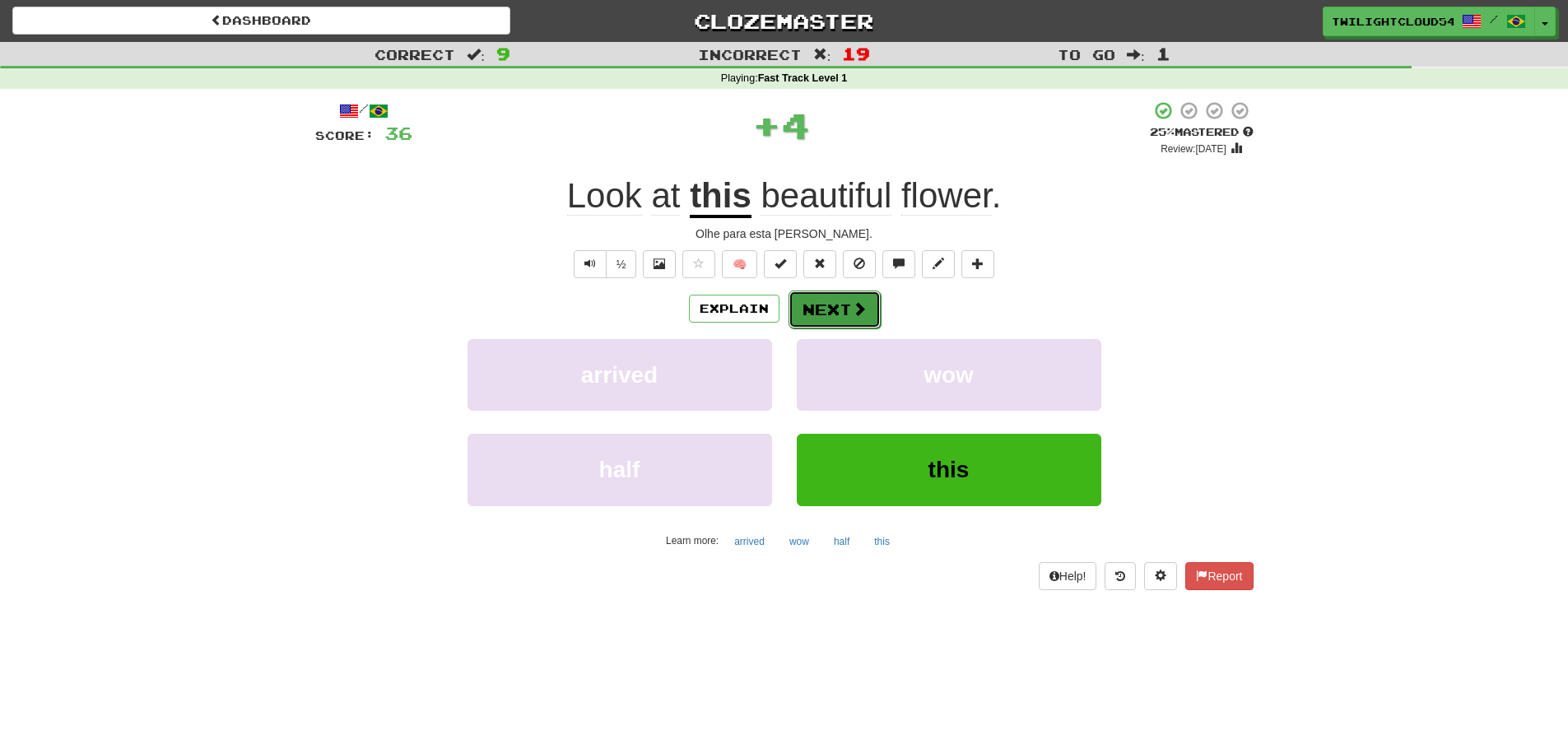
click at [843, 315] on button "Next" at bounding box center [834, 309] width 92 height 37
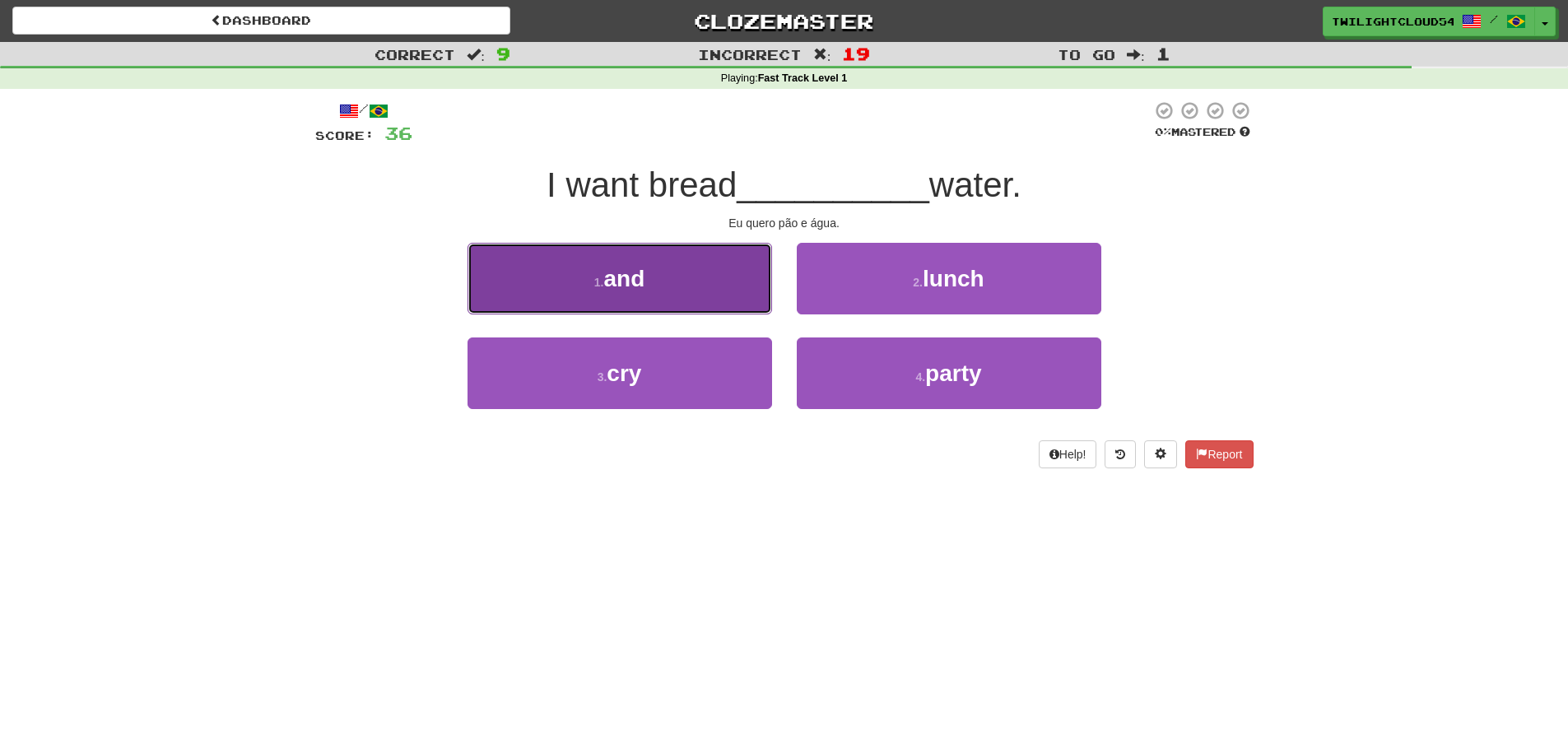
click at [634, 294] on button "1 . and" at bounding box center [620, 279] width 305 height 72
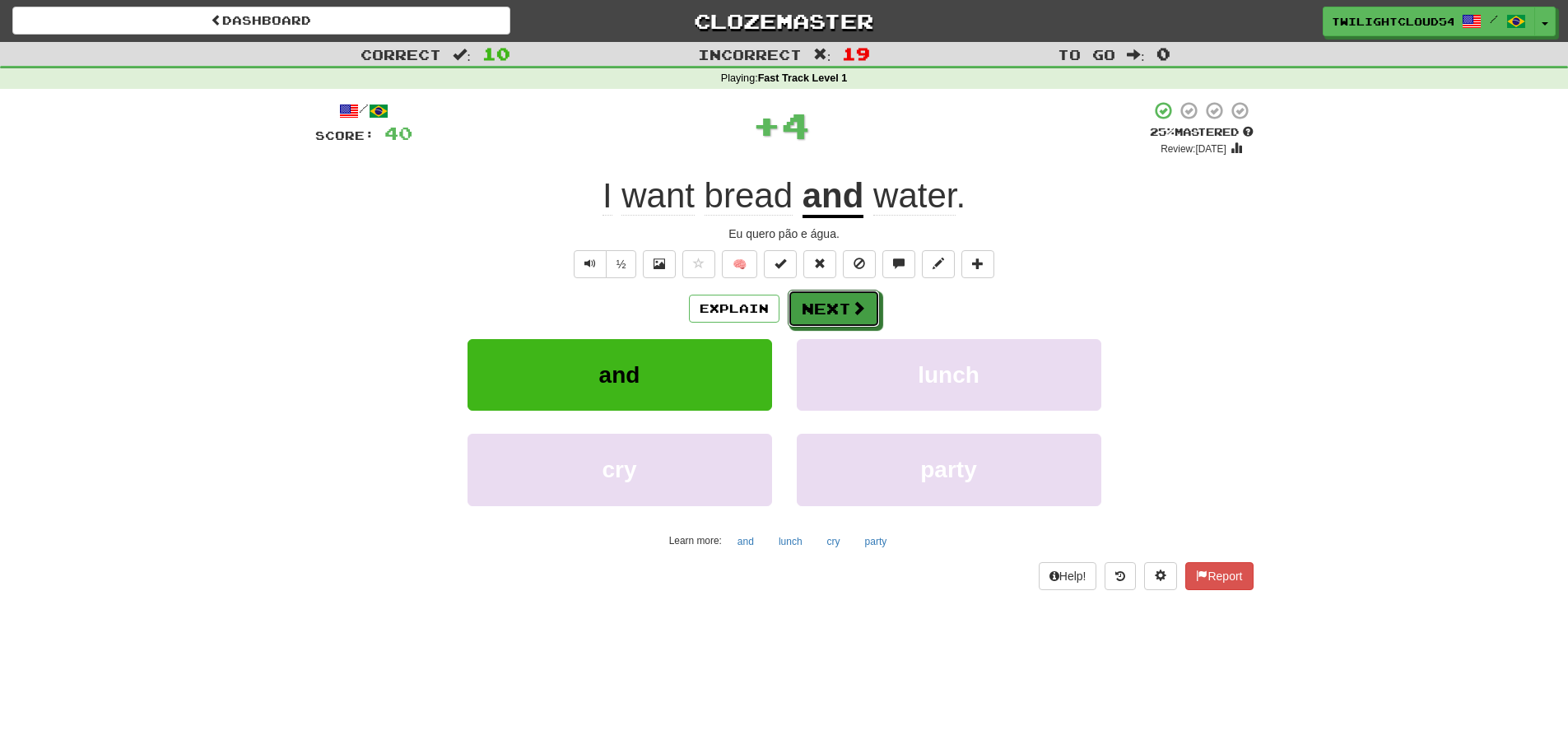
drag, startPoint x: 846, startPoint y: 315, endPoint x: 866, endPoint y: 459, distance: 145.4
click at [845, 314] on button "Next" at bounding box center [833, 308] width 92 height 37
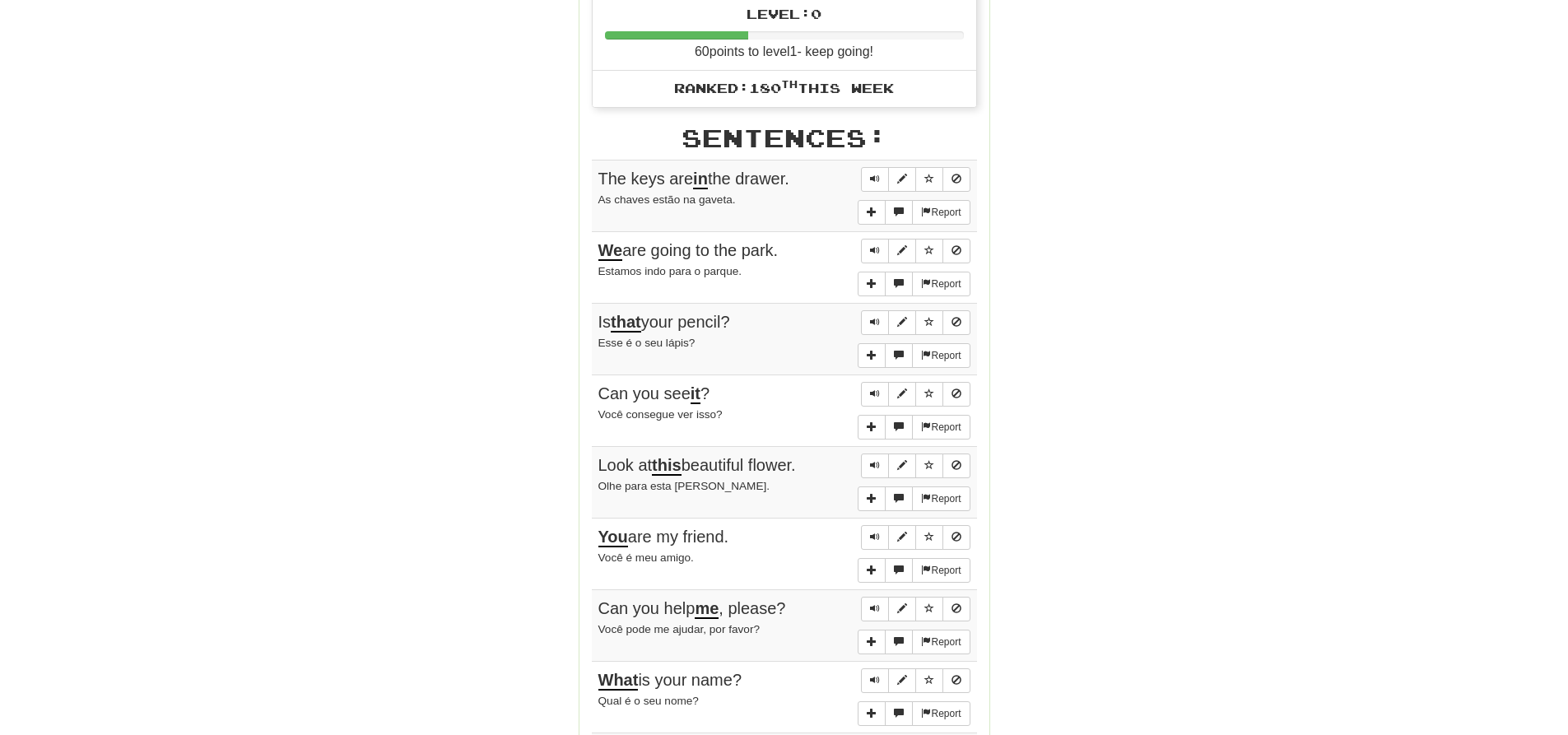
scroll to position [741, 0]
